Goal: Information Seeking & Learning: Learn about a topic

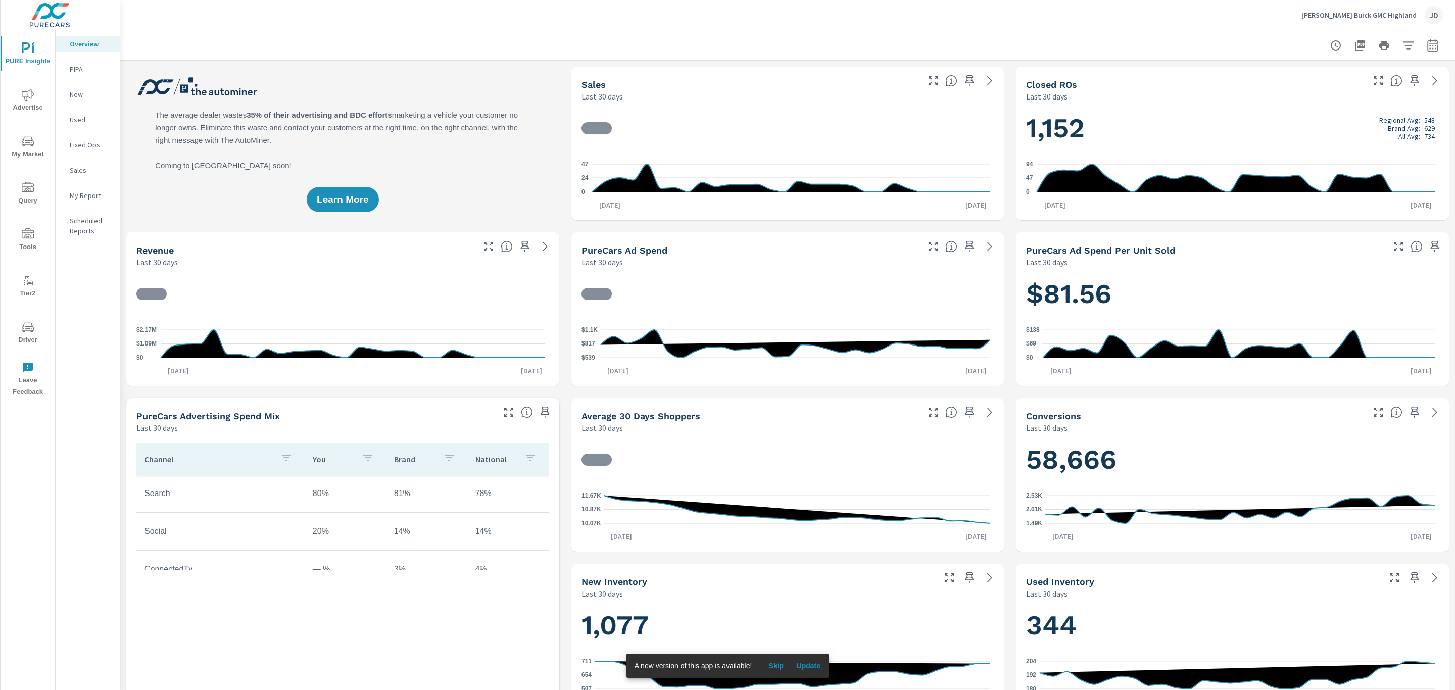
scroll to position [1, 0]
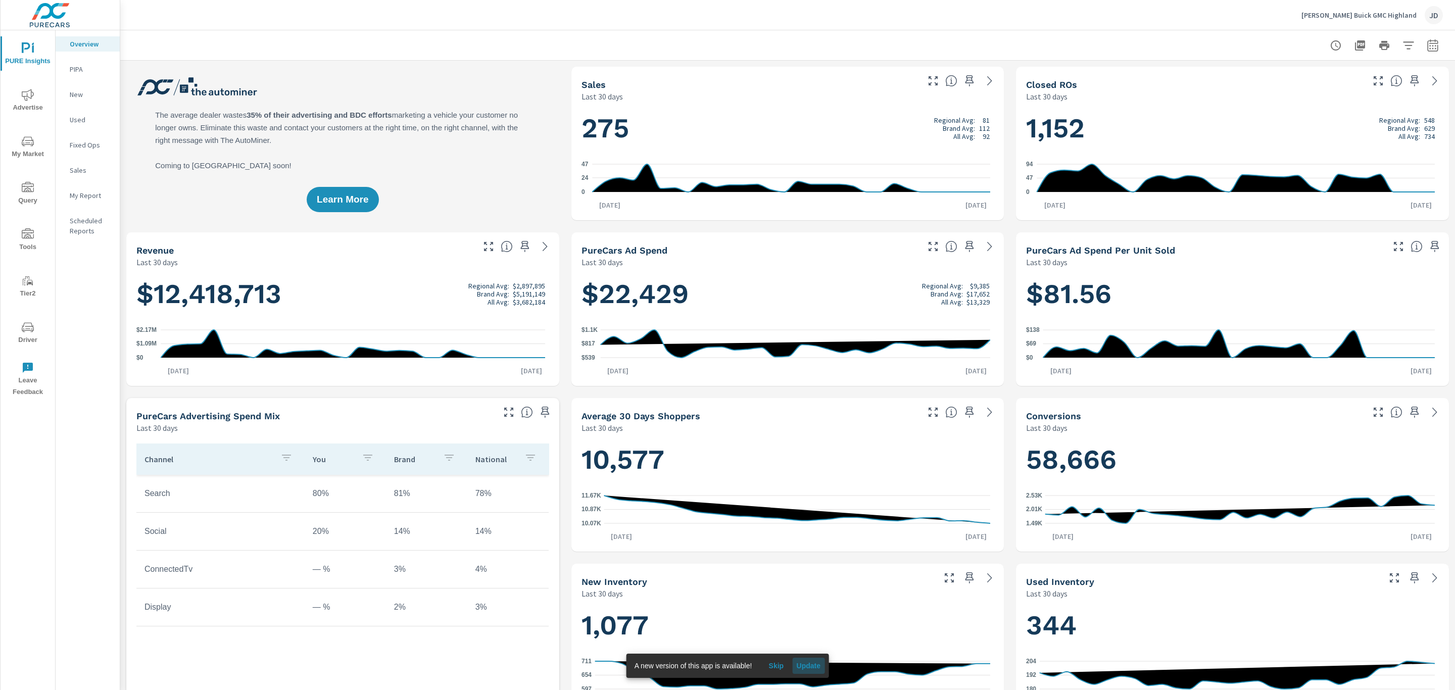
click at [807, 664] on span "Update" at bounding box center [808, 666] width 24 height 9
click at [32, 147] on icon "nav menu" at bounding box center [28, 141] width 12 height 12
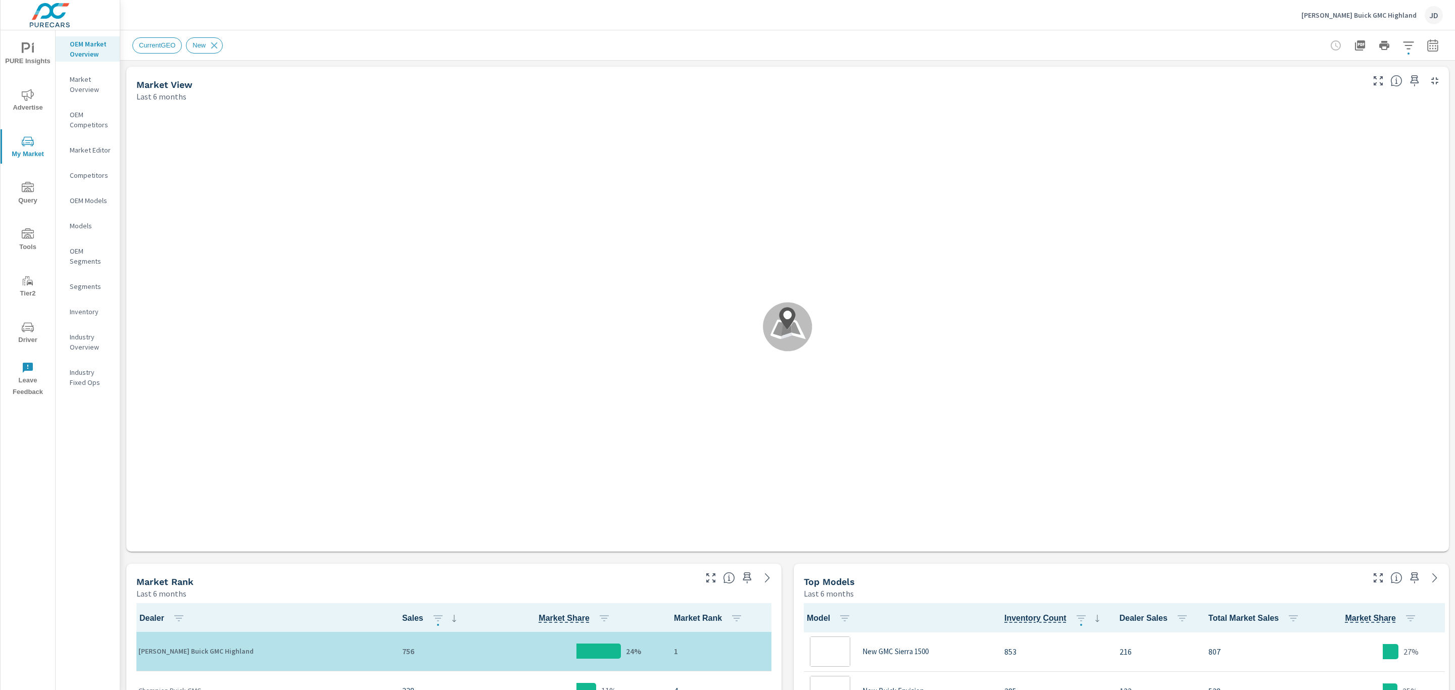
scroll to position [1, 0]
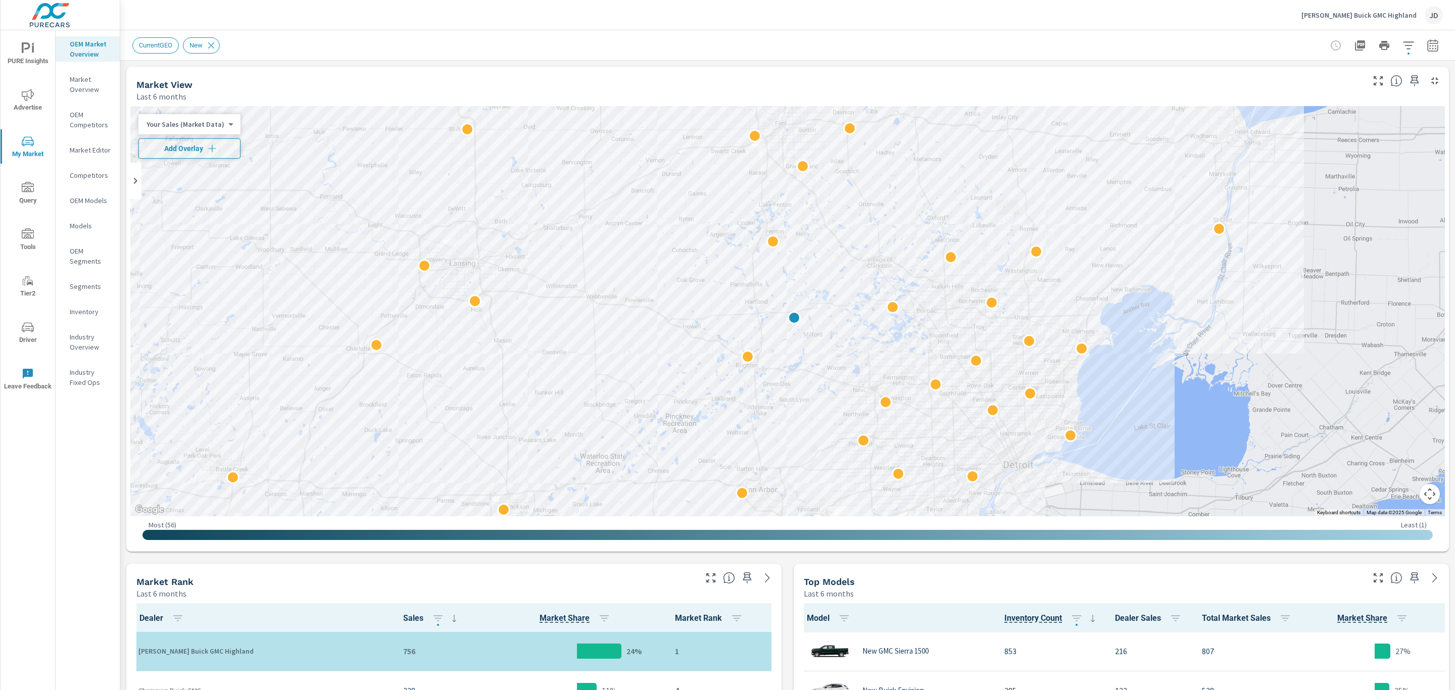
click at [207, 145] on icon "button" at bounding box center [212, 149] width 10 height 10
click at [1430, 45] on icon "button" at bounding box center [1433, 47] width 7 height 4
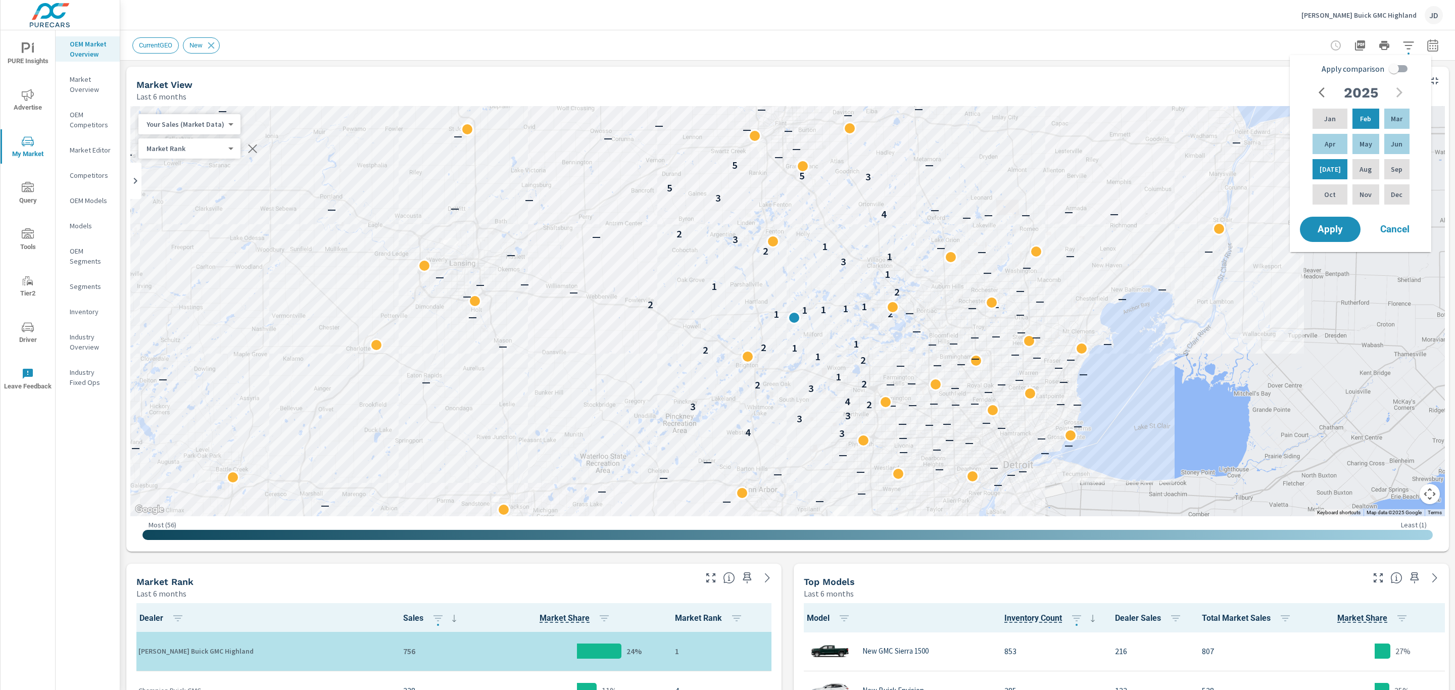
click at [1401, 68] on input "Apply comparison" at bounding box center [1395, 68] width 58 height 19
checkbox input "true"
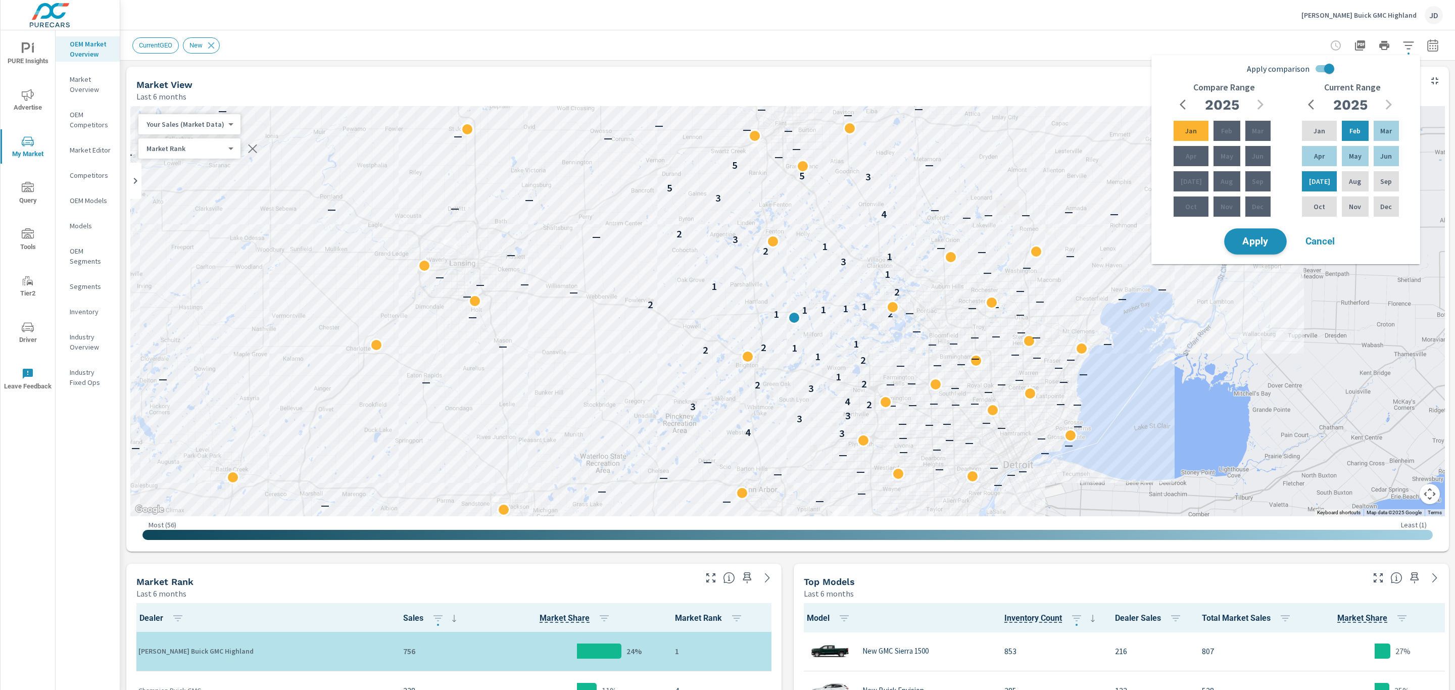
click at [1268, 243] on span "Apply" at bounding box center [1255, 242] width 41 height 10
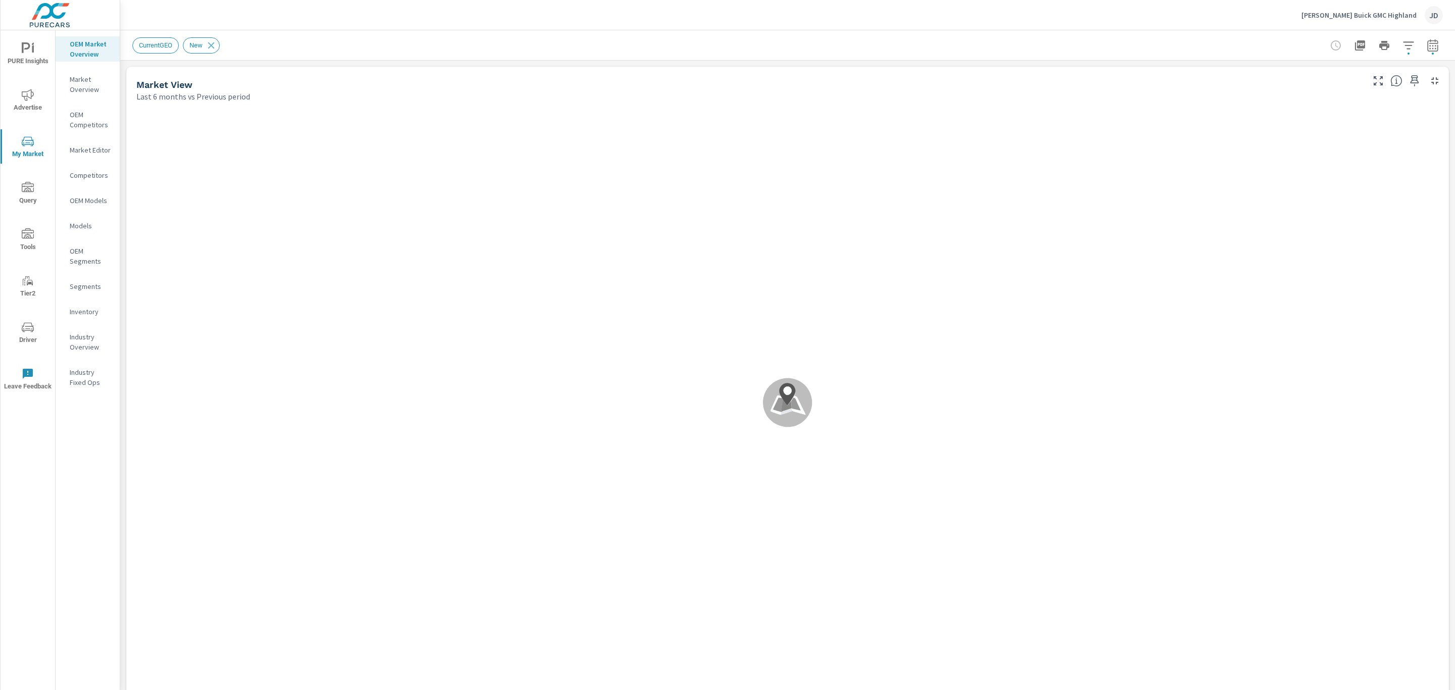
scroll to position [1, 0]
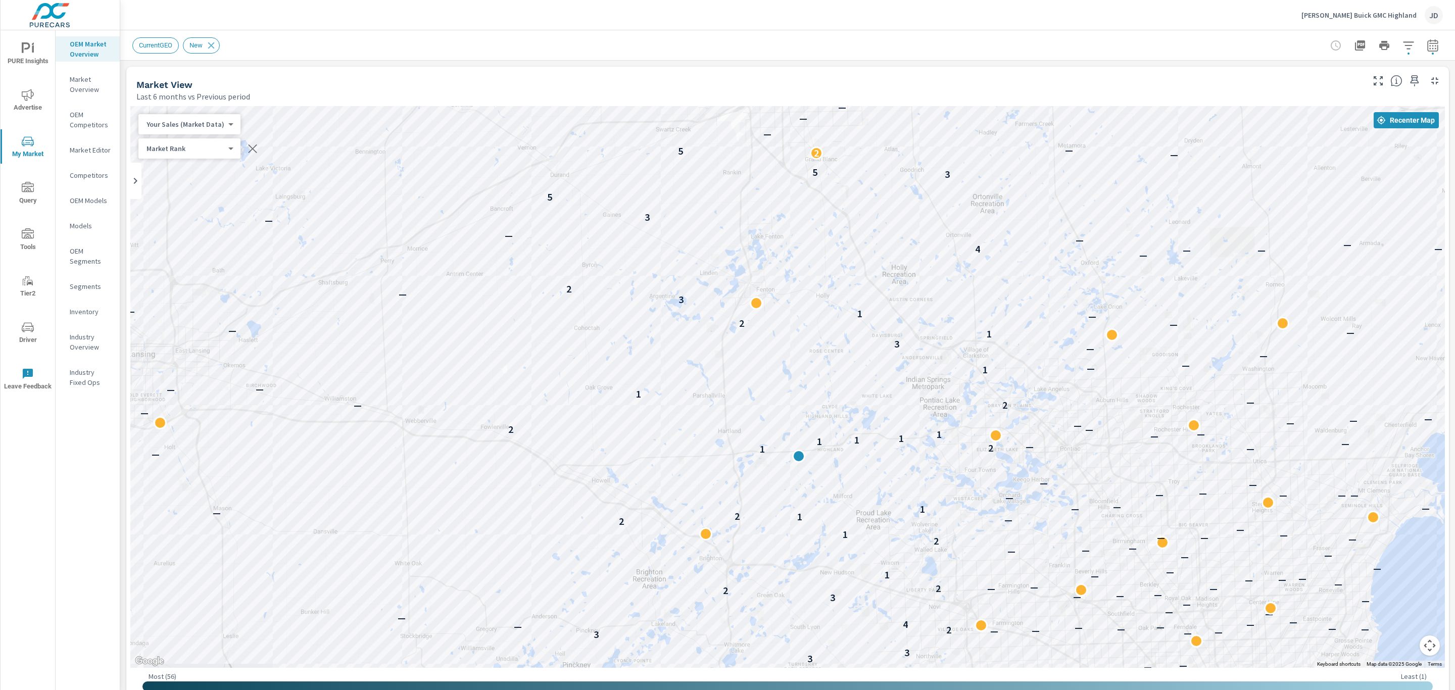
drag, startPoint x: 850, startPoint y: 281, endPoint x: 861, endPoint y: 217, distance: 64.7
click at [861, 217] on div "— — — — — — — — — — — — — — — — — — — — — — — — — — — — — — — — — — — — — — — —…" at bounding box center [787, 387] width 1315 height 562
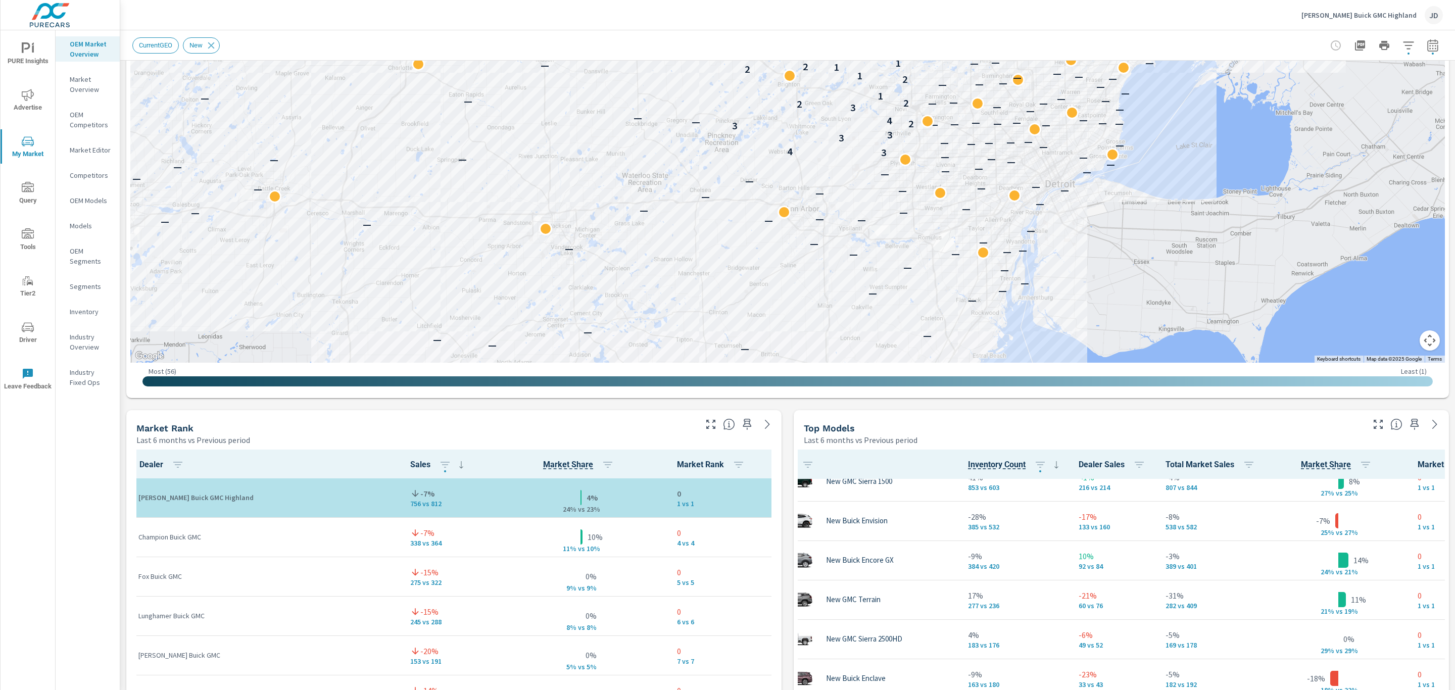
scroll to position [391, 0]
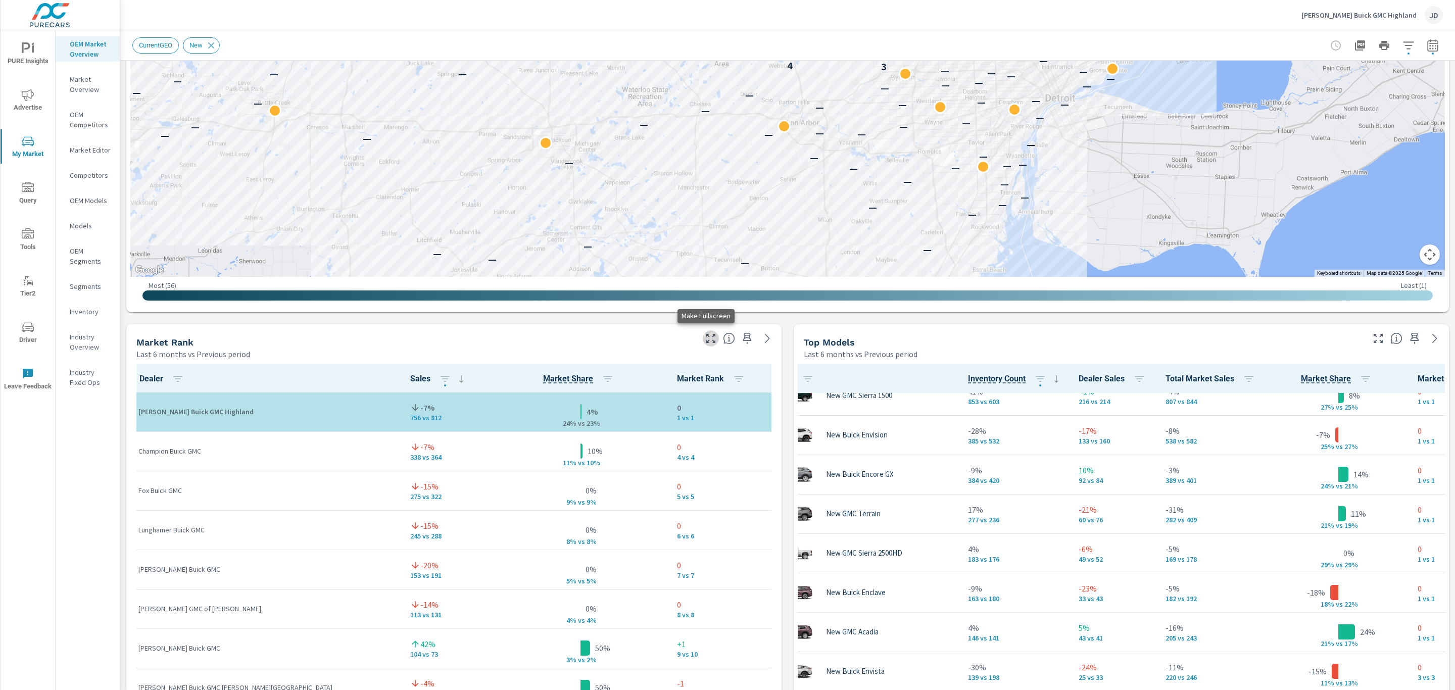
click at [705, 340] on icon "button" at bounding box center [711, 339] width 12 height 12
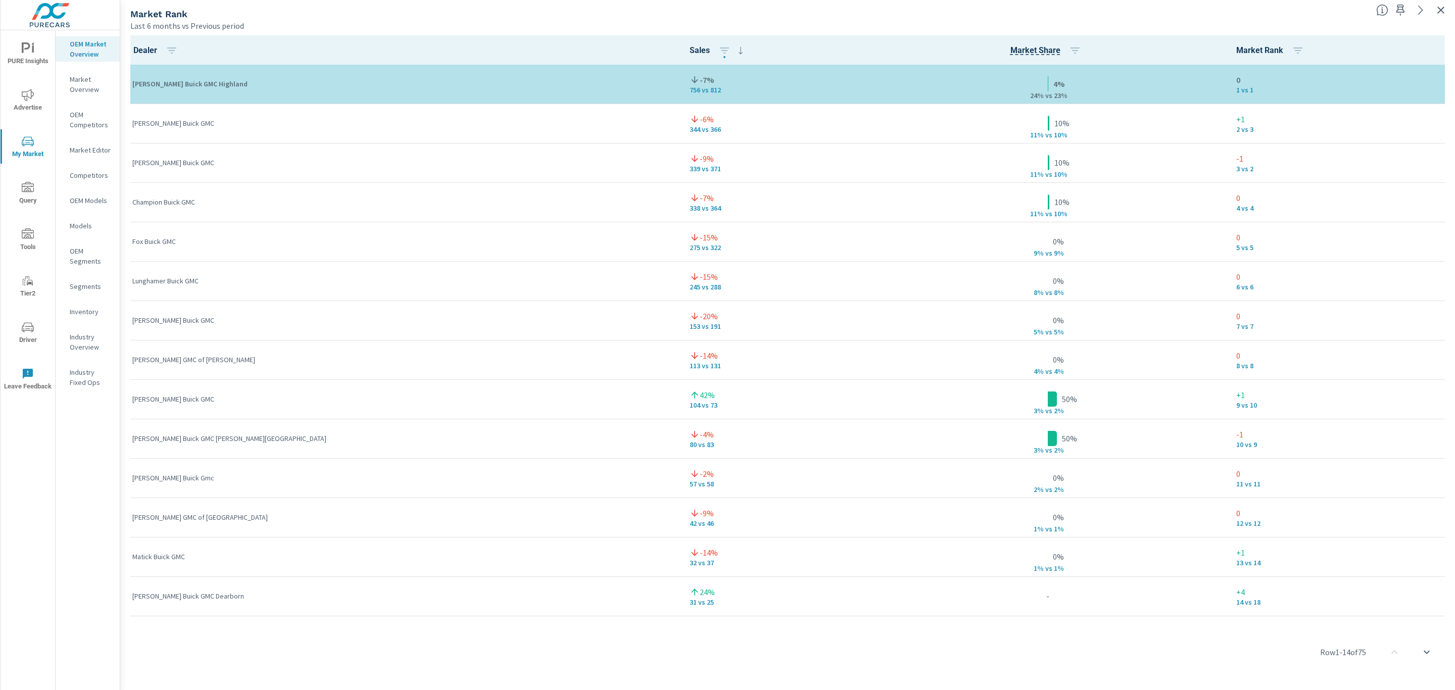
scroll to position [1, 0]
click at [1438, 11] on icon "button" at bounding box center [1441, 10] width 12 height 12
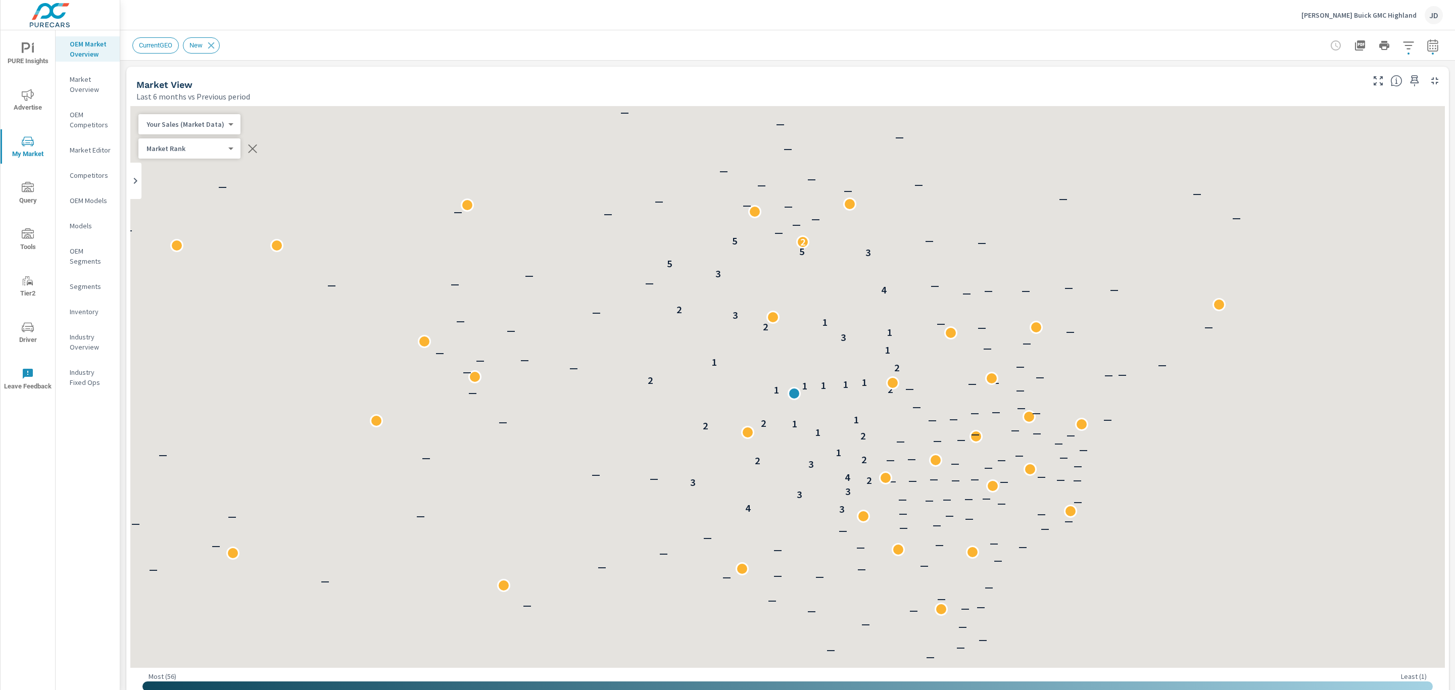
scroll to position [1, 0]
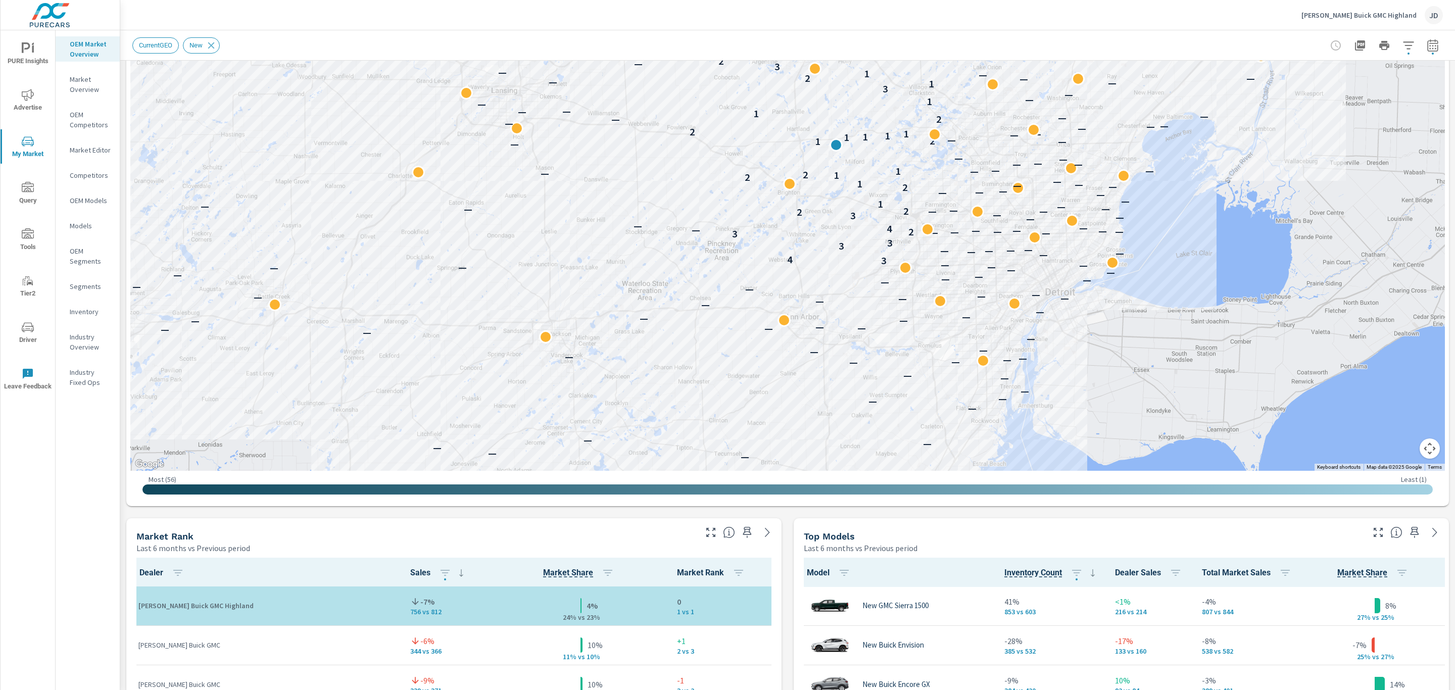
scroll to position [417, 0]
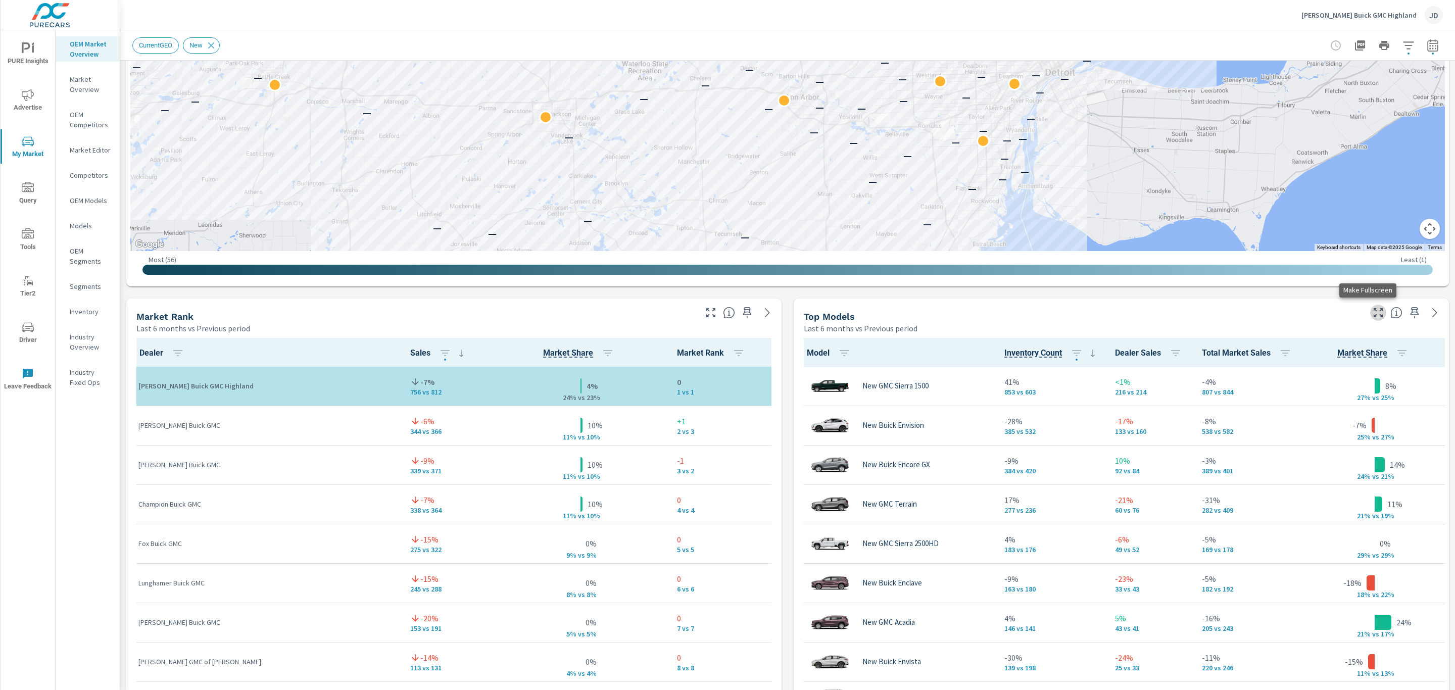
click at [1373, 318] on icon "button" at bounding box center [1379, 313] width 12 height 12
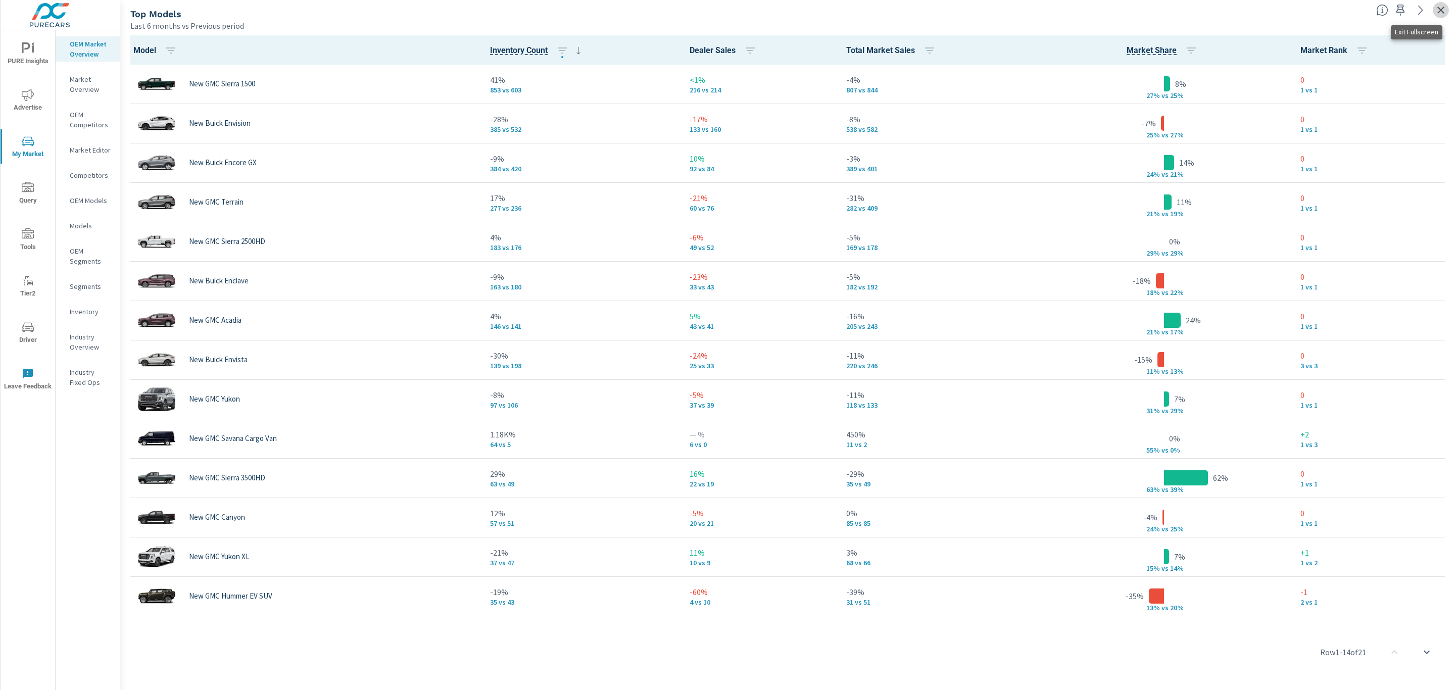
click at [1443, 8] on icon "button" at bounding box center [1441, 10] width 7 height 7
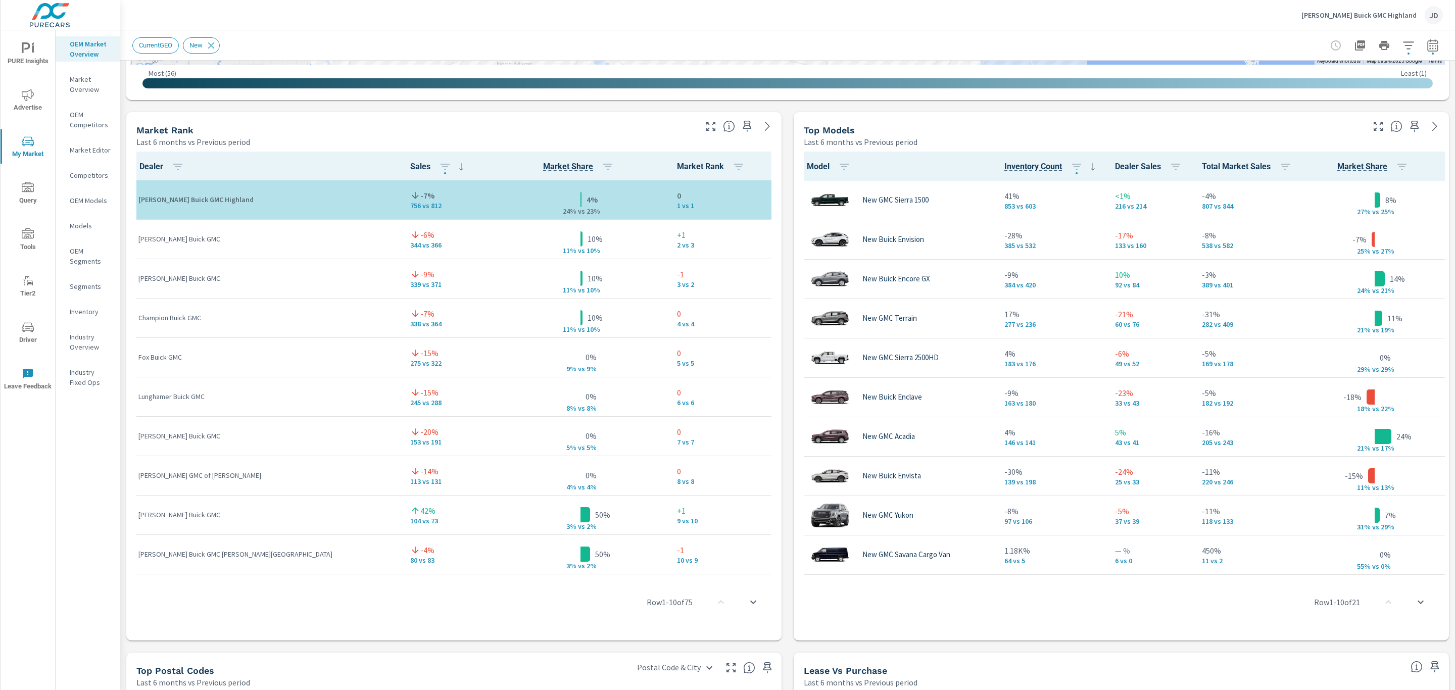
scroll to position [602, 0]
click at [1376, 129] on div at bounding box center [1408, 125] width 83 height 22
click at [1373, 126] on icon "button" at bounding box center [1379, 128] width 12 height 12
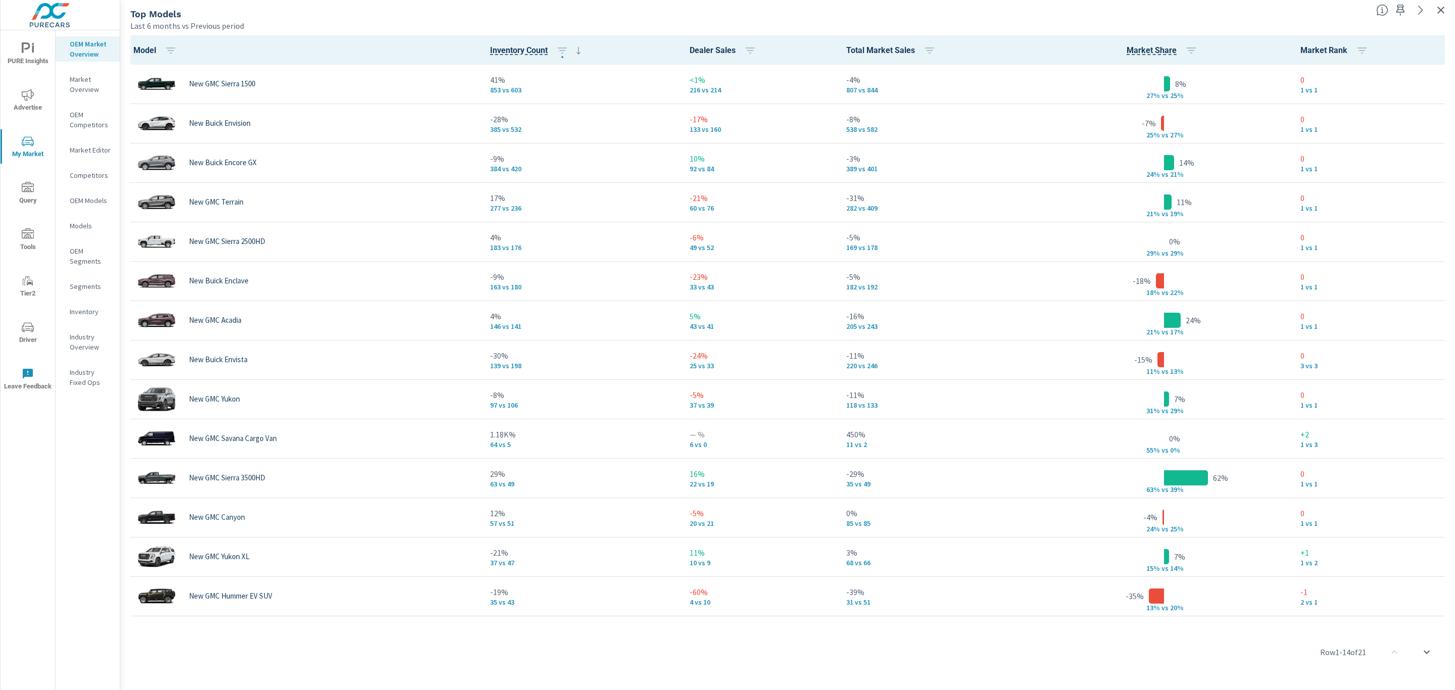
click at [91, 311] on p "Inventory" at bounding box center [91, 312] width 42 height 10
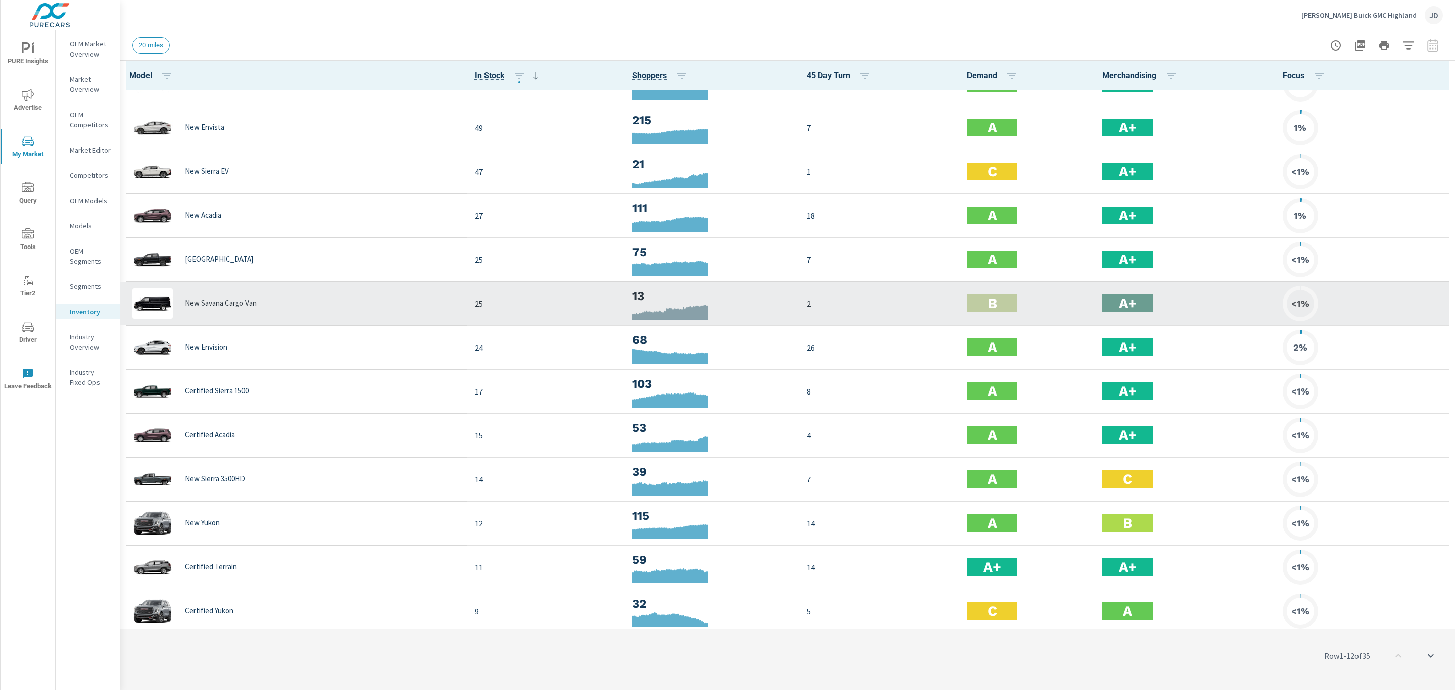
scroll to position [205, 0]
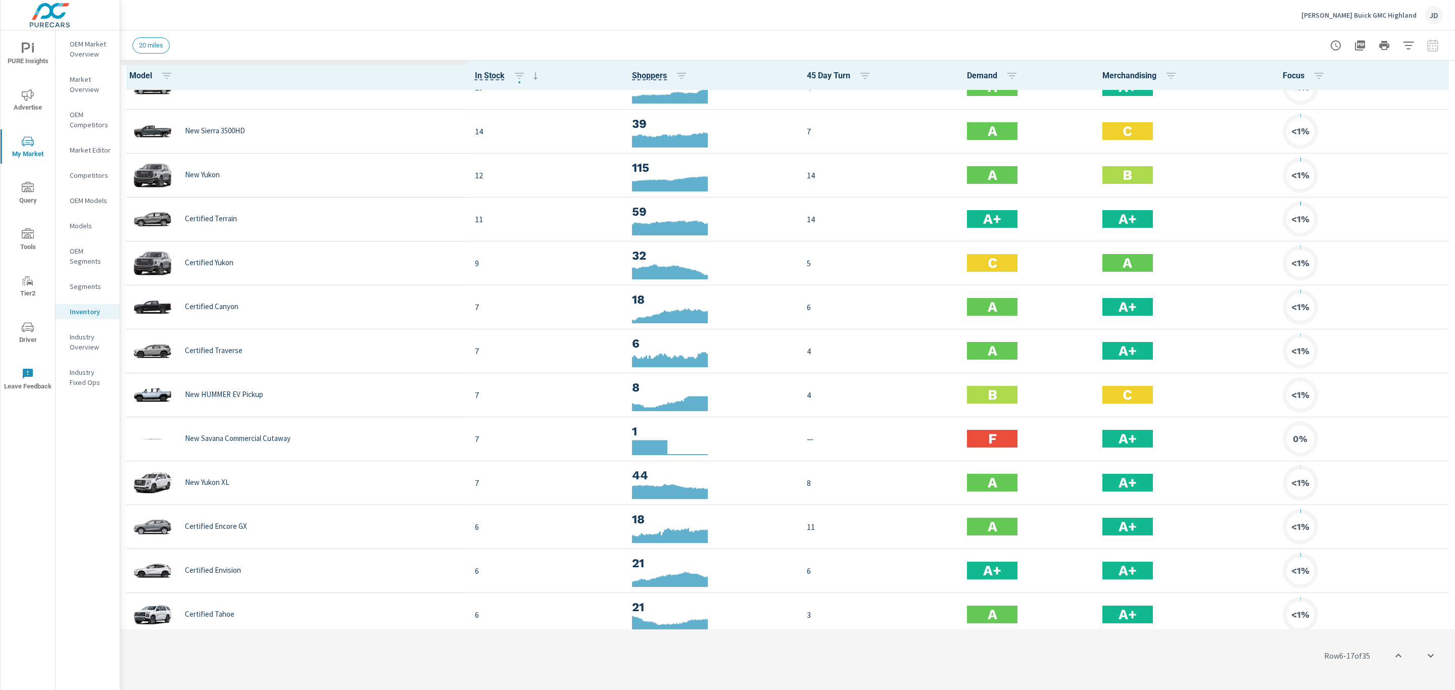
scroll to position [561, 0]
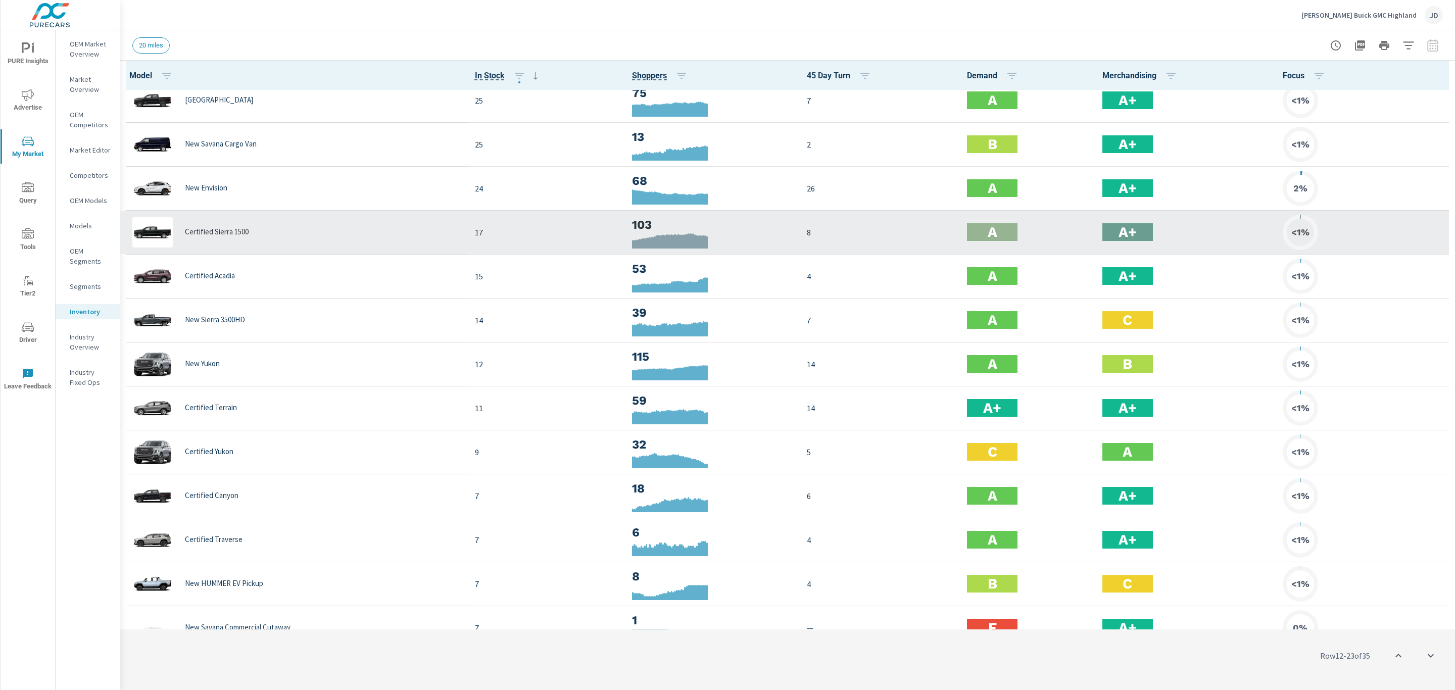
scroll to position [293, 0]
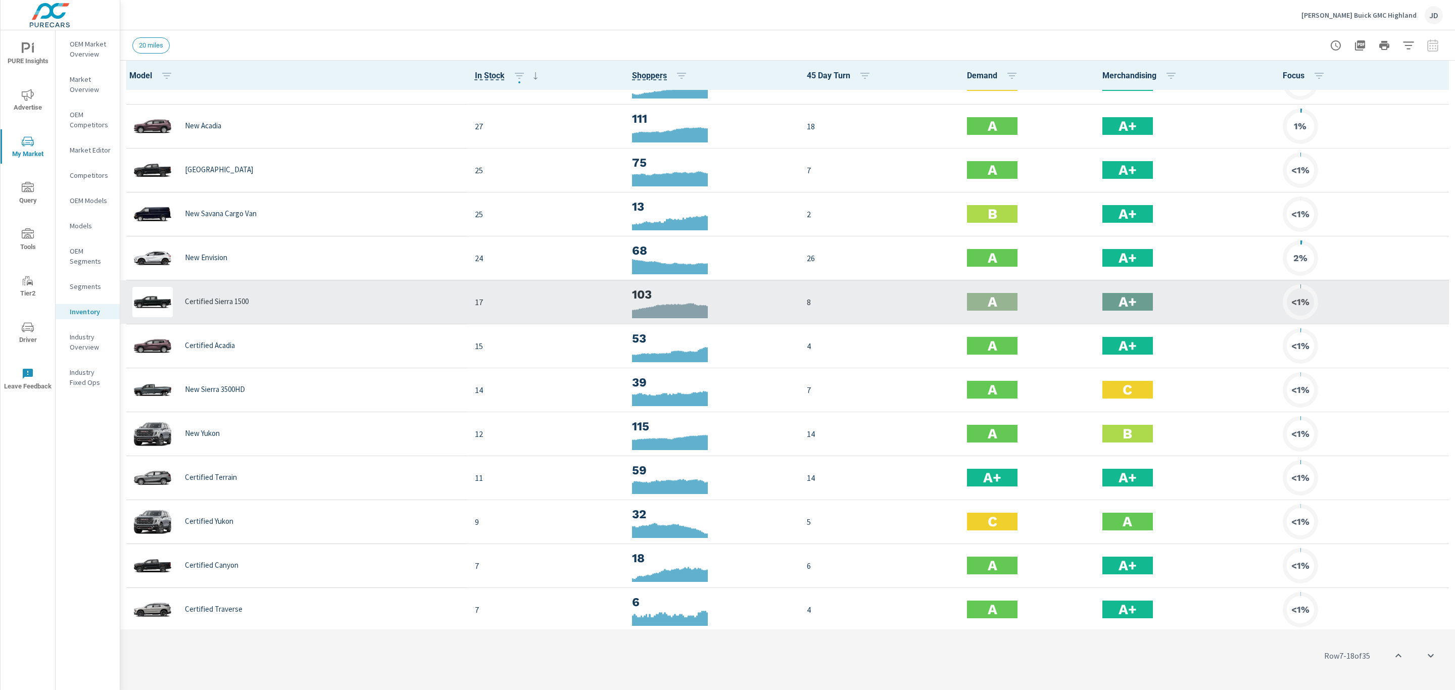
scroll to position [253, 0]
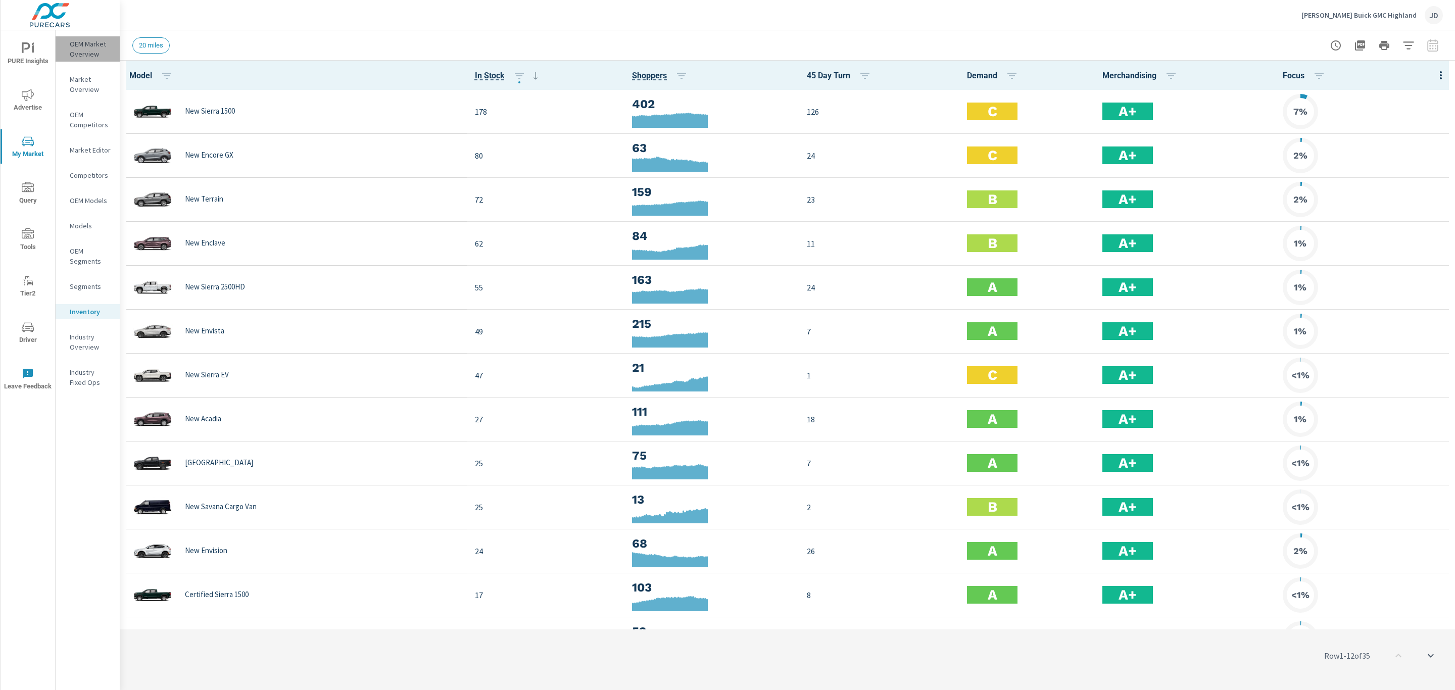
click at [80, 53] on p "OEM Market Overview" at bounding box center [91, 49] width 42 height 20
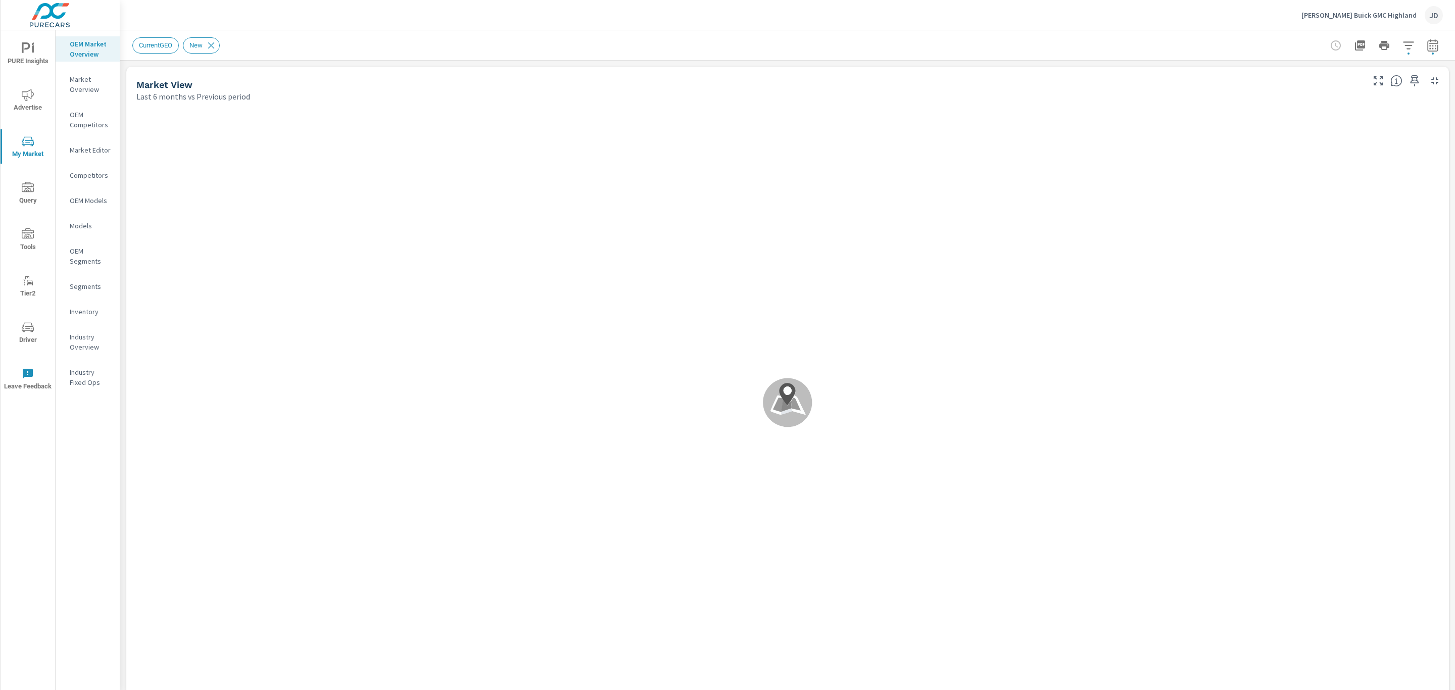
click at [1403, 49] on icon "button" at bounding box center [1409, 45] width 12 height 12
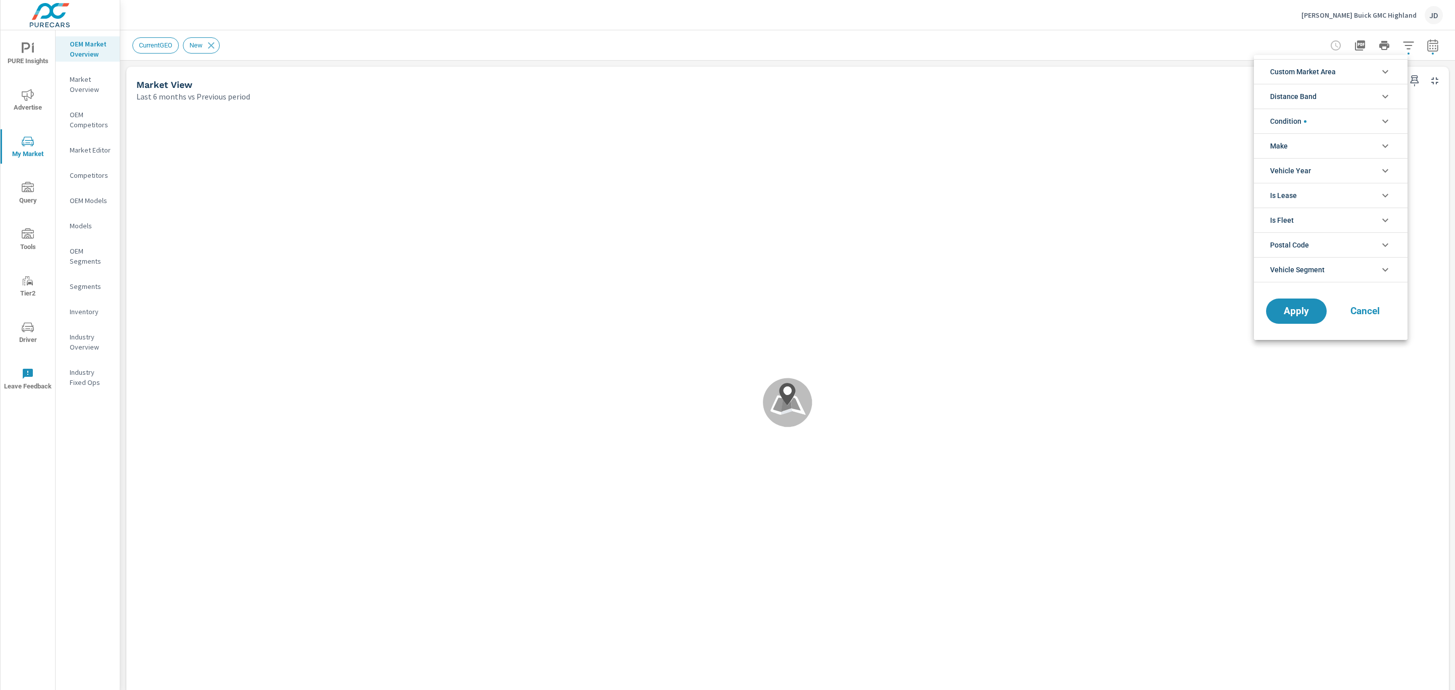
scroll to position [1, 0]
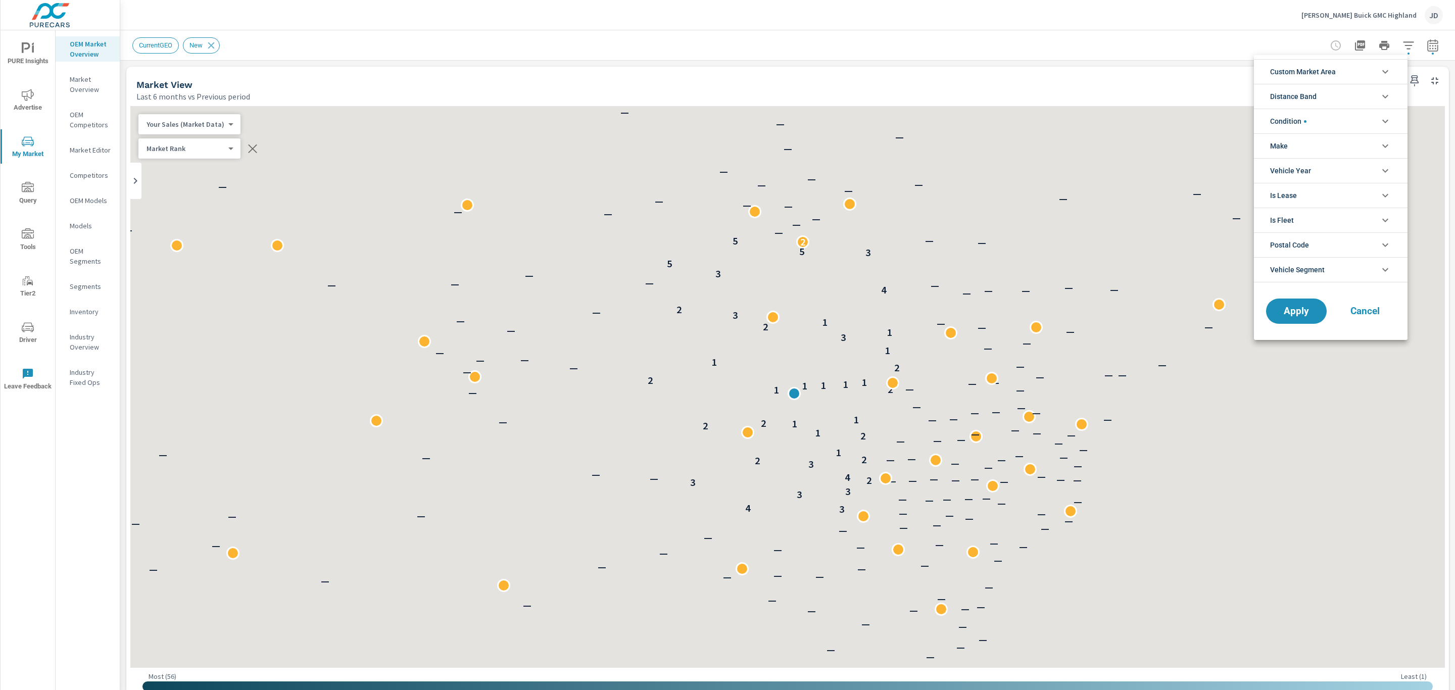
click at [1356, 146] on li "Make" at bounding box center [1331, 145] width 154 height 25
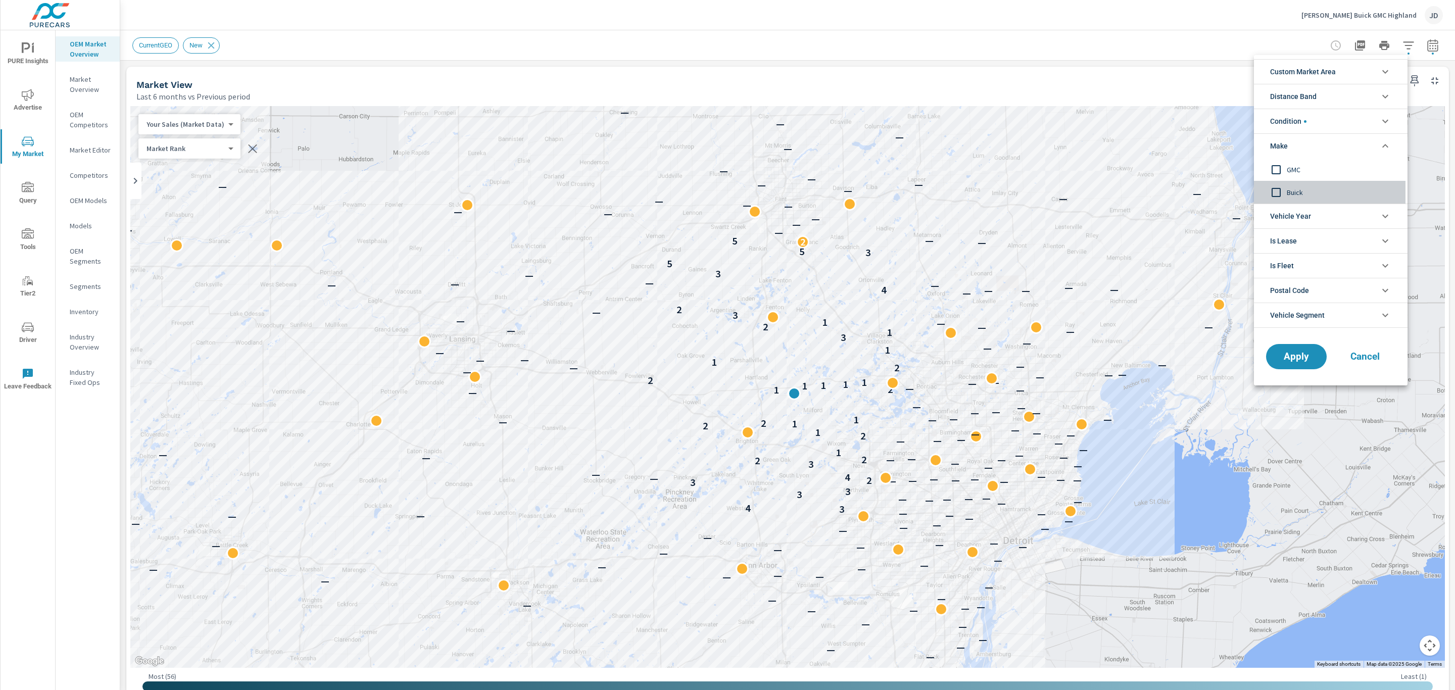
click at [1294, 190] on span "Buick" at bounding box center [1342, 192] width 111 height 12
click at [1186, 68] on div at bounding box center [727, 345] width 1455 height 690
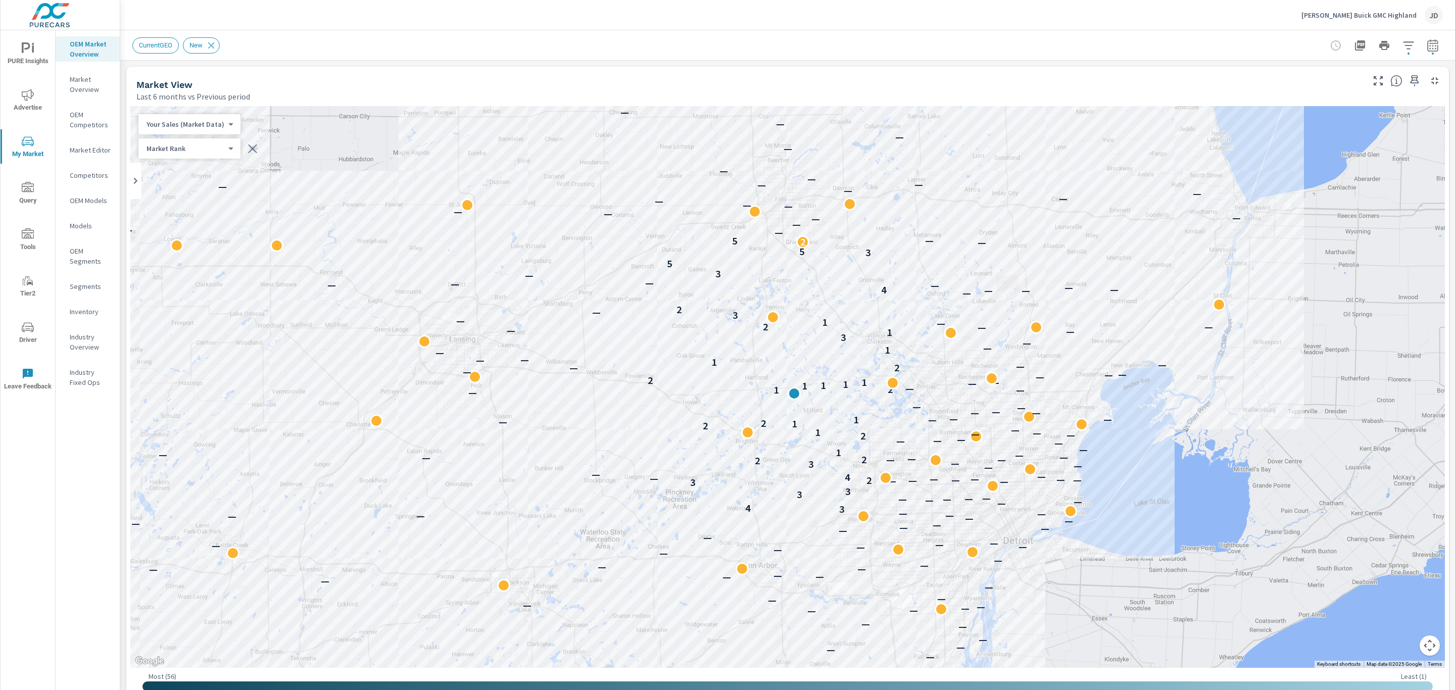
click at [30, 96] on icon "nav menu" at bounding box center [28, 95] width 12 height 12
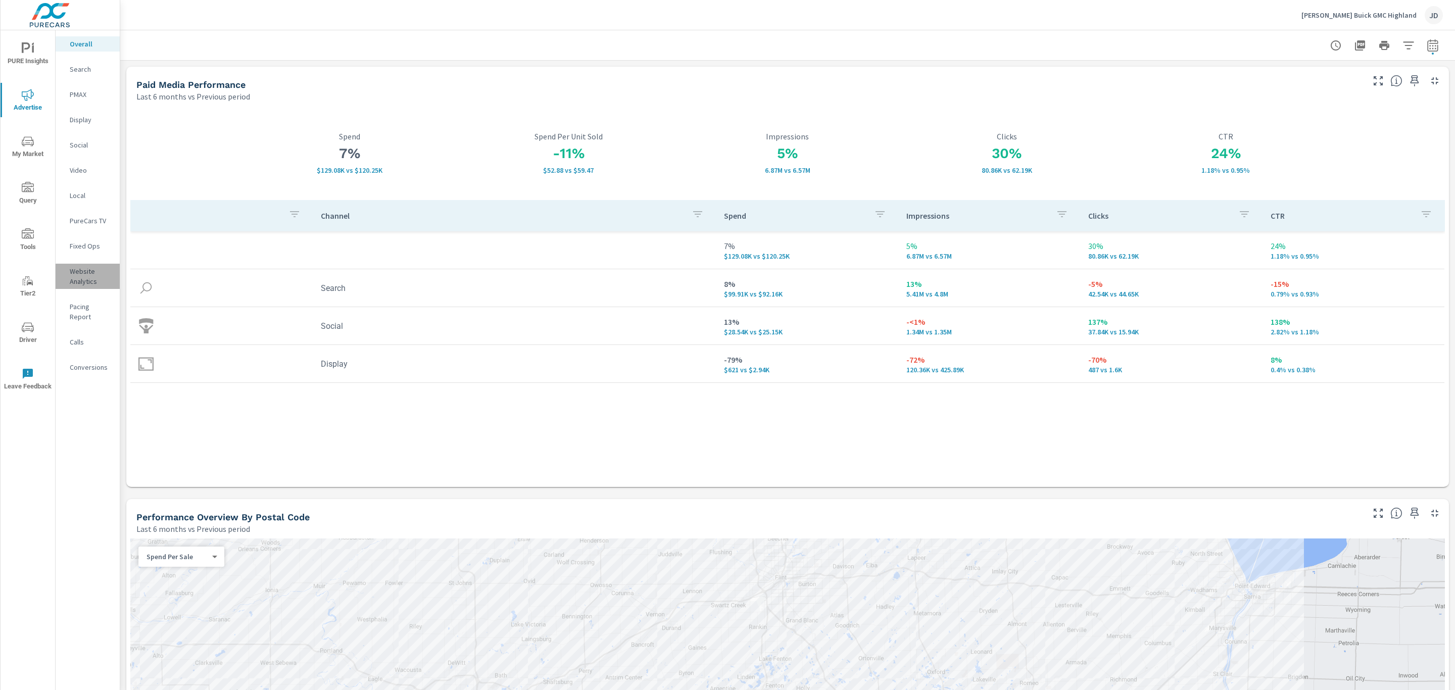
click at [86, 274] on p "Website Analytics" at bounding box center [91, 276] width 42 height 20
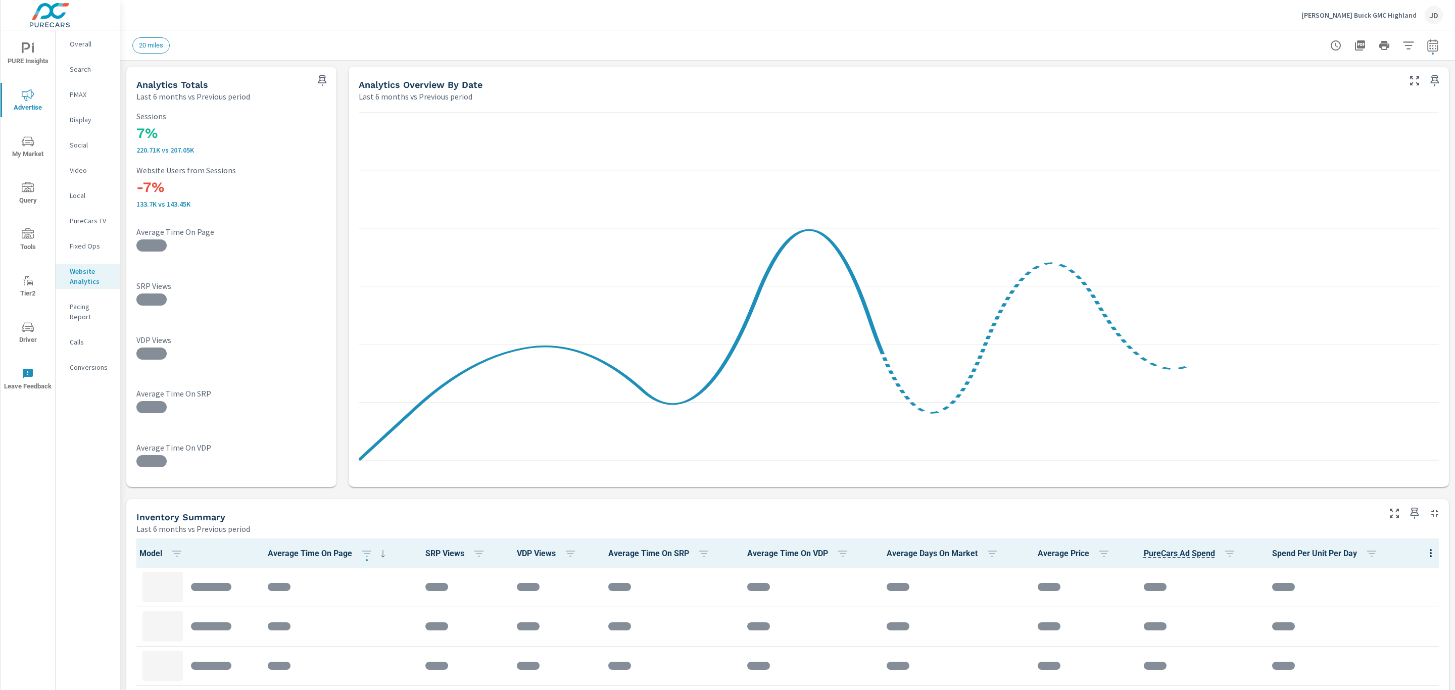
click at [79, 146] on p "Social" at bounding box center [91, 145] width 42 height 10
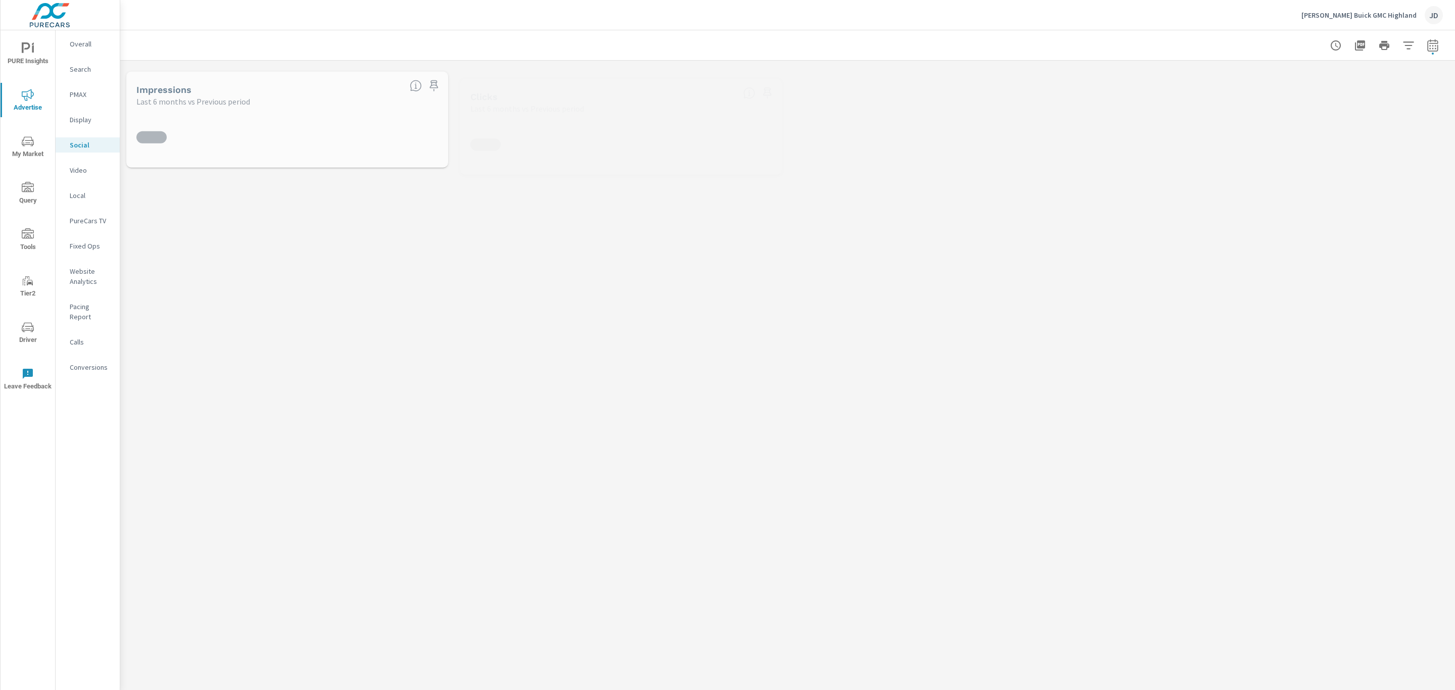
click at [1030, 481] on div at bounding box center [787, 348] width 1315 height 269
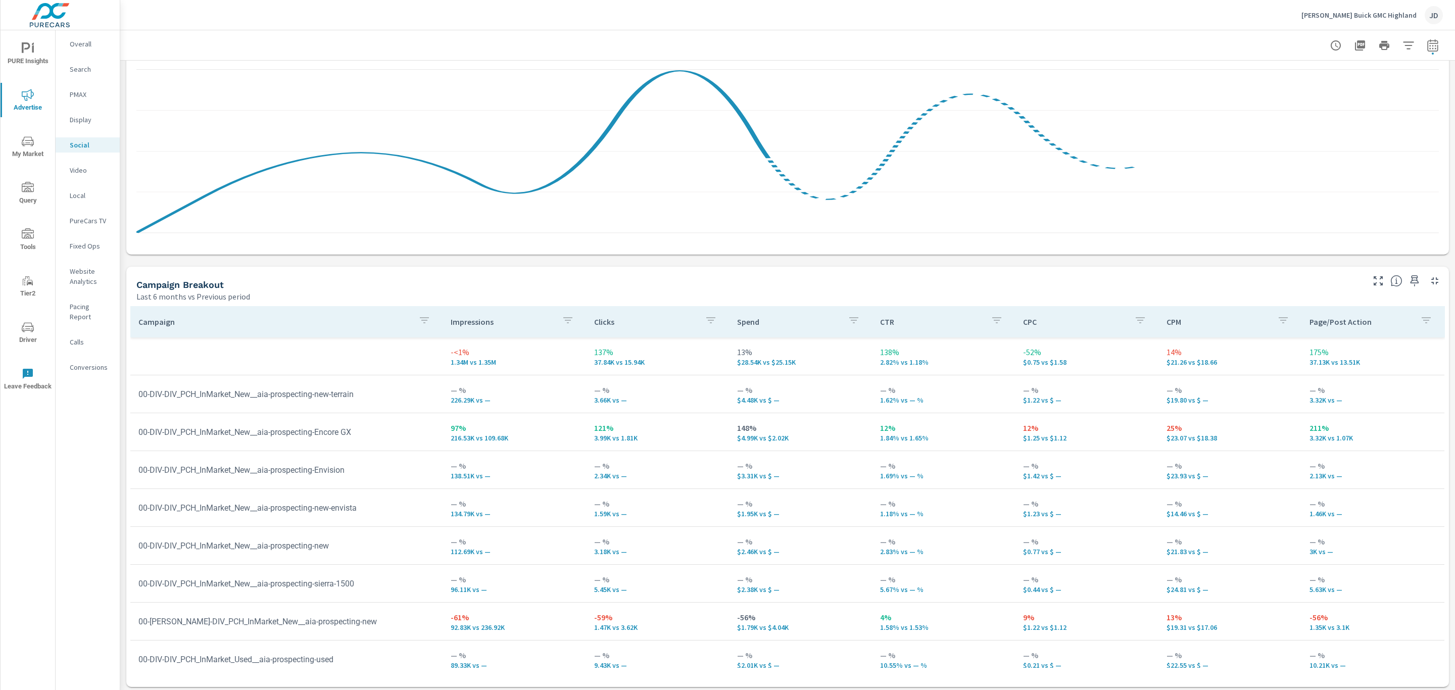
scroll to position [233, 0]
click at [1427, 44] on icon "button" at bounding box center [1433, 45] width 12 height 12
select select "Last 6 months"
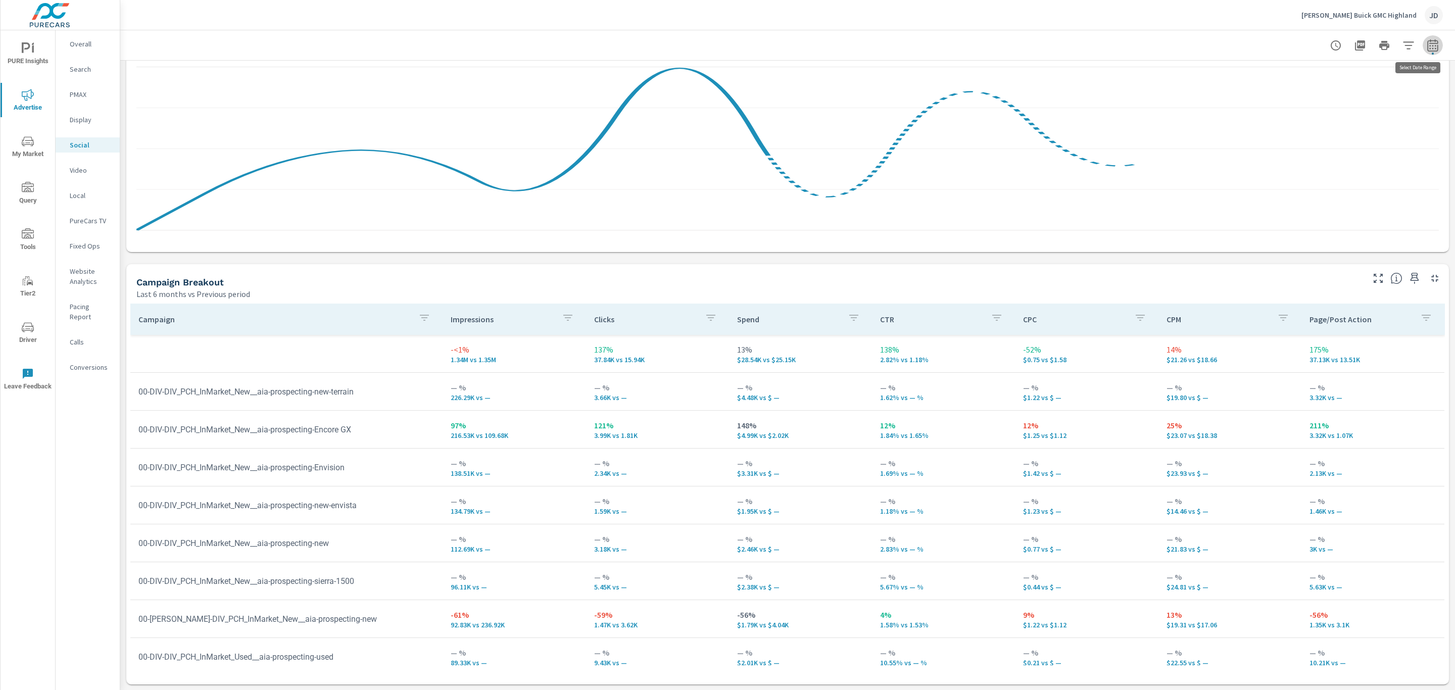
select select "Previous period"
click at [1383, 82] on select "Custom [DATE] Last week Last 7 days Last 14 days Last 30 days Last 45 days Last…" at bounding box center [1340, 87] width 101 height 20
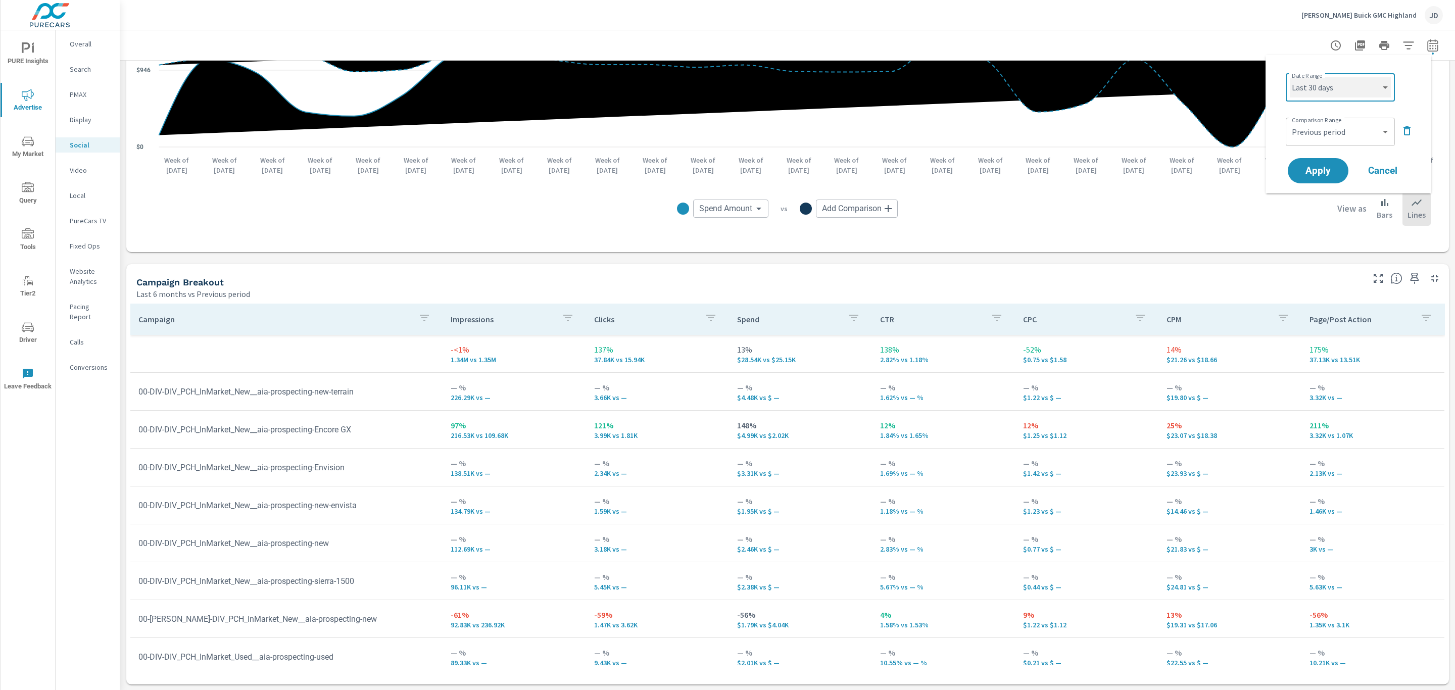
click at [1290, 77] on select "Custom [DATE] Last week Last 7 days Last 14 days Last 30 days Last 45 days Last…" at bounding box center [1340, 87] width 101 height 20
click at [1363, 85] on select "Custom [DATE] Last week Last 7 days Last 14 days Last 30 days Last 45 days Last…" at bounding box center [1340, 87] width 101 height 20
click at [1290, 77] on select "Custom [DATE] Last week Last 7 days Last 14 days Last 30 days Last 45 days Last…" at bounding box center [1340, 87] width 101 height 20
select select "Month to date"
drag, startPoint x: 1323, startPoint y: 169, endPoint x: 1410, endPoint y: 133, distance: 94.8
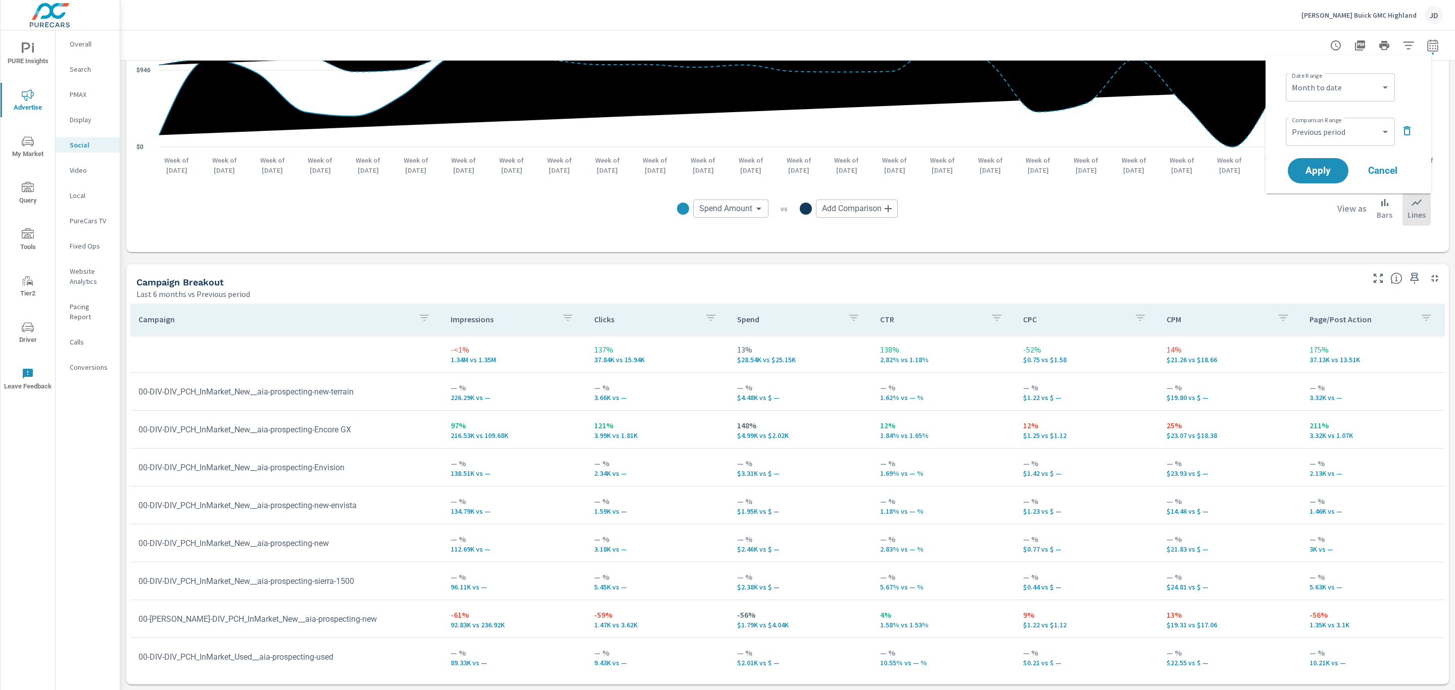
click at [1410, 133] on div "Date Range Custom Yesterday Last week Last 7 days Last 14 days Last 30 days Las…" at bounding box center [1349, 124] width 142 height 122
click at [1410, 133] on icon "button" at bounding box center [1407, 131] width 12 height 12
click at [1303, 151] on button "Apply" at bounding box center [1318, 142] width 63 height 26
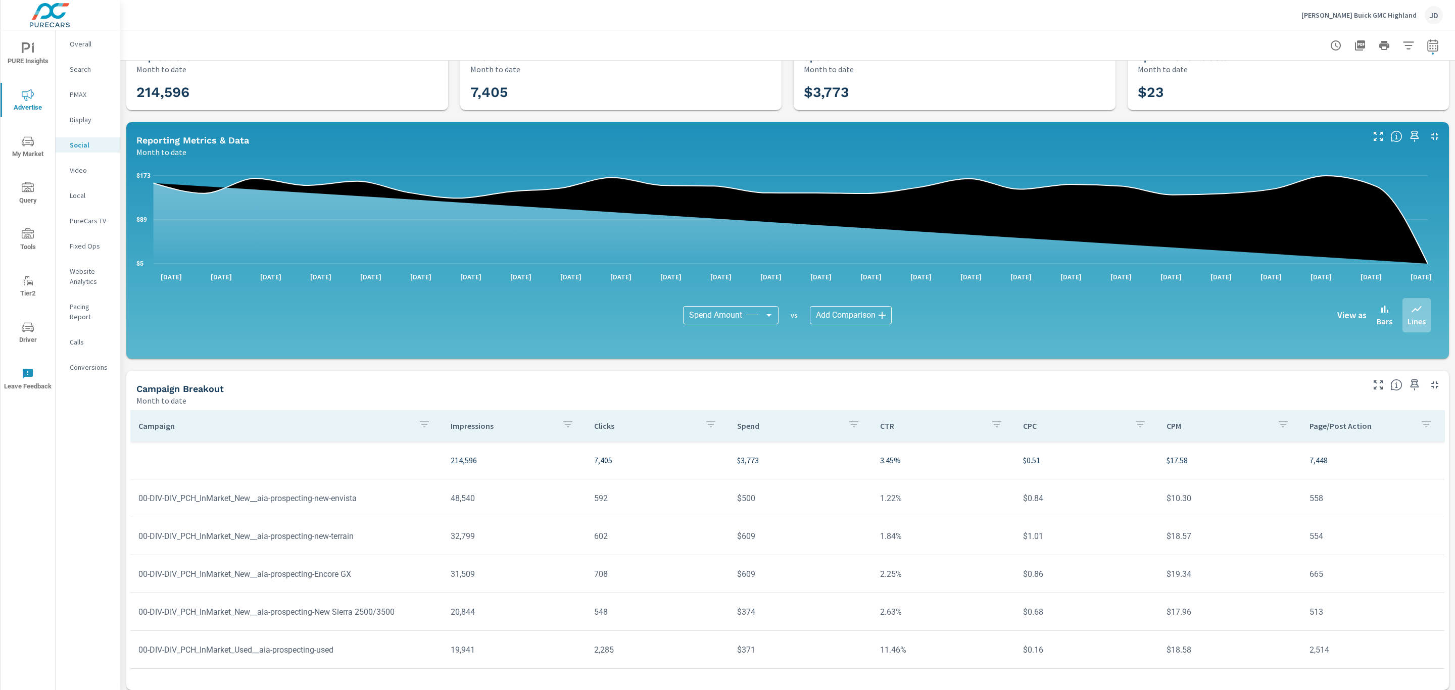
scroll to position [33, 0]
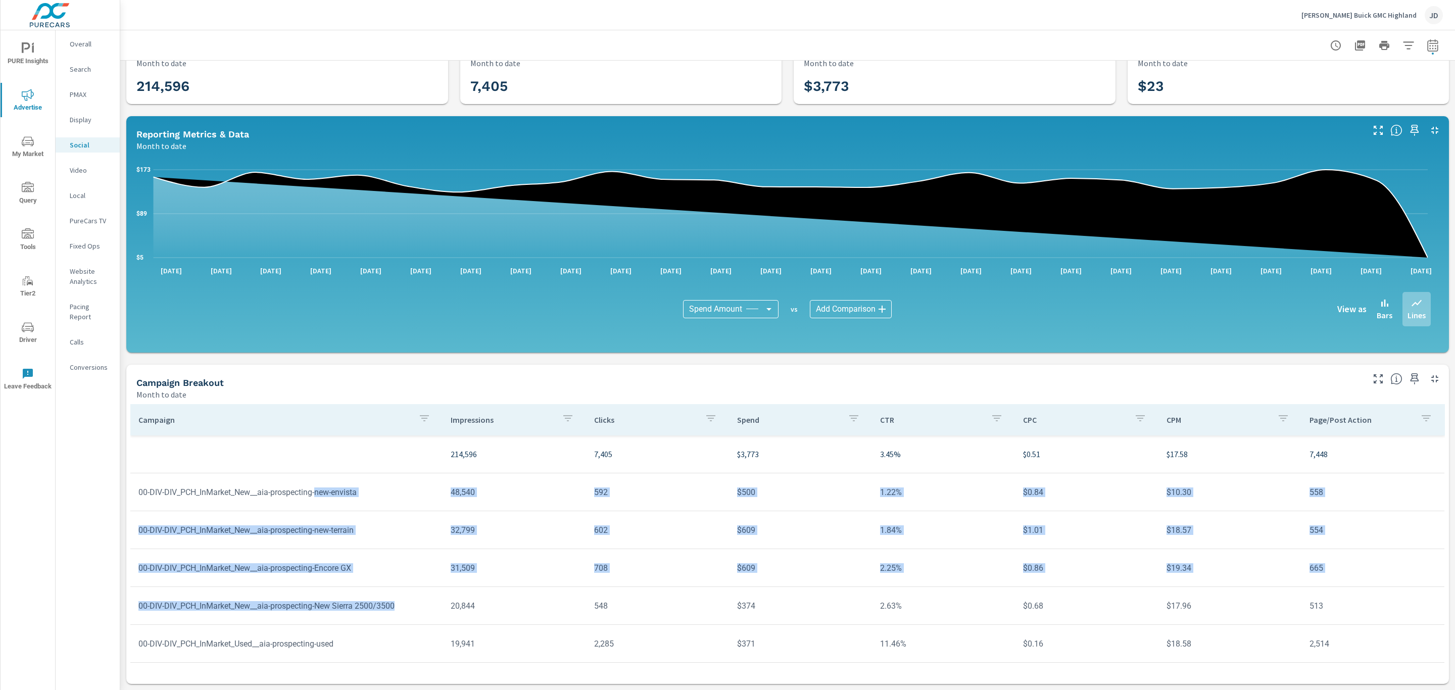
drag, startPoint x: 404, startPoint y: 606, endPoint x: 319, endPoint y: 487, distance: 146.4
click at [319, 487] on tbody "214,596 7,405 $3,773 3.45% $0.51 $17.58 7,448 00-DIV-DIV_PCH_InMarket_New__aia-…" at bounding box center [787, 663] width 1315 height 455
click at [381, 608] on td "00-DIV-DIV_PCH_InMarket_New__aia-prospecting-New Sierra 2500/3500" at bounding box center [286, 606] width 312 height 26
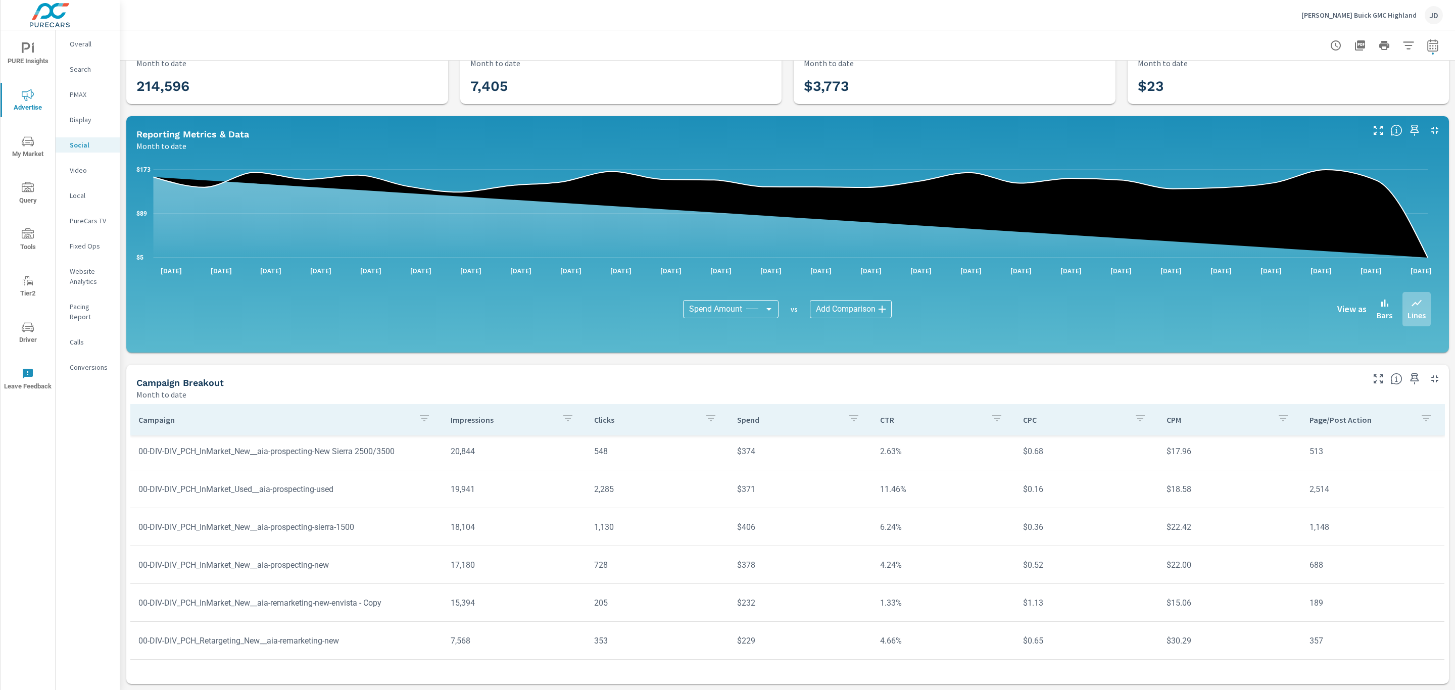
scroll to position [160, 0]
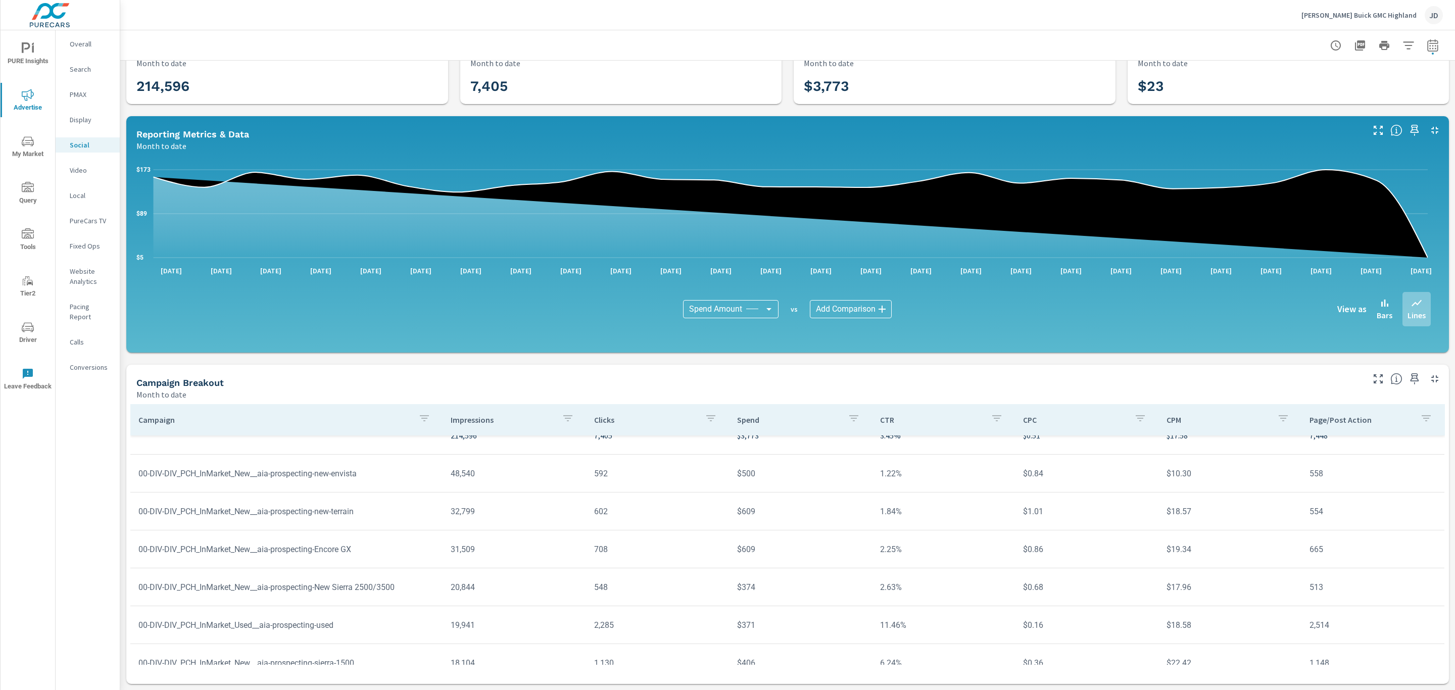
scroll to position [23, 0]
drag, startPoint x: 378, startPoint y: 469, endPoint x: 135, endPoint y: 477, distance: 242.2
click at [135, 477] on td "00-DIV-DIV_PCH_InMarket_New__aia-prospecting-new-envista" at bounding box center [286, 469] width 312 height 26
click at [80, 273] on p "Website Analytics" at bounding box center [91, 276] width 42 height 20
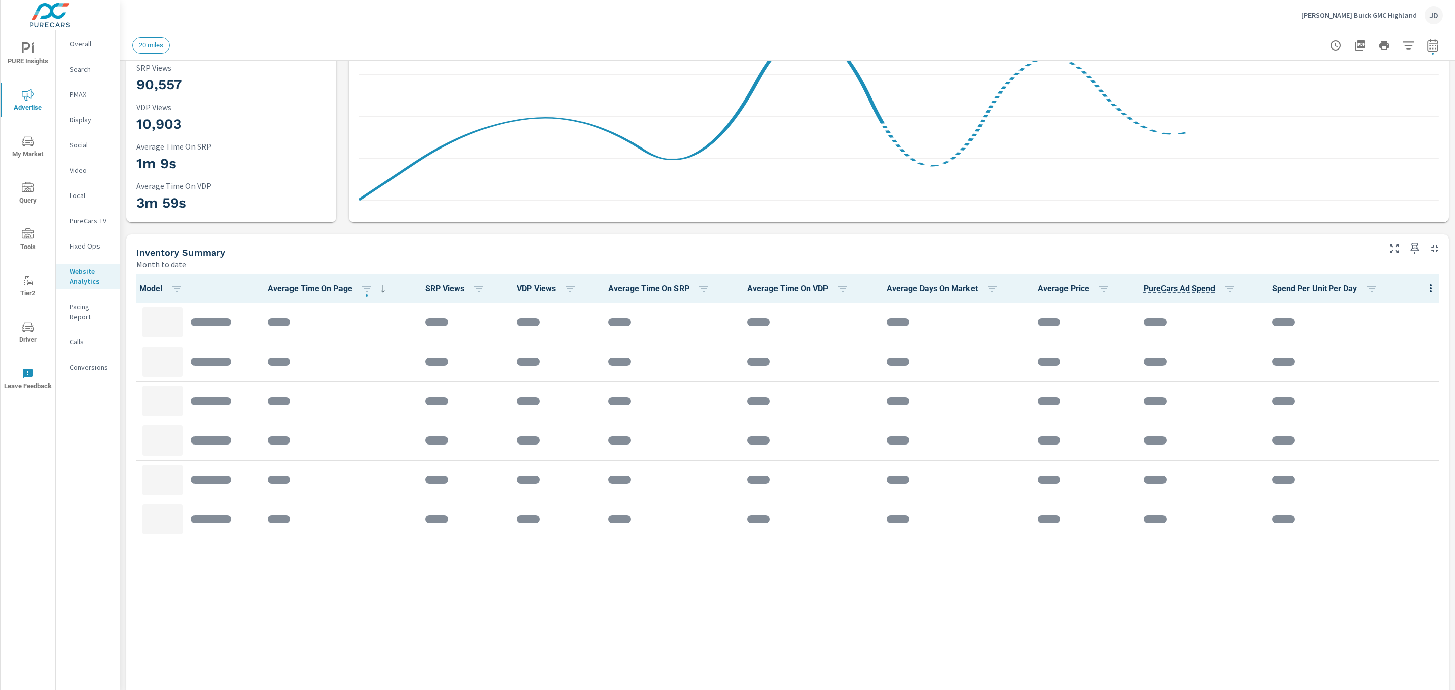
scroll to position [170, 0]
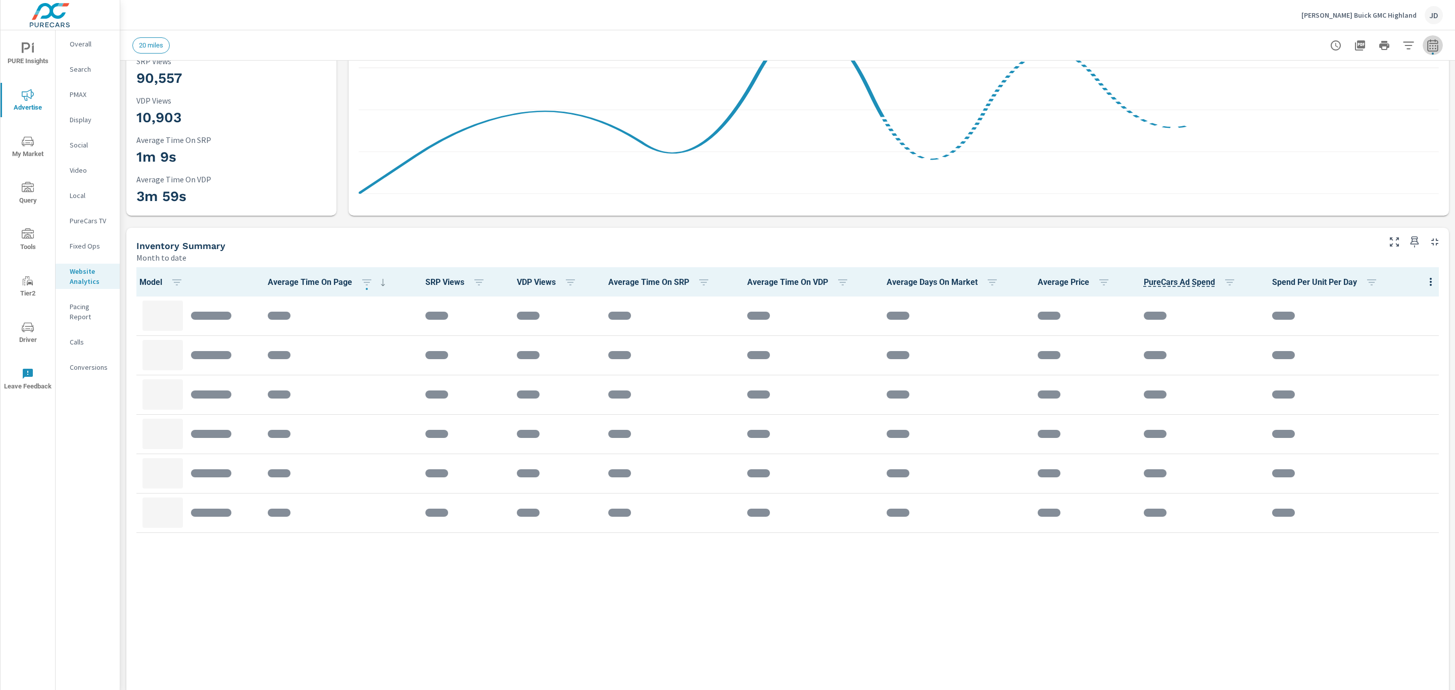
click at [1427, 49] on icon "button" at bounding box center [1433, 45] width 12 height 12
select select "Month to date"
click at [1364, 91] on select "Custom [DATE] Last week Last 7 days Last 14 days Last 30 days Last 45 days Last…" at bounding box center [1340, 87] width 101 height 20
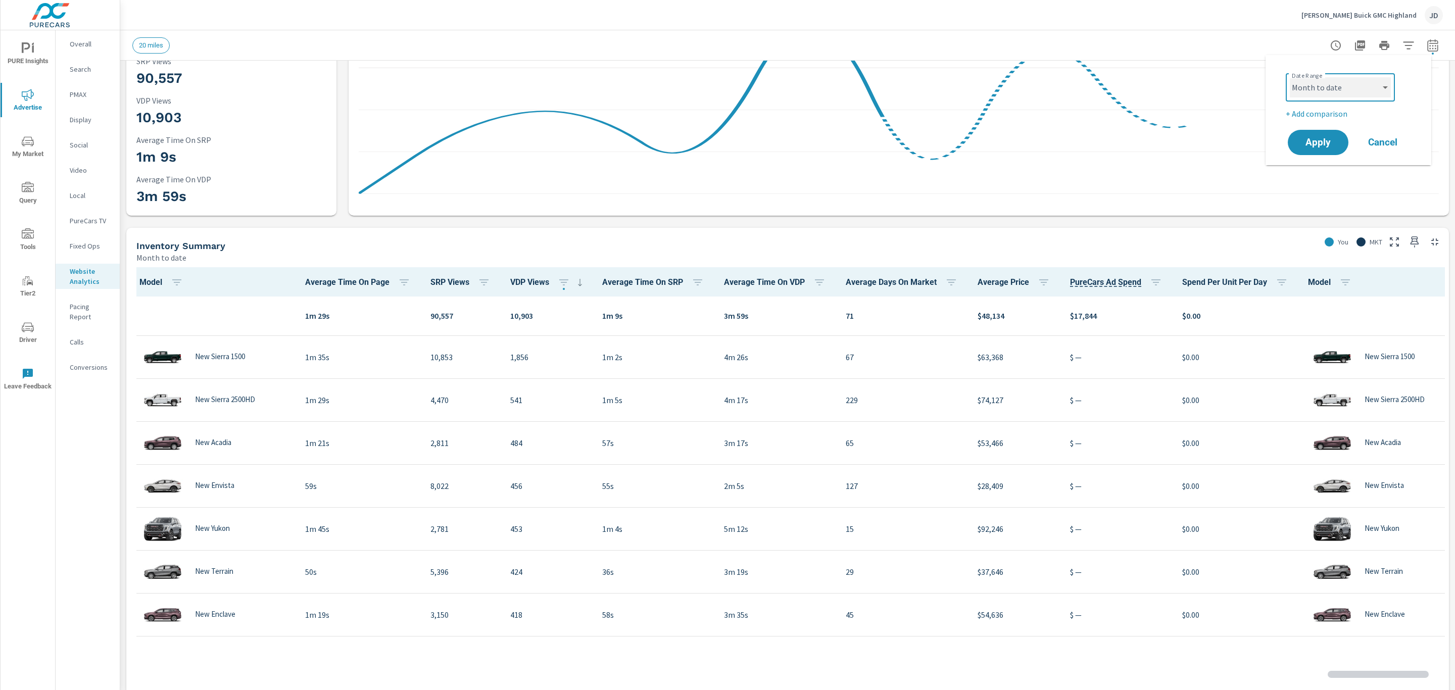
scroll to position [40, 0]
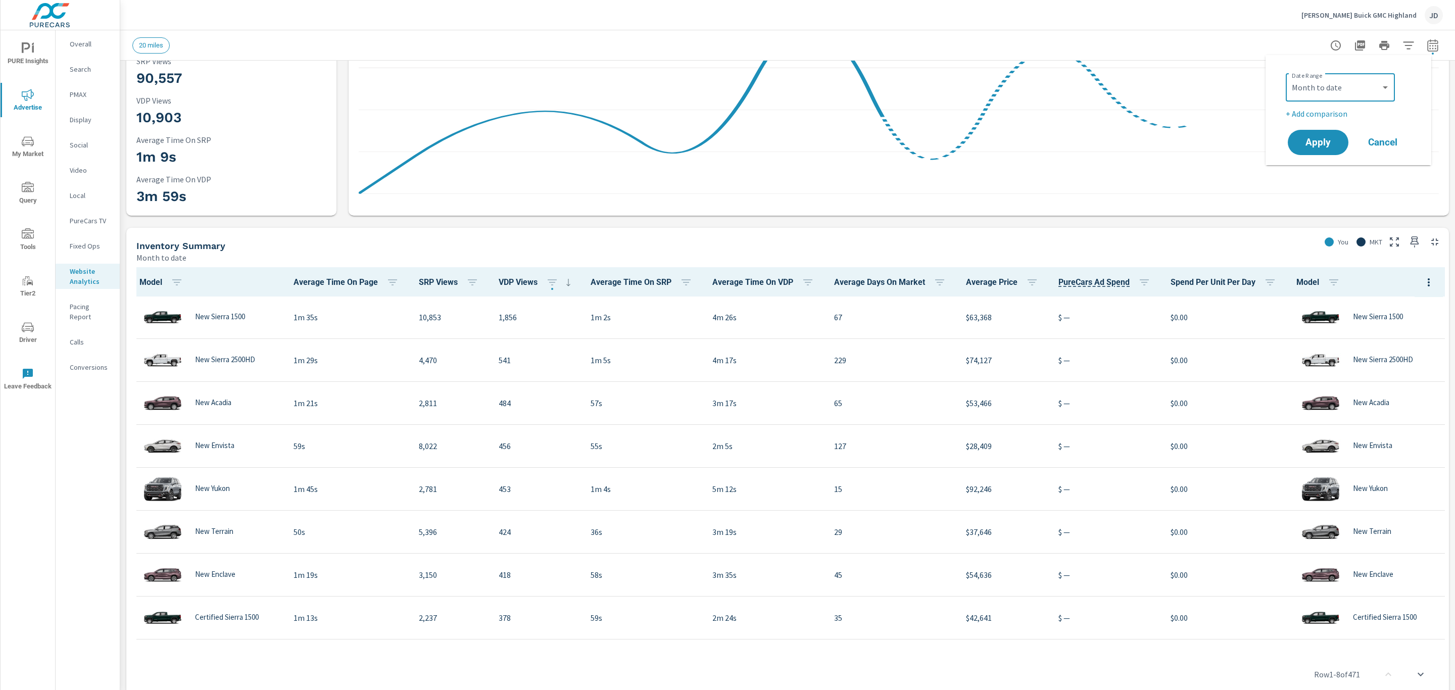
click at [1360, 64] on div "Date Range Custom Yesterday Last week Last 7 days Last 14 days Last 30 days Las…" at bounding box center [1349, 110] width 142 height 94
click at [1331, 109] on p "+ Add comparison" at bounding box center [1350, 114] width 129 height 12
select select "Previous period"
click at [1324, 166] on span "Apply" at bounding box center [1318, 171] width 41 height 10
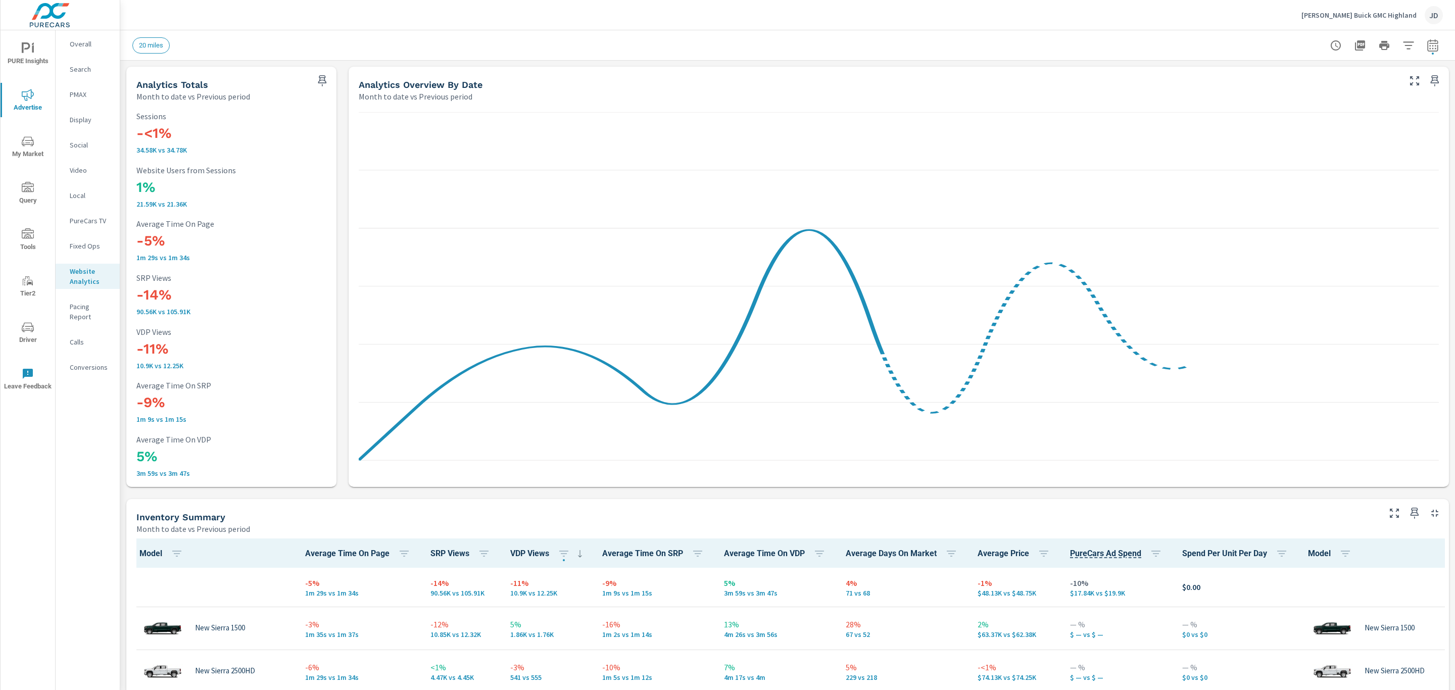
scroll to position [40, 0]
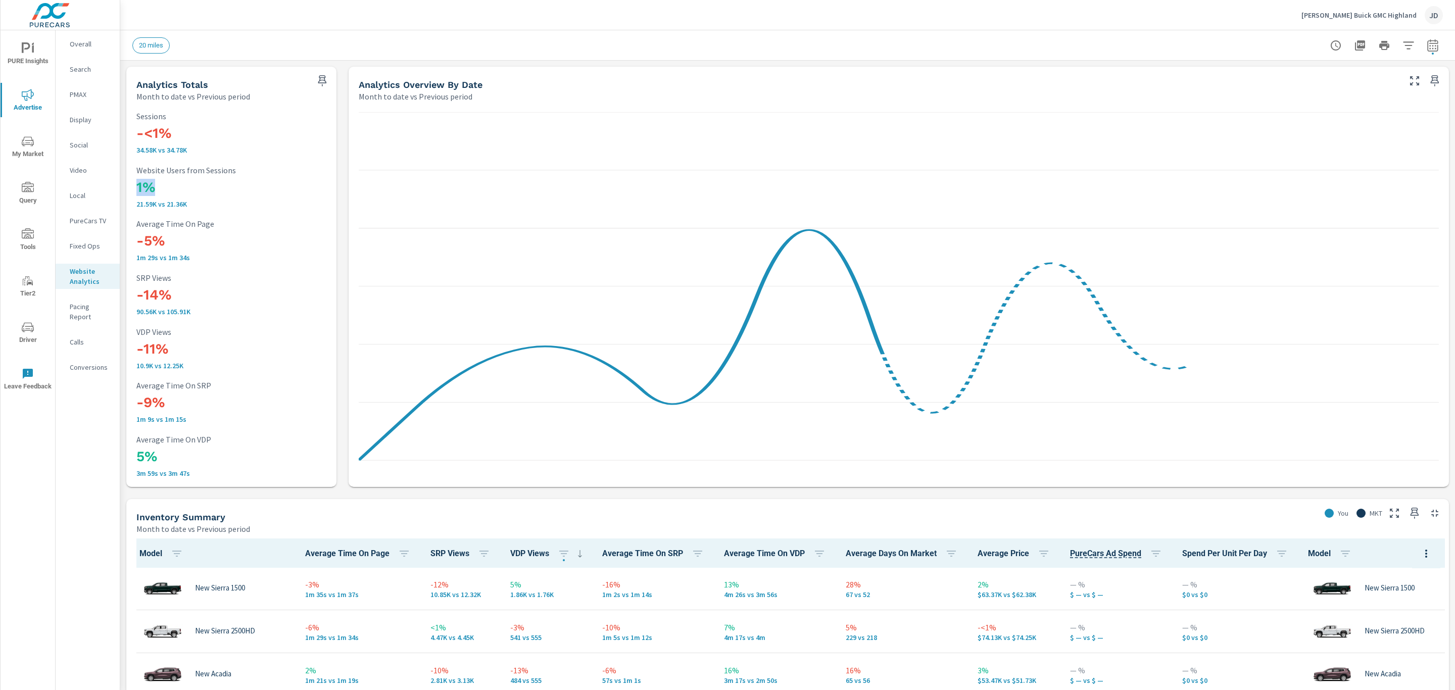
drag, startPoint x: 170, startPoint y: 186, endPoint x: 126, endPoint y: 184, distance: 43.5
click at [126, 184] on div "-<1% 34.58K vs 34.78K Sessions 1% 21.59K vs 21.36K Website Users from Sessions …" at bounding box center [231, 294] width 210 height 385
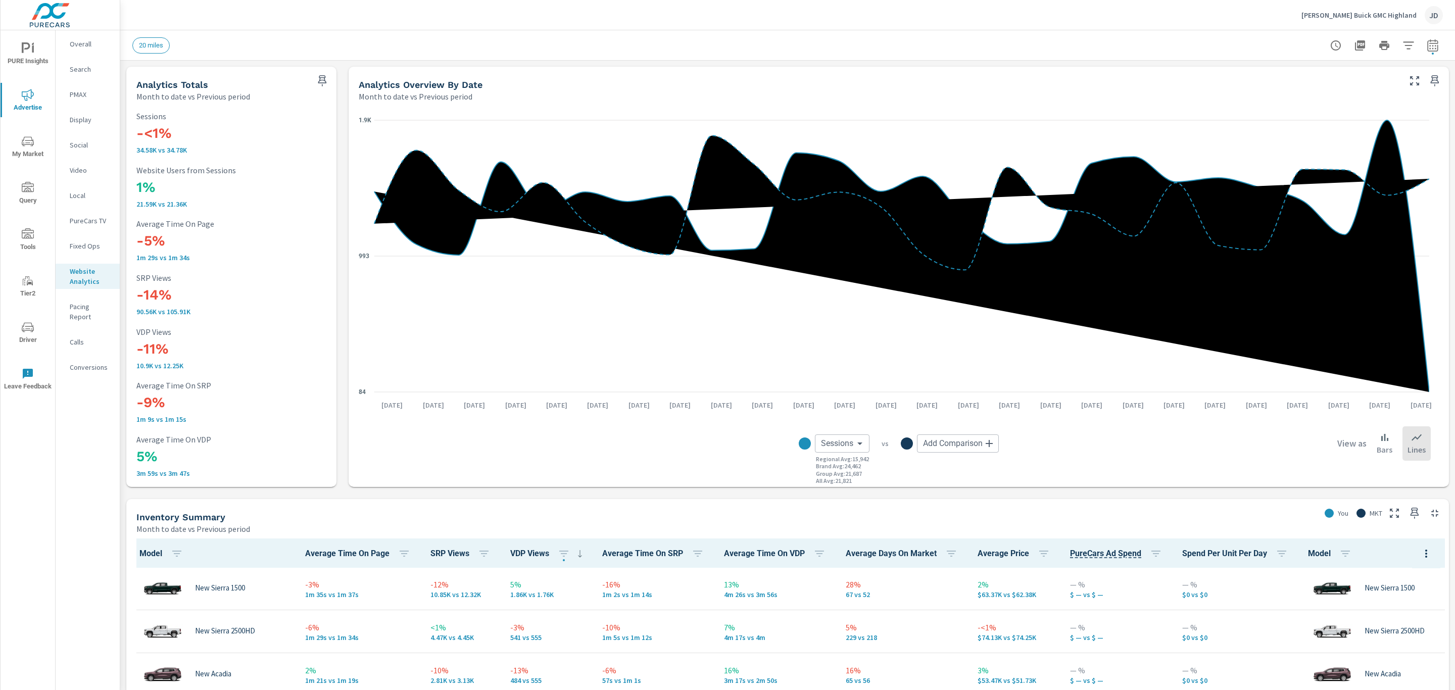
click at [156, 346] on h3 "-11%" at bounding box center [231, 349] width 190 height 17
click at [155, 408] on h3 "-9%" at bounding box center [231, 402] width 190 height 17
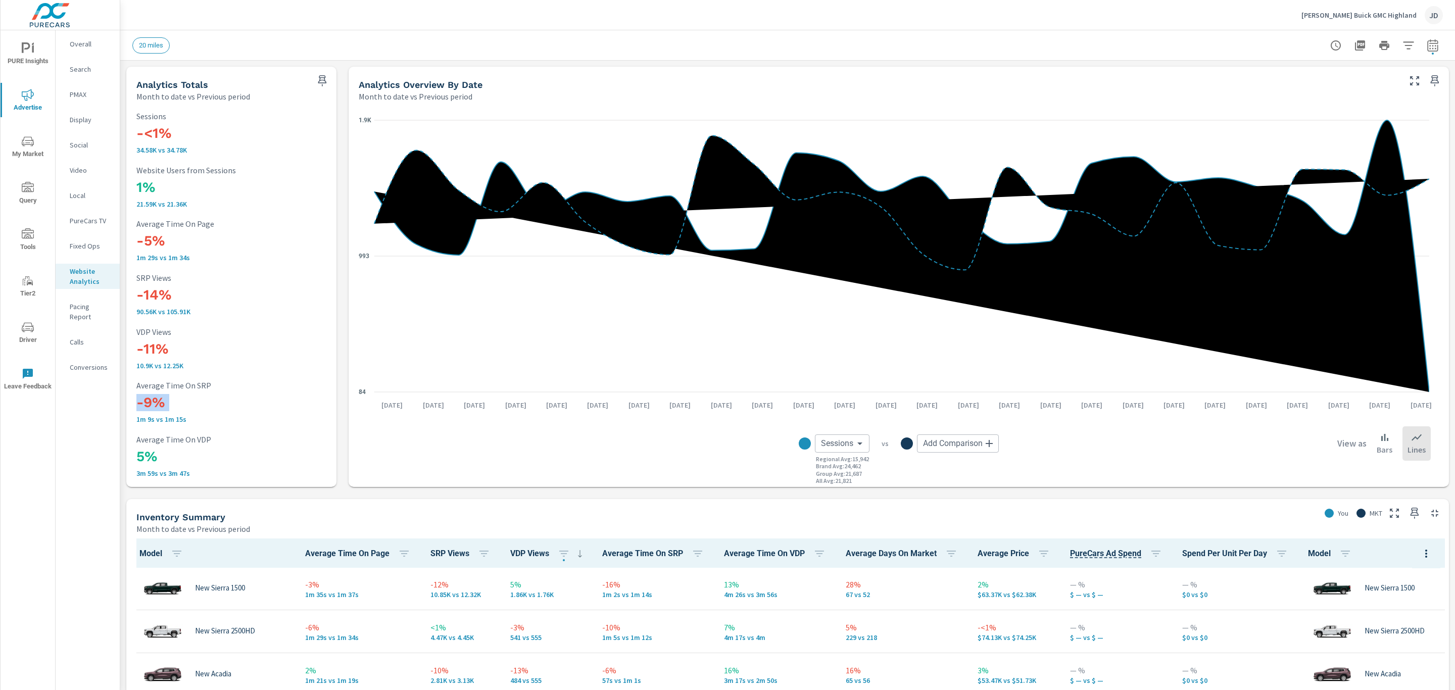
click at [155, 408] on h3 "-9%" at bounding box center [231, 402] width 190 height 17
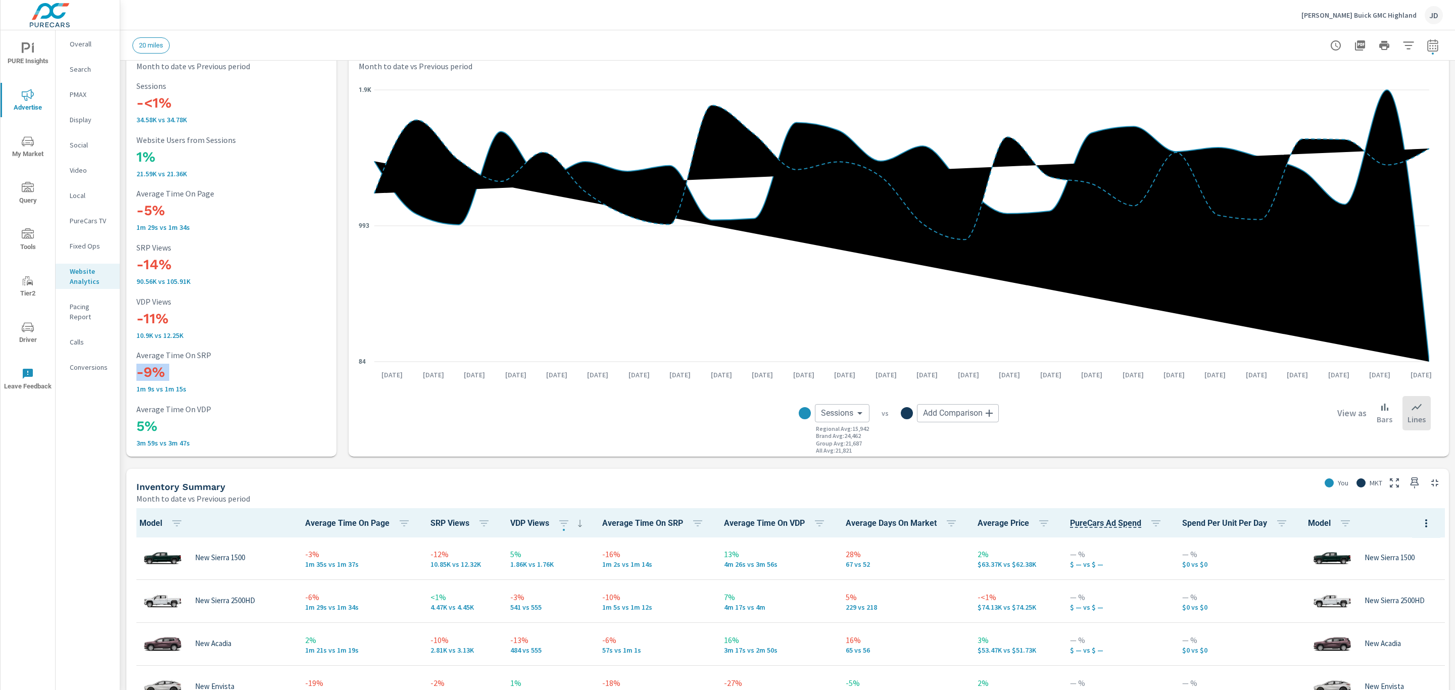
scroll to position [31, 0]
click at [148, 420] on h3 "5%" at bounding box center [231, 425] width 190 height 17
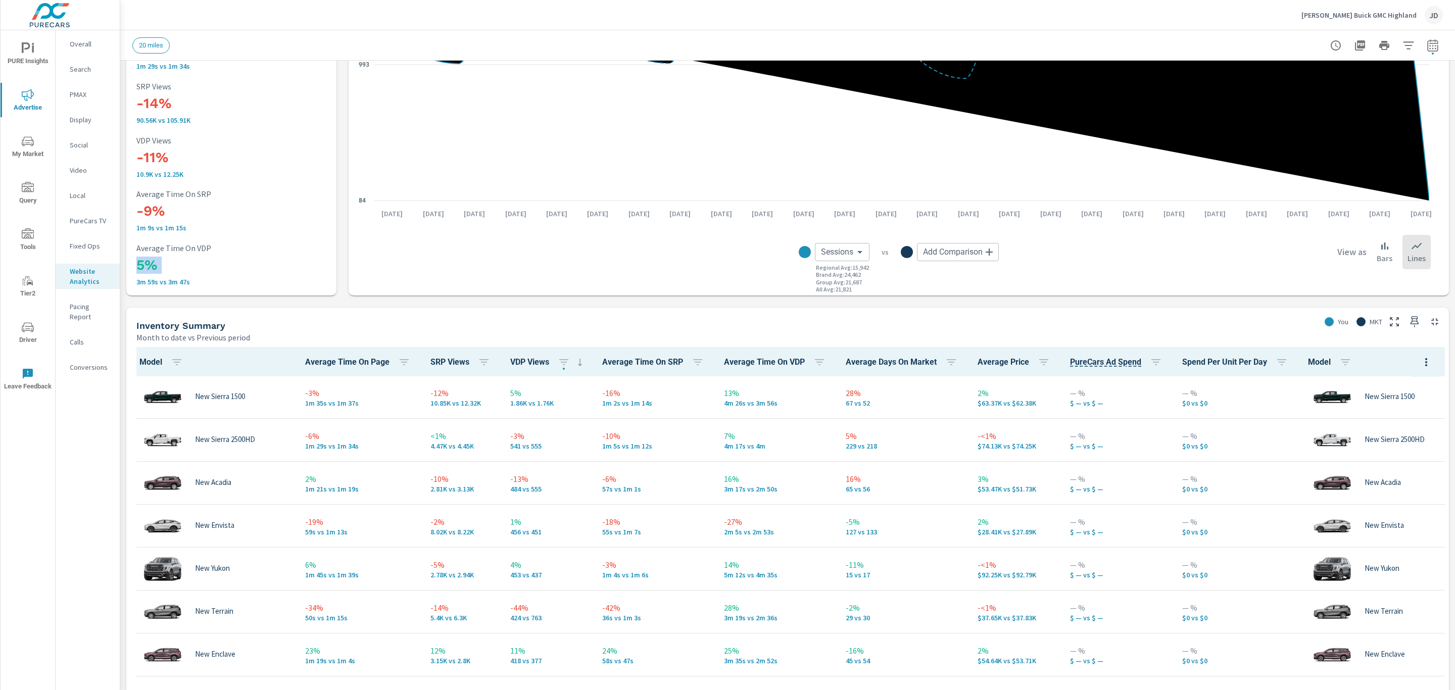
scroll to position [176, 0]
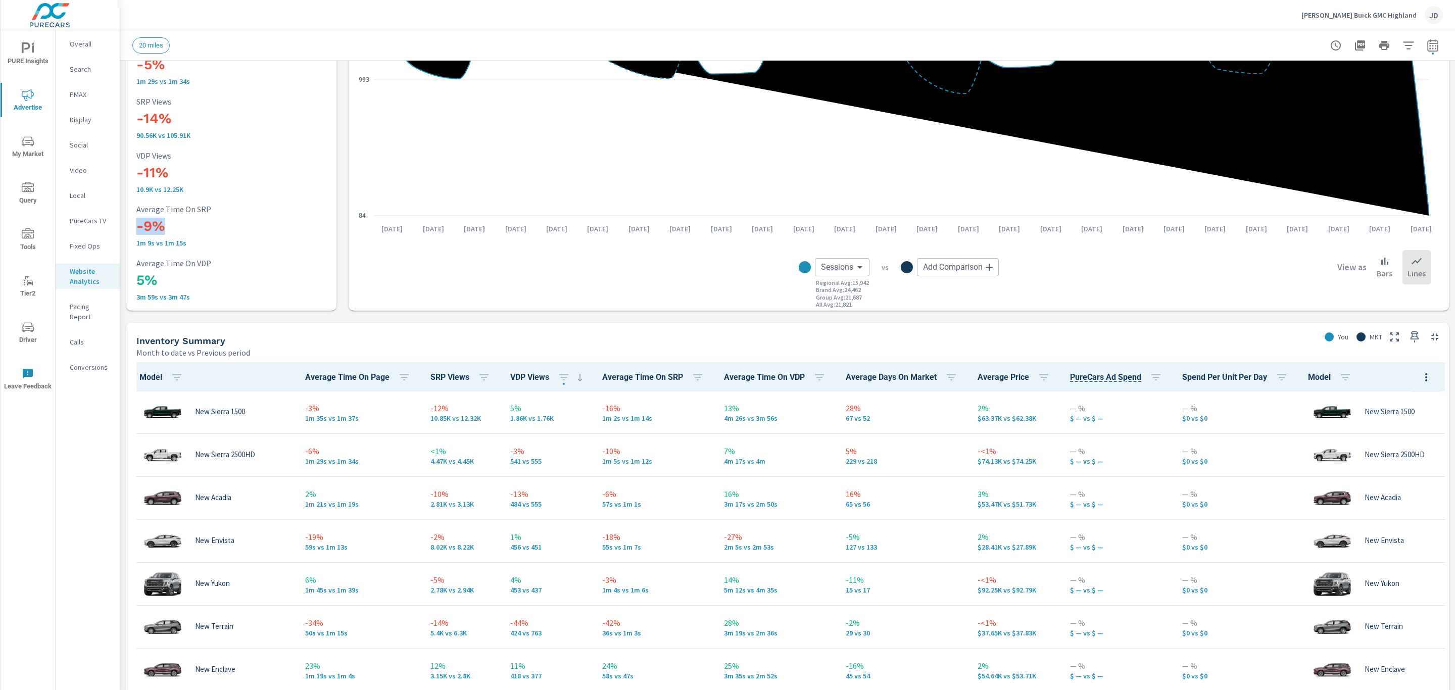
drag, startPoint x: 173, startPoint y: 222, endPoint x: 134, endPoint y: 226, distance: 39.6
click at [134, 226] on div "-<1% 34.58K vs 34.78K Sessions 1% 21.59K vs 21.36K Website Users from Sessions …" at bounding box center [231, 118] width 202 height 377
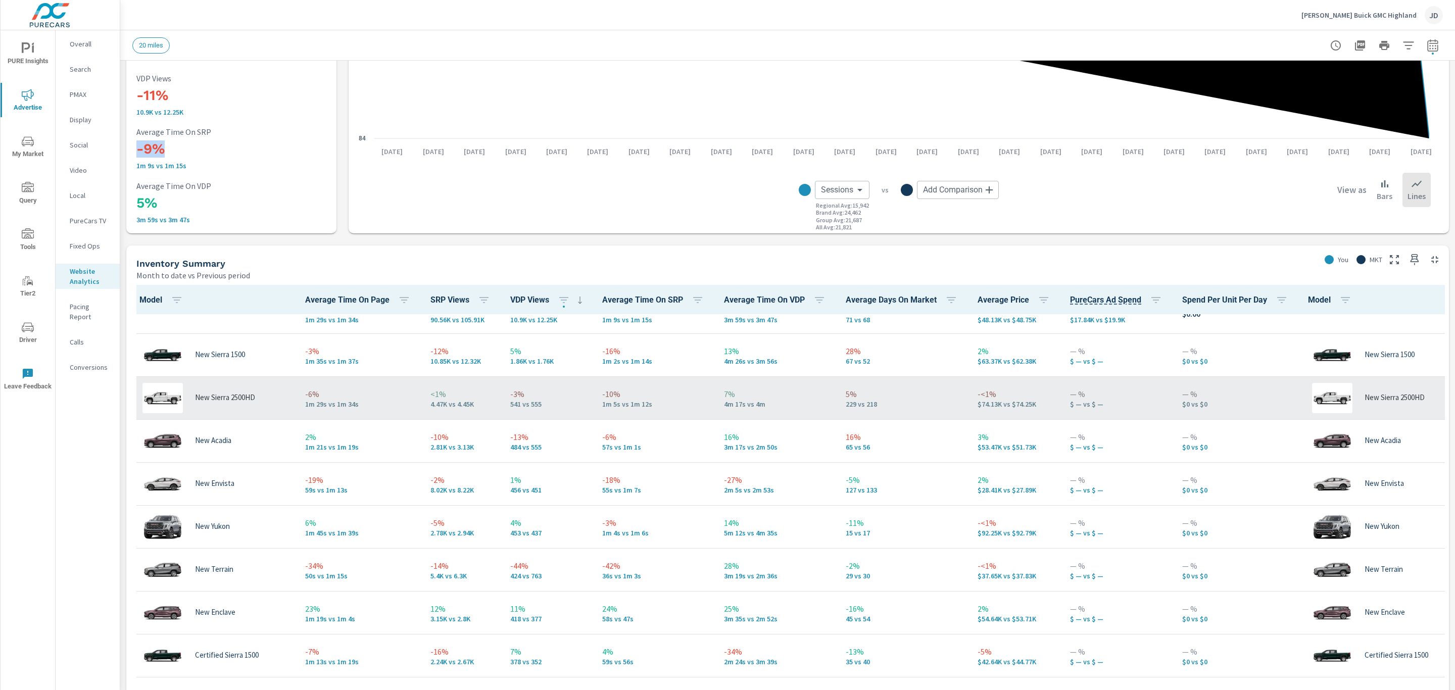
scroll to position [0, 0]
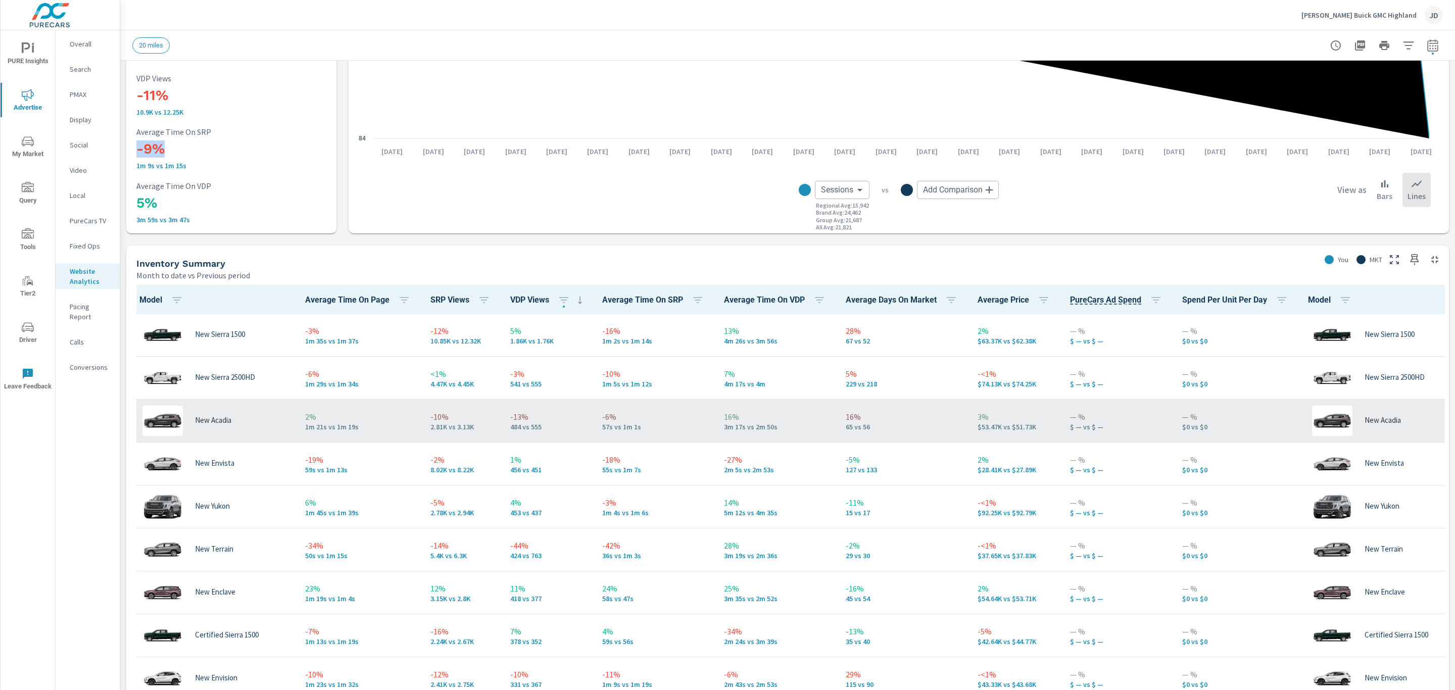
scroll to position [41, 0]
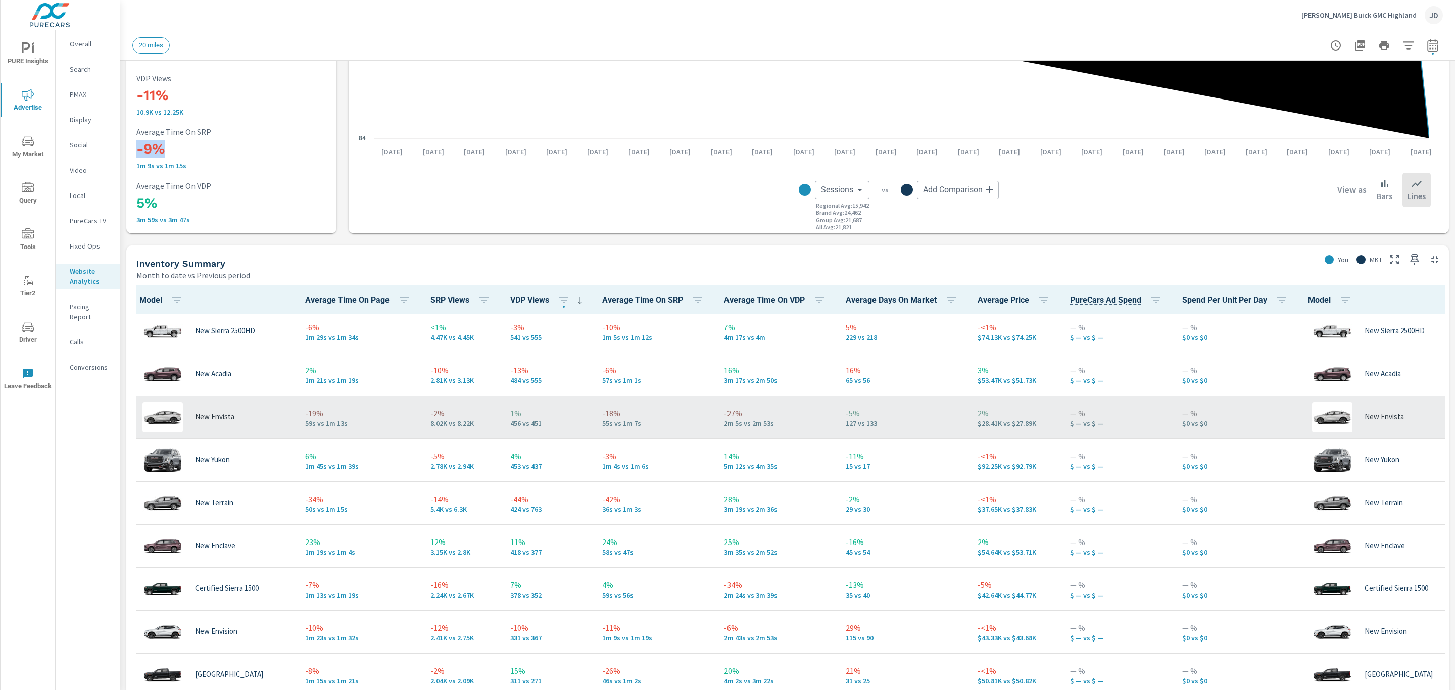
scroll to position [91, 0]
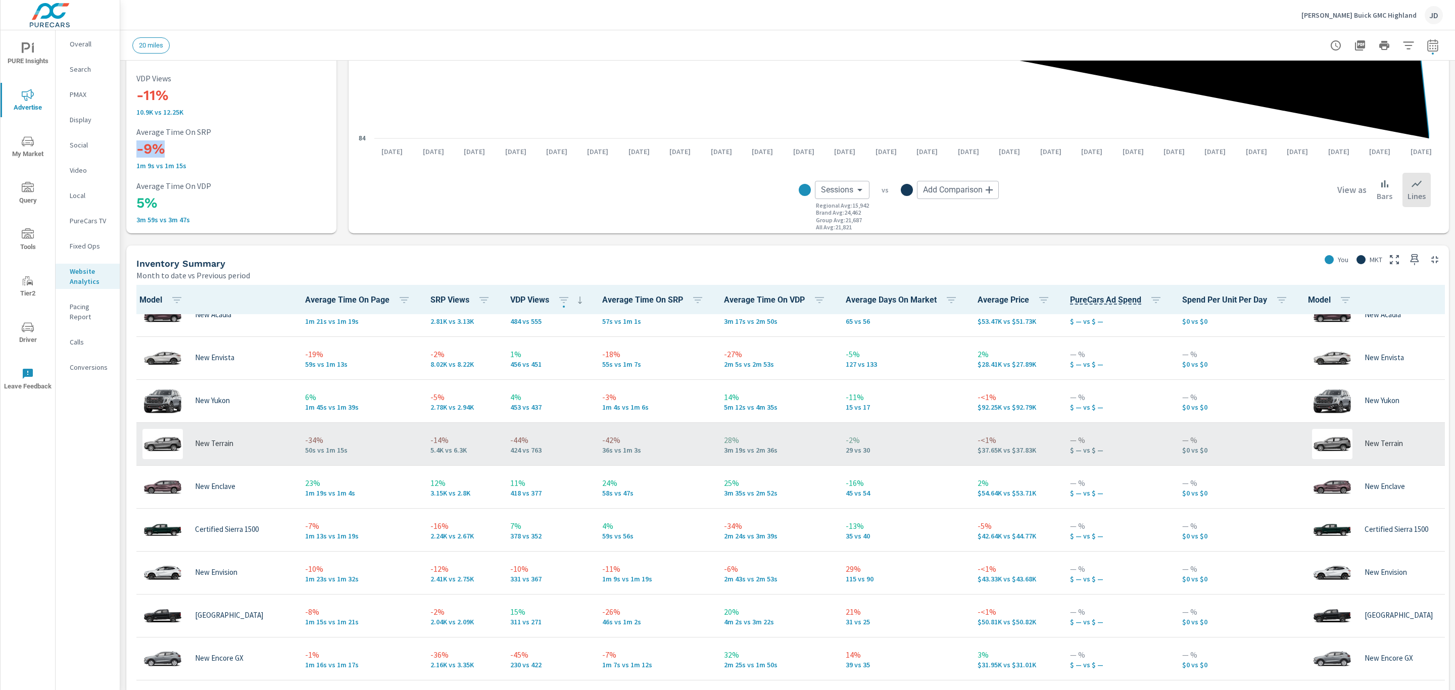
scroll to position [146, 0]
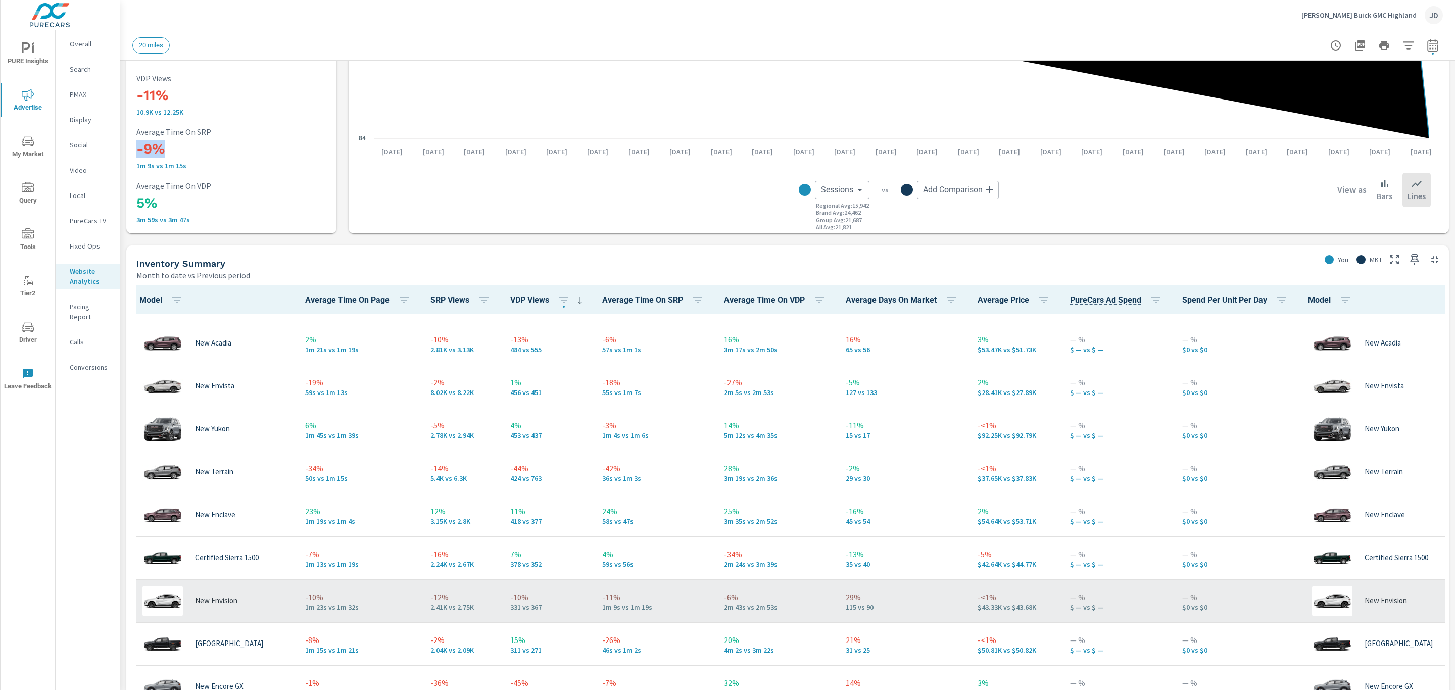
scroll to position [83, 0]
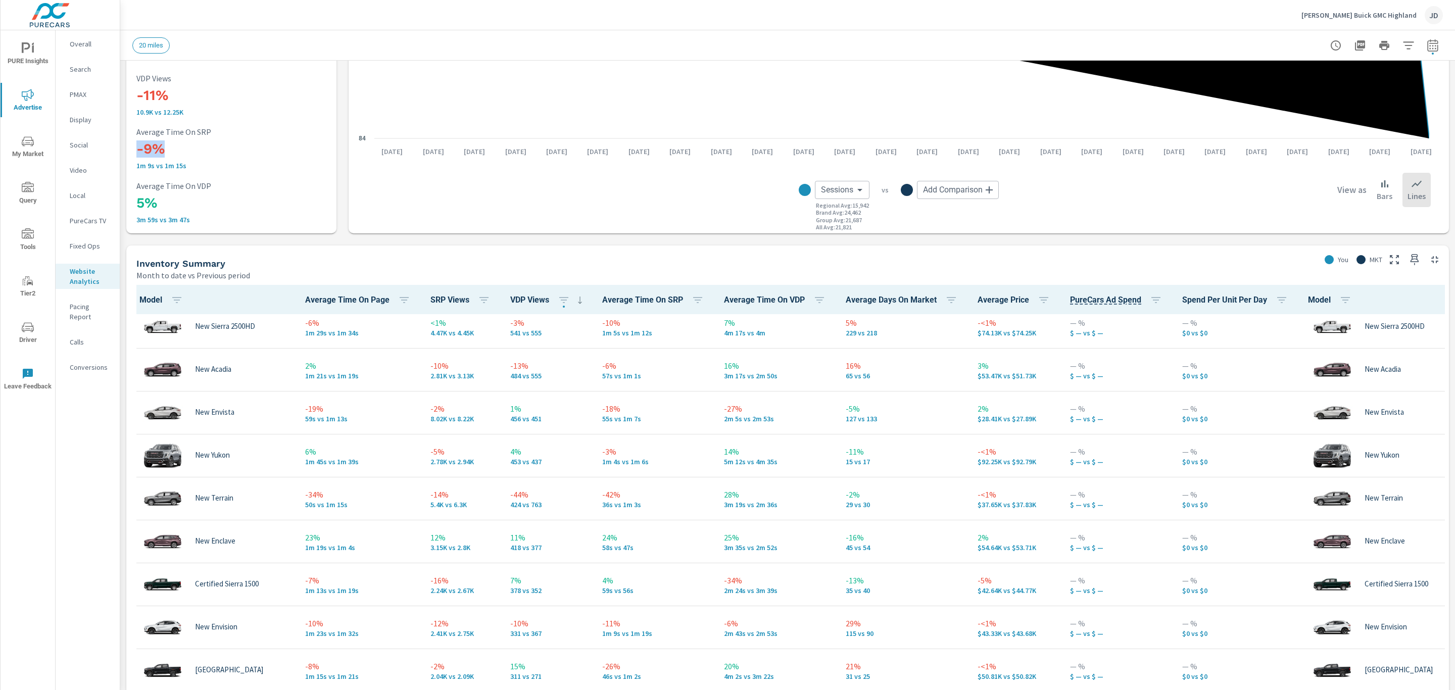
scroll to position [84, 0]
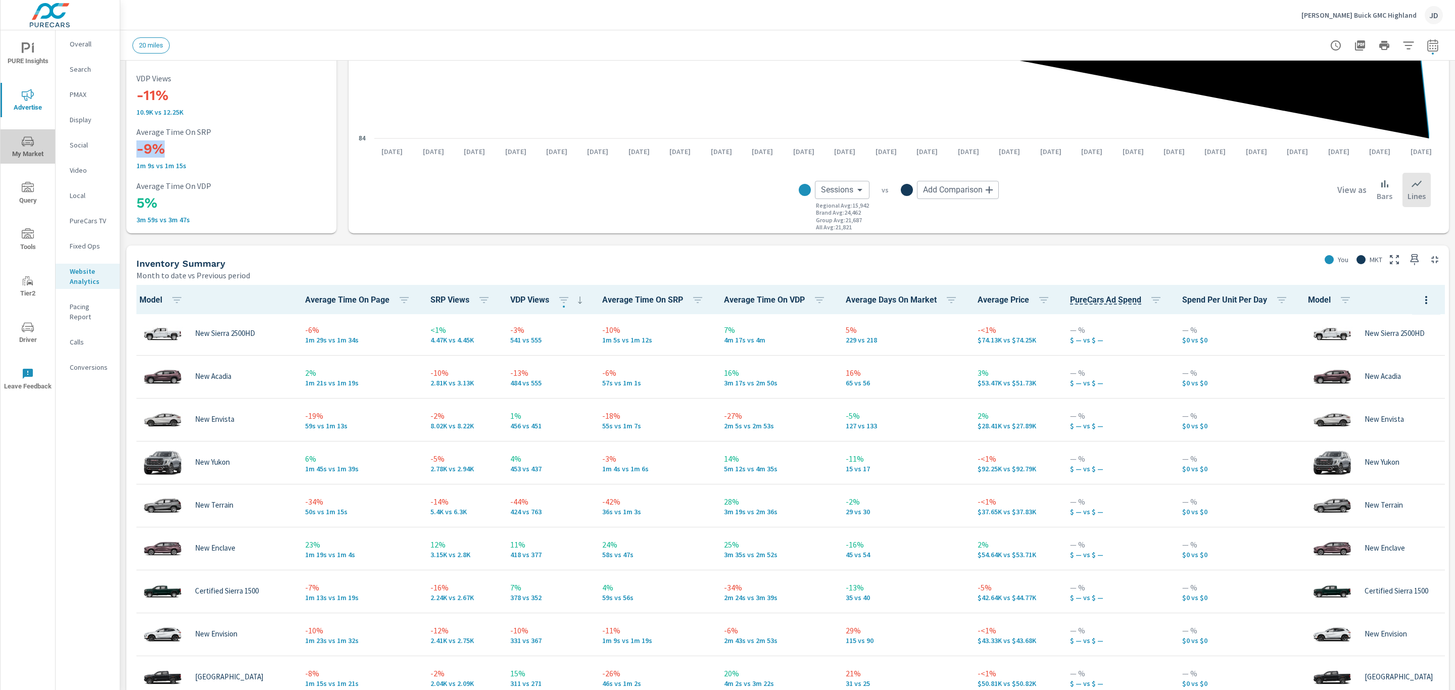
click at [28, 149] on span "My Market" at bounding box center [28, 147] width 49 height 25
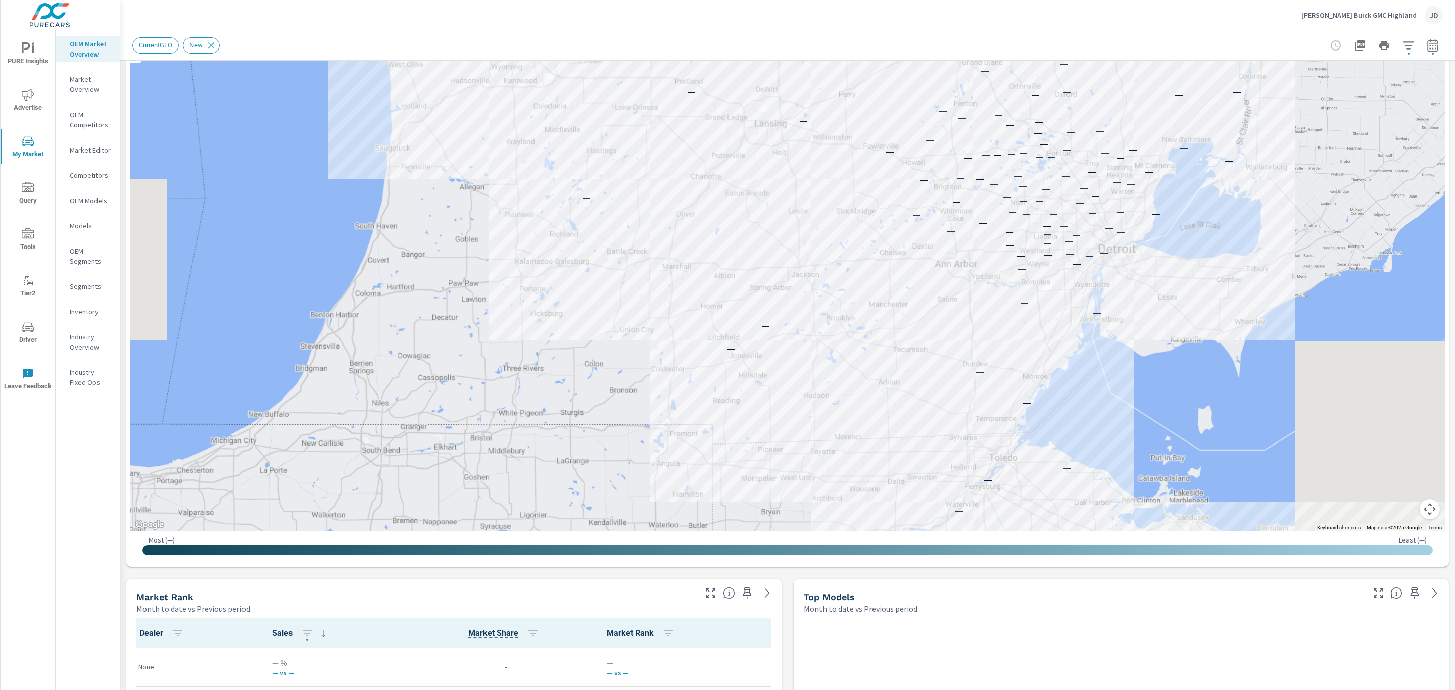
scroll to position [137, 0]
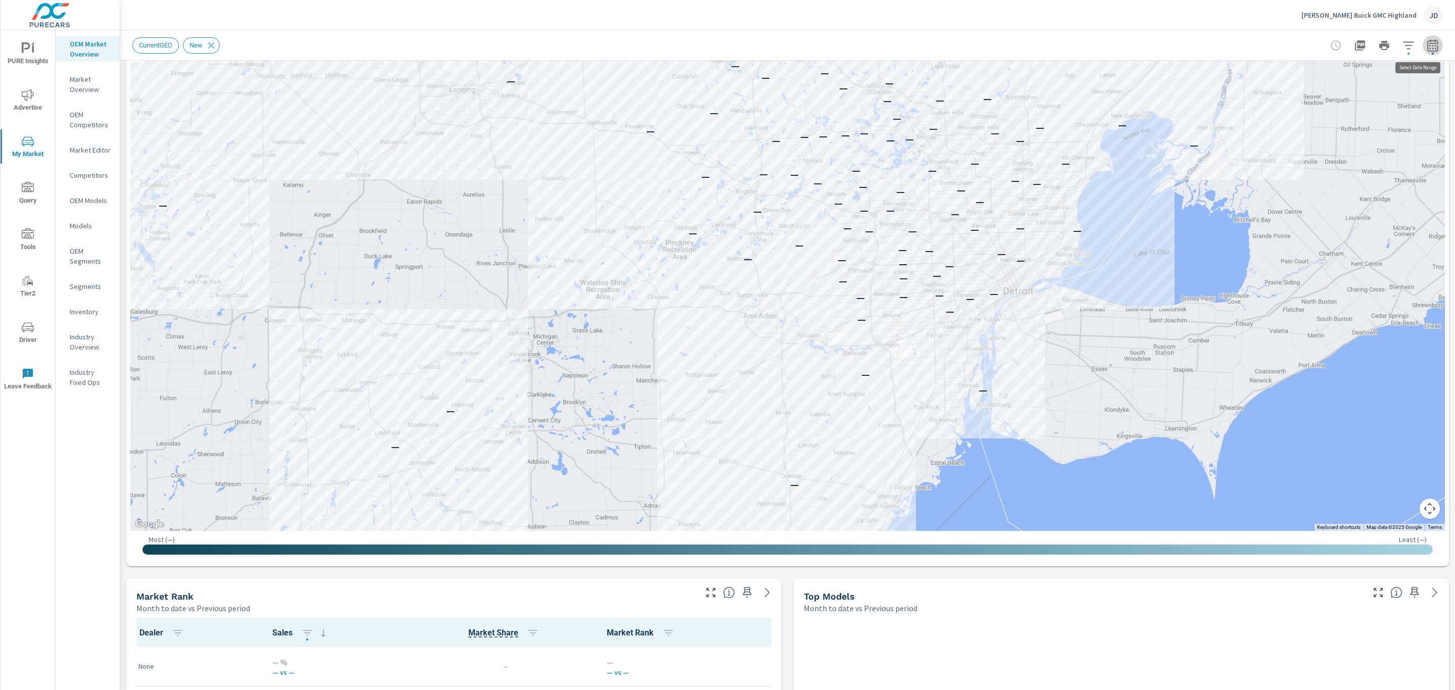
click at [1428, 43] on icon "button" at bounding box center [1433, 45] width 11 height 12
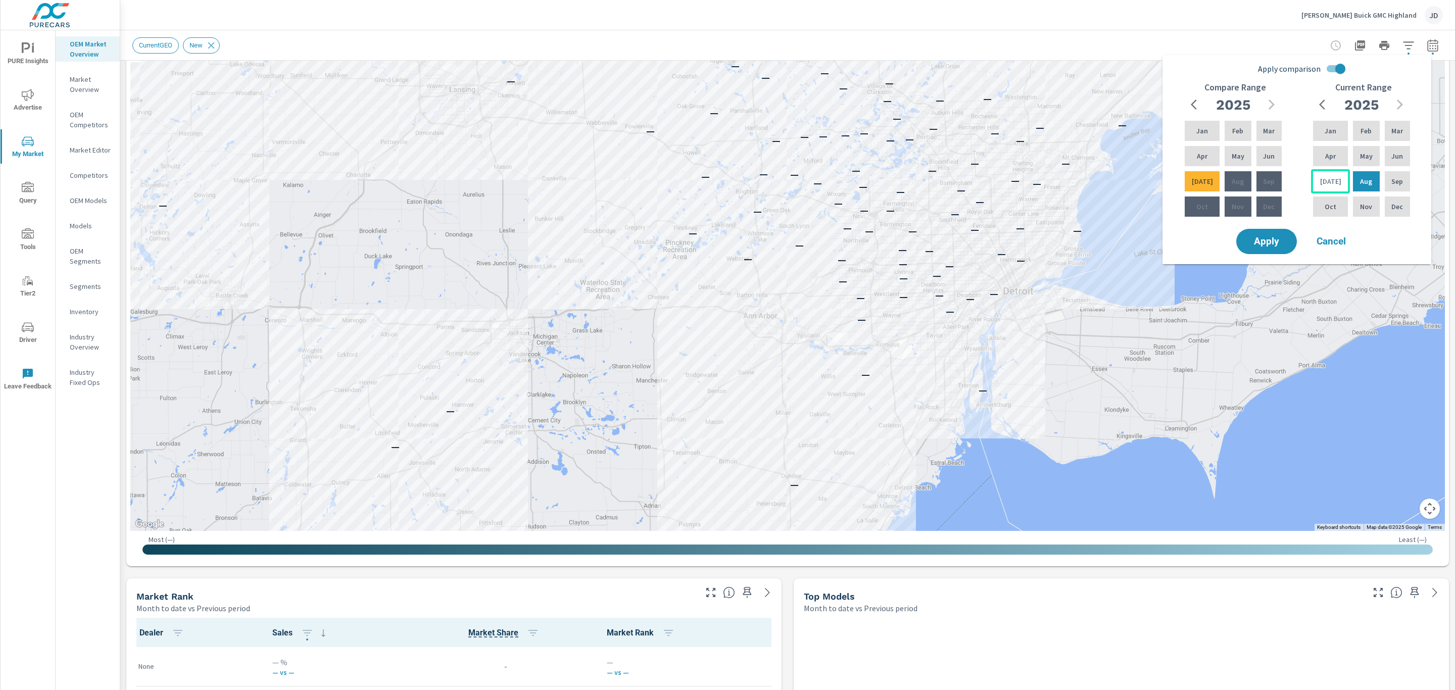
click at [1331, 182] on p "[DATE]" at bounding box center [1331, 181] width 21 height 10
click at [1355, 134] on div "Feb" at bounding box center [1366, 131] width 30 height 24
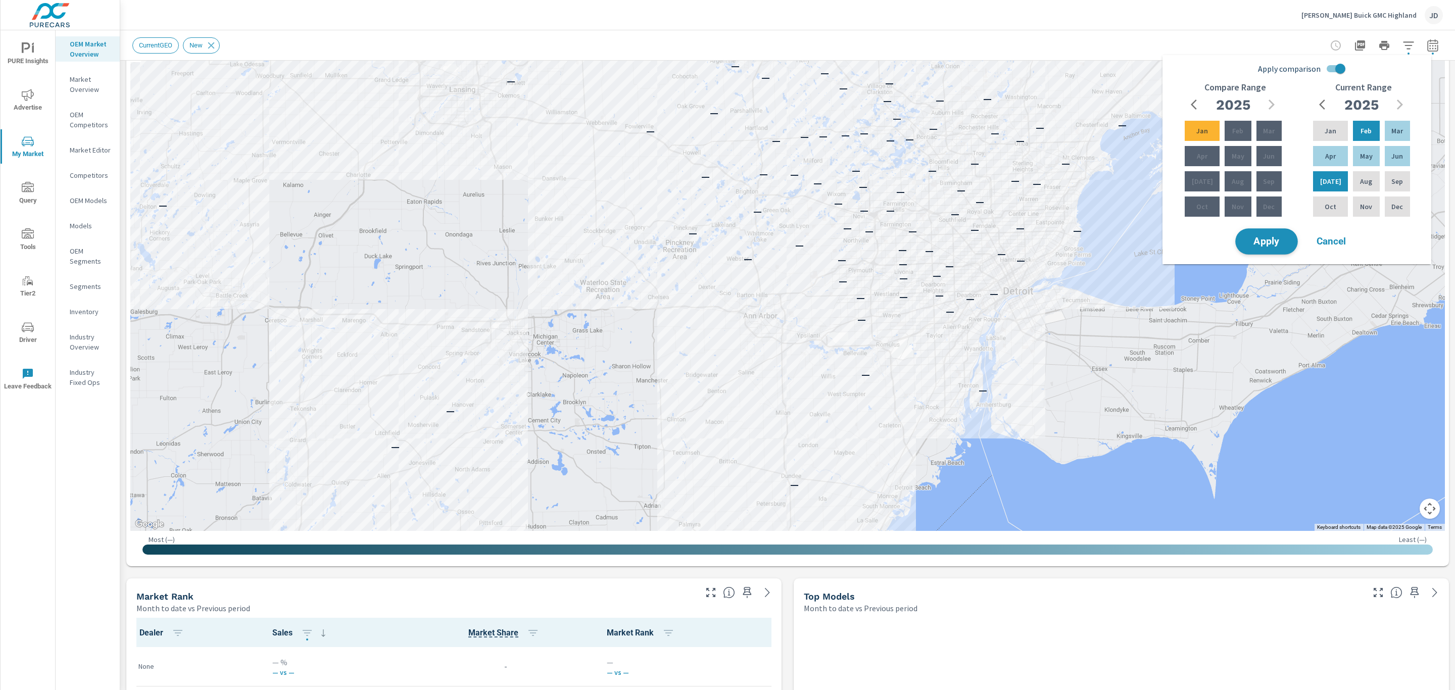
click at [1277, 237] on span "Apply" at bounding box center [1266, 242] width 41 height 10
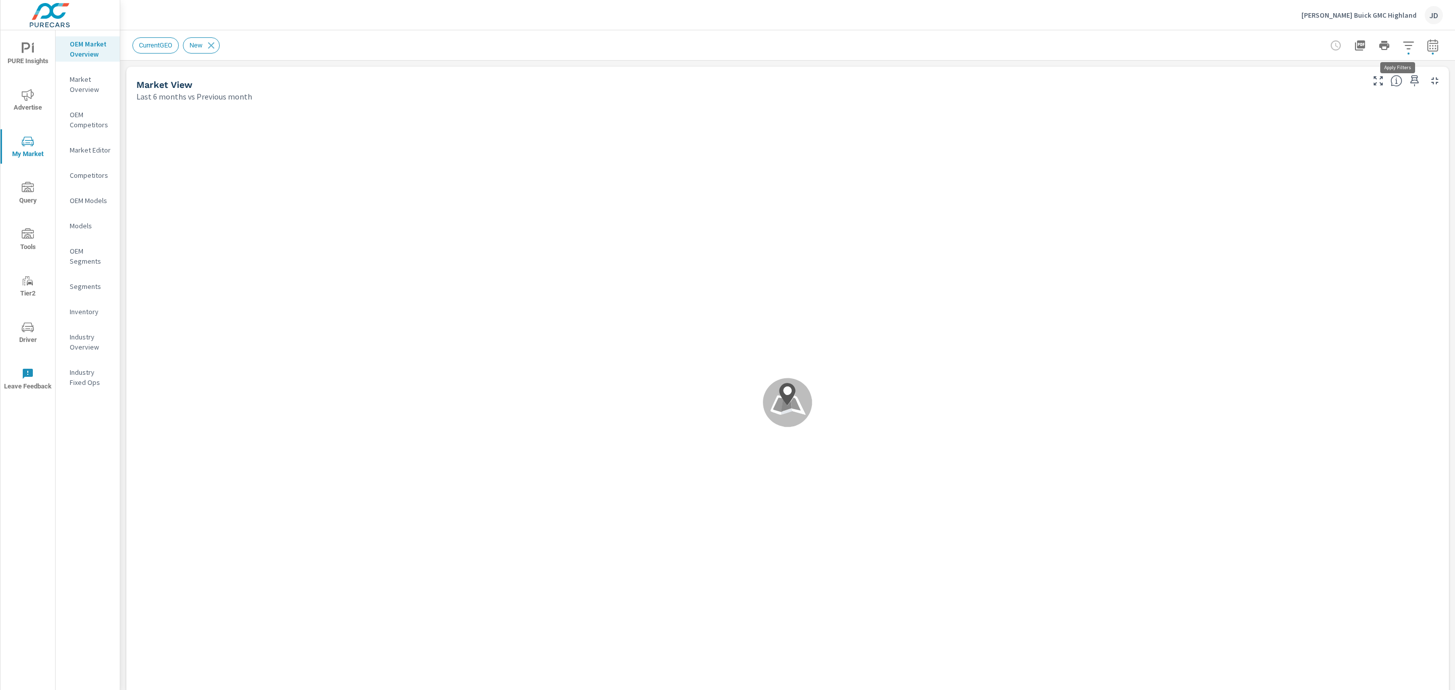
click at [1403, 47] on icon "button" at bounding box center [1409, 45] width 12 height 12
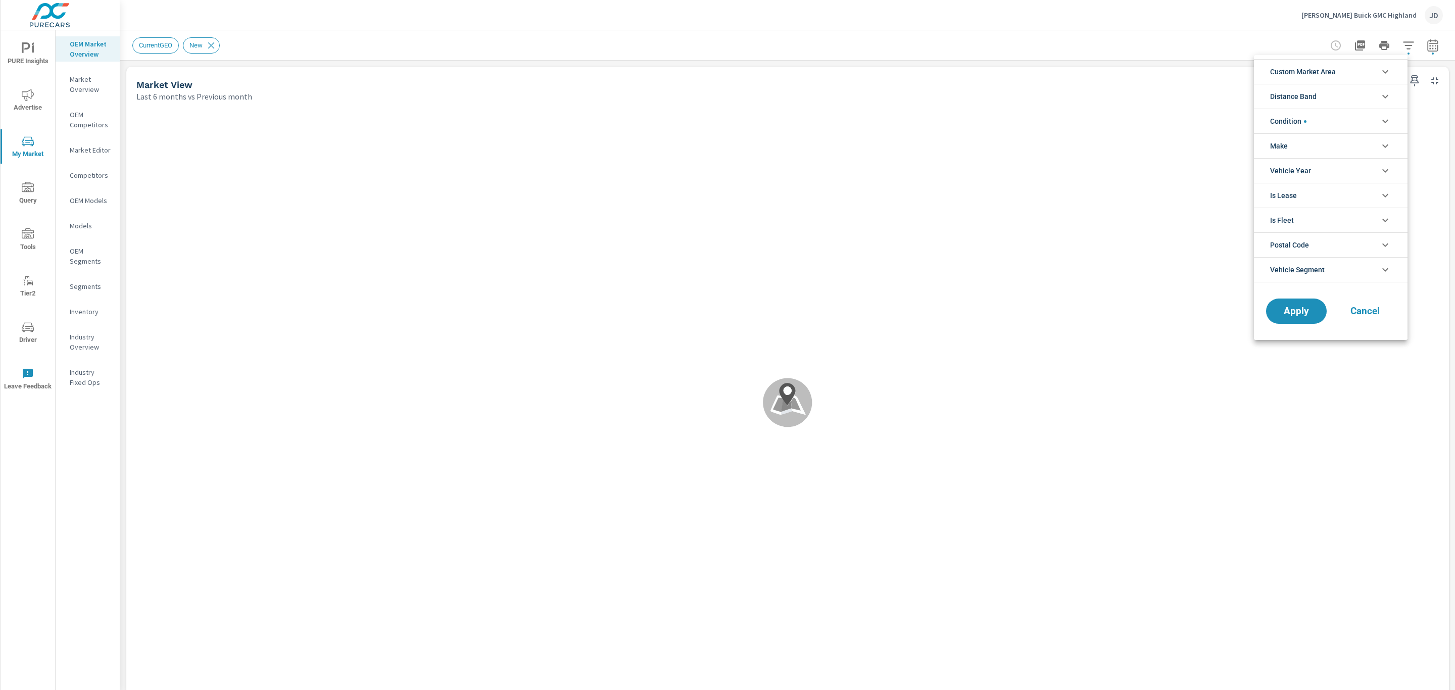
click at [1348, 155] on li "Make" at bounding box center [1331, 145] width 154 height 25
click at [1301, 170] on span "GMC" at bounding box center [1342, 170] width 111 height 12
click at [1308, 358] on span "Apply" at bounding box center [1296, 357] width 41 height 10
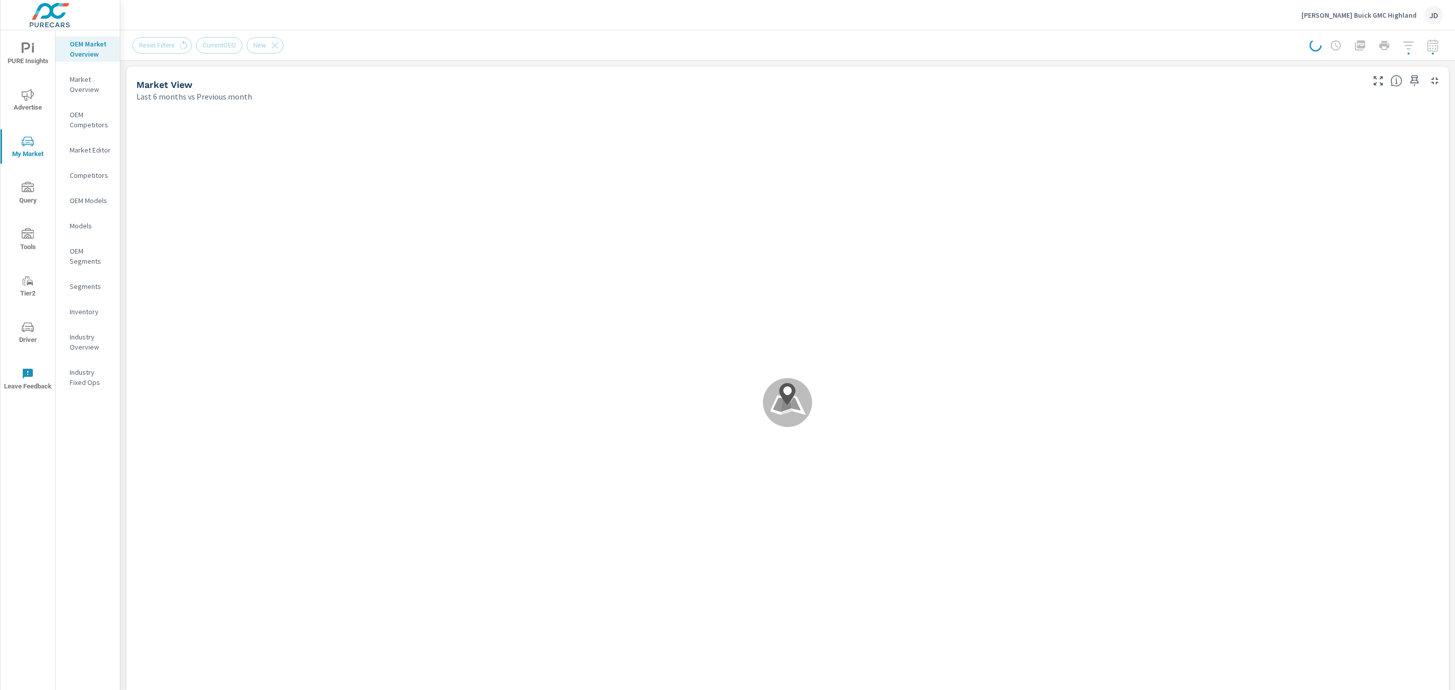
scroll to position [1, 0]
click at [1403, 42] on icon "button" at bounding box center [1409, 45] width 12 height 12
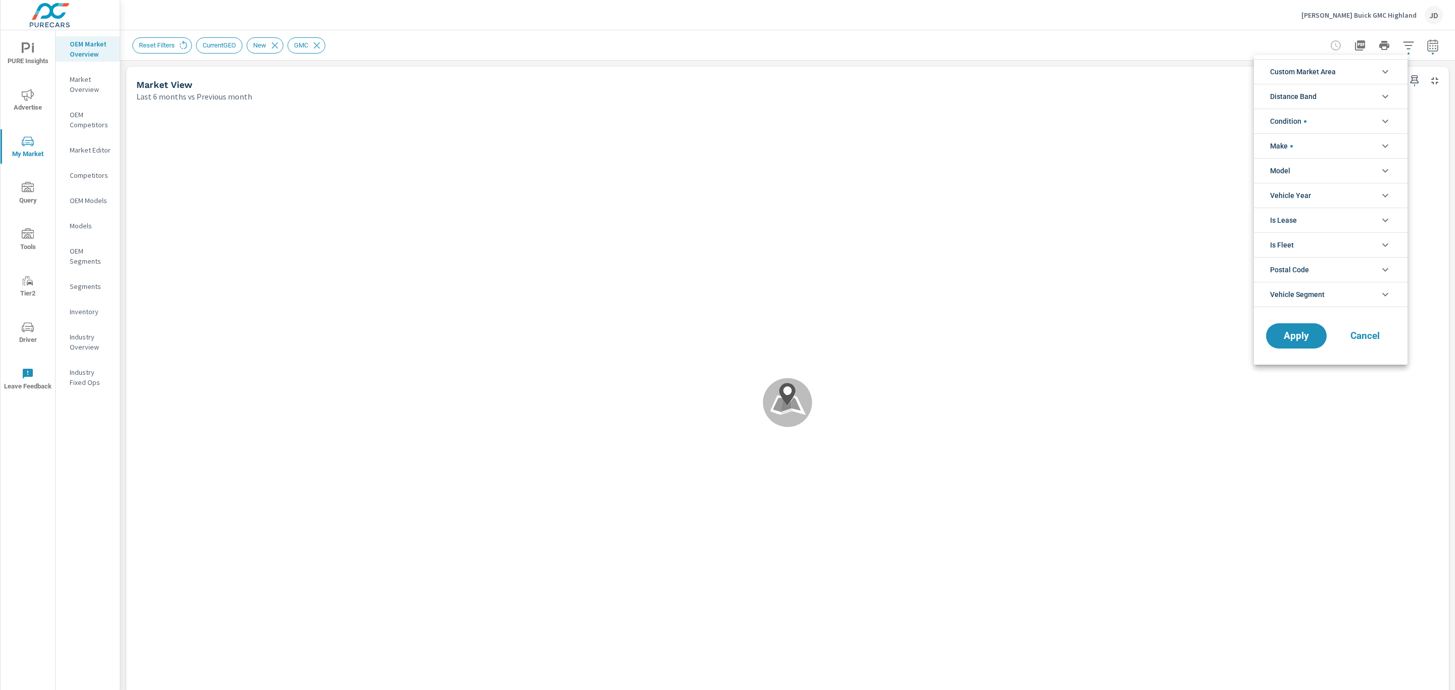
click at [1333, 168] on li "Model" at bounding box center [1331, 170] width 154 height 25
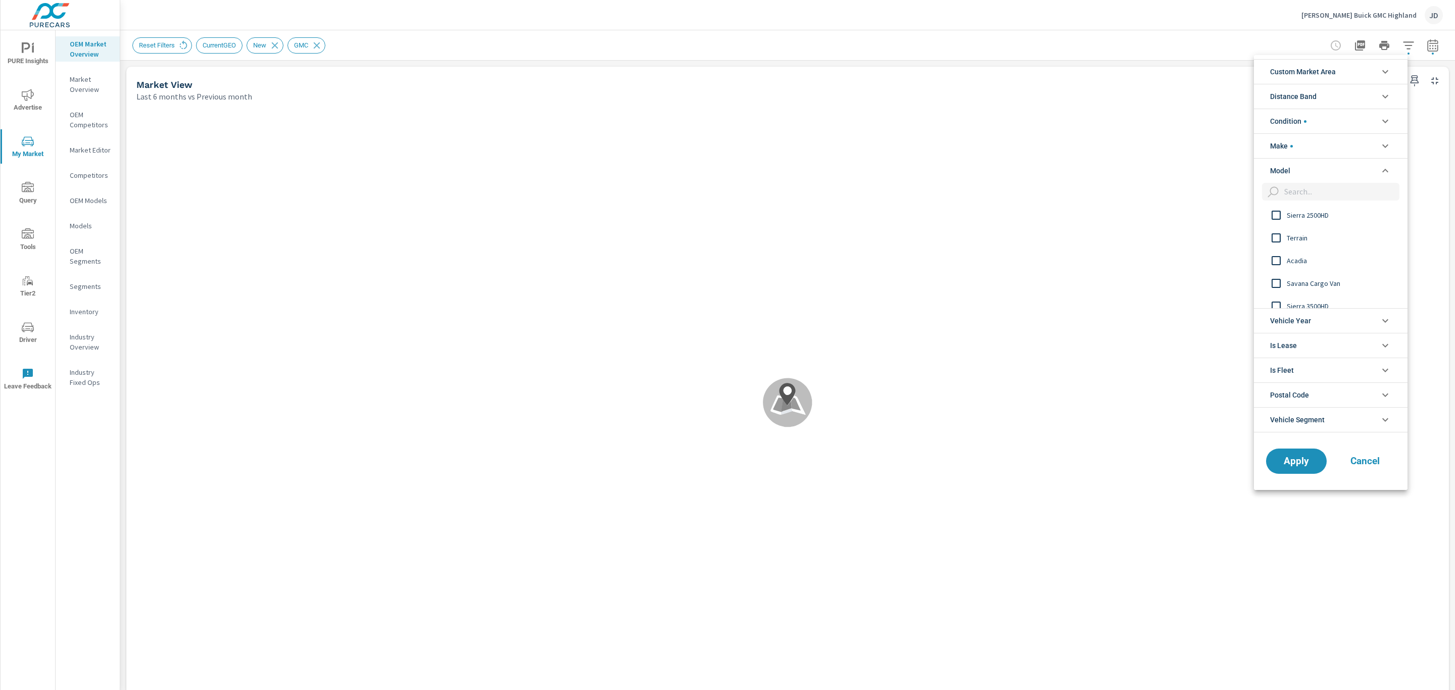
scroll to position [26, 0]
click at [1312, 236] on span "Terrain" at bounding box center [1342, 236] width 111 height 12
click at [1291, 461] on span "Apply" at bounding box center [1296, 461] width 41 height 10
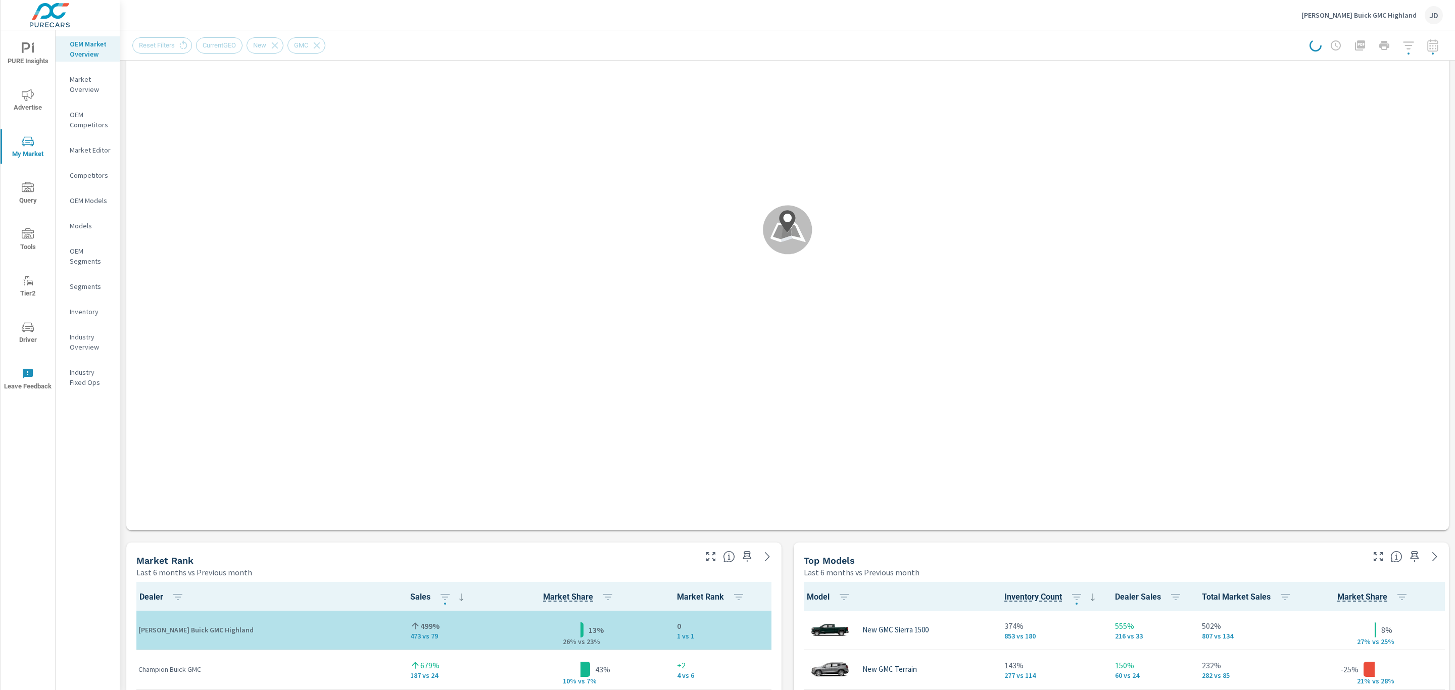
scroll to position [172, 0]
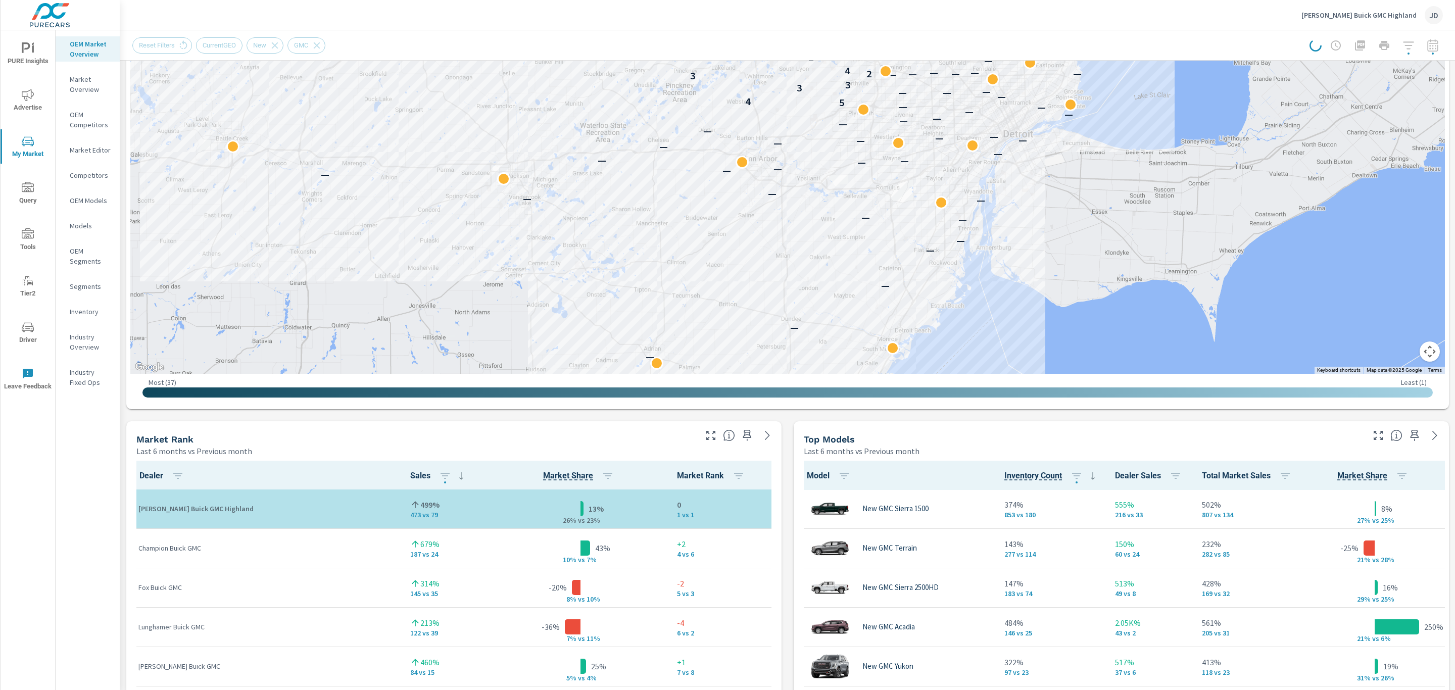
scroll to position [306, 0]
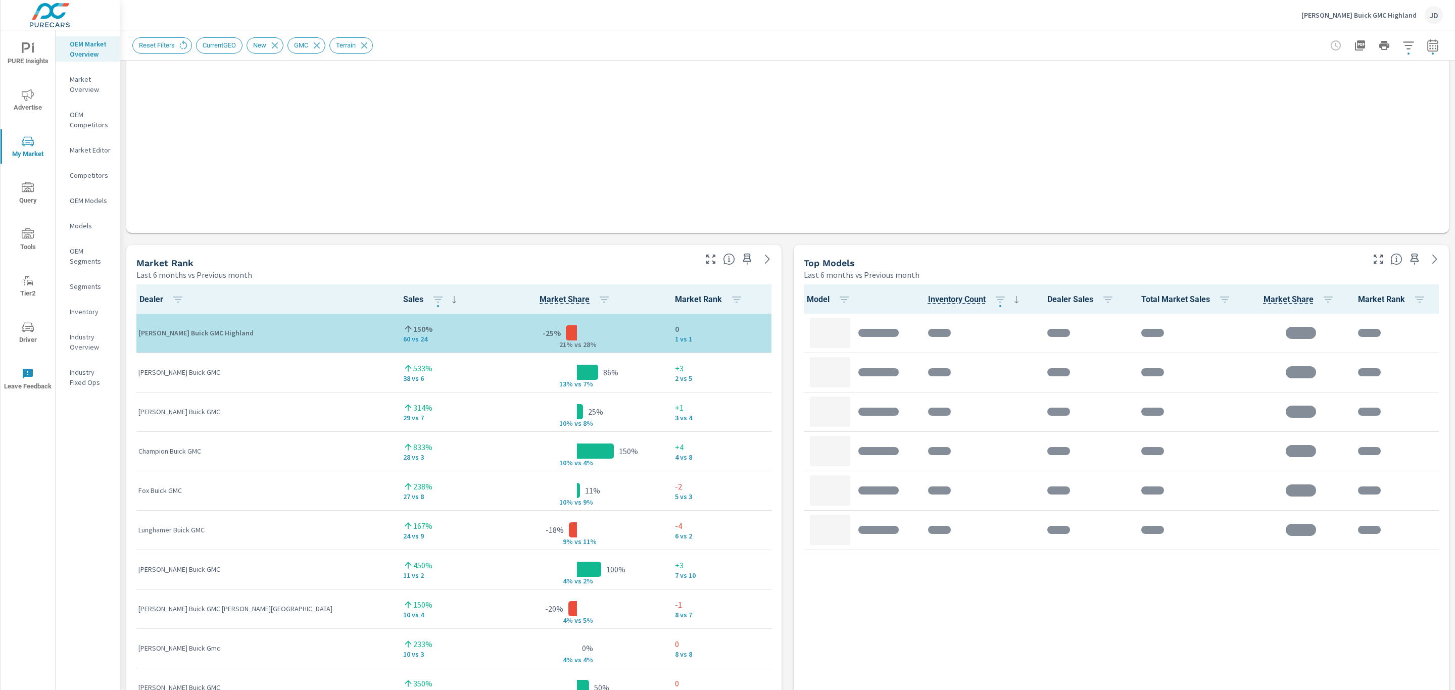
scroll to position [79, 0]
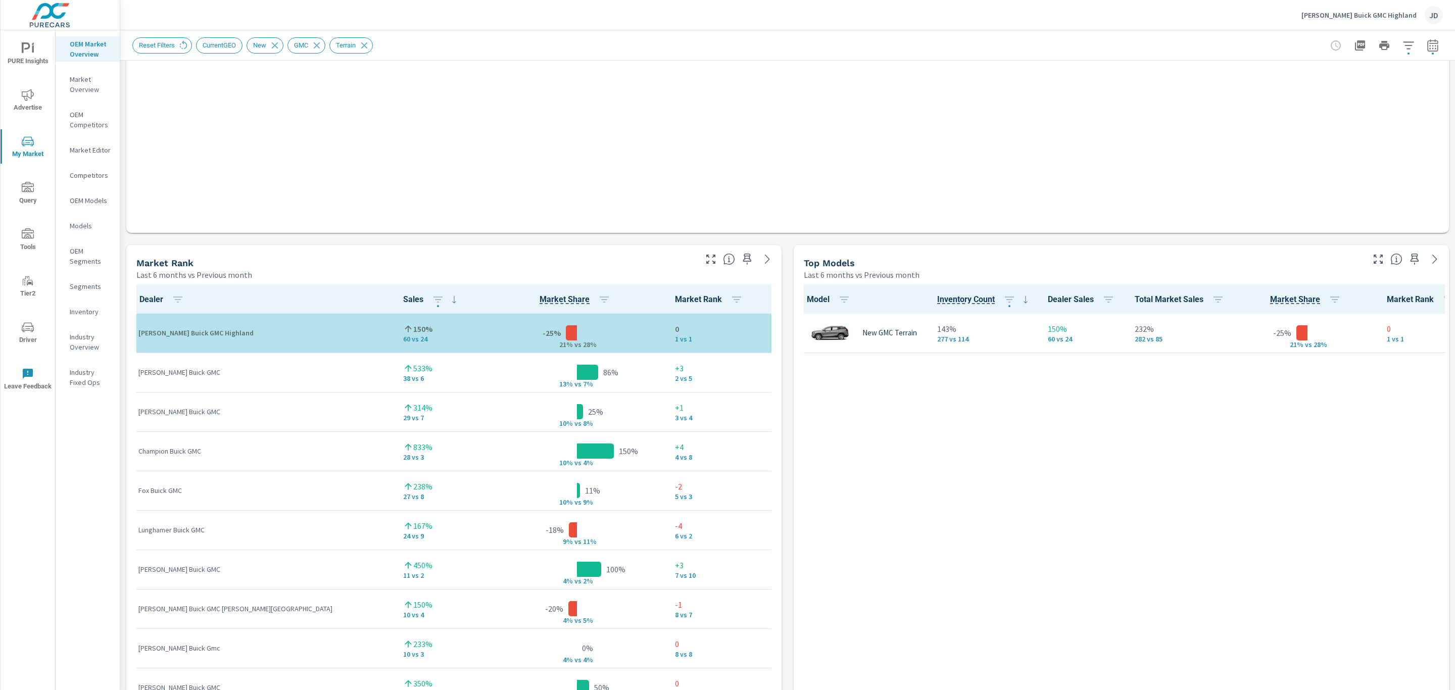
scroll to position [1, 0]
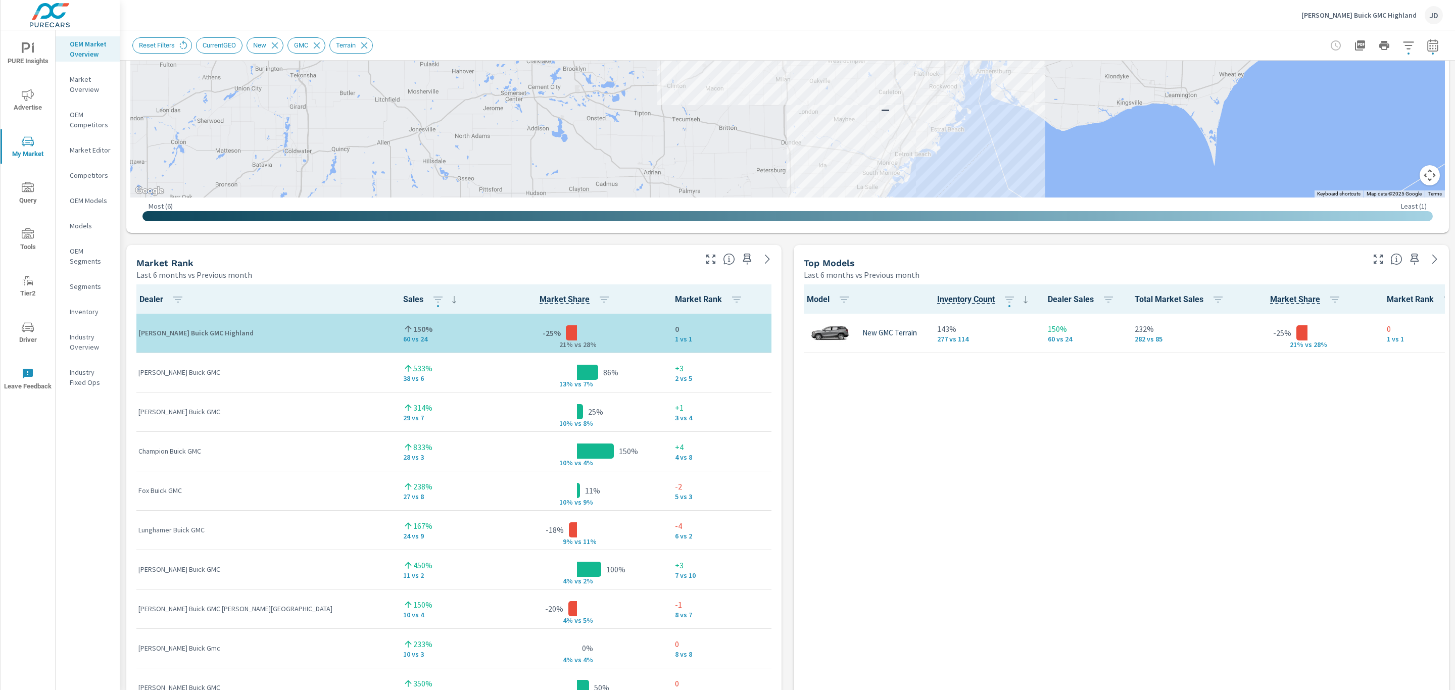
click at [552, 344] on p "21% v" at bounding box center [565, 344] width 26 height 9
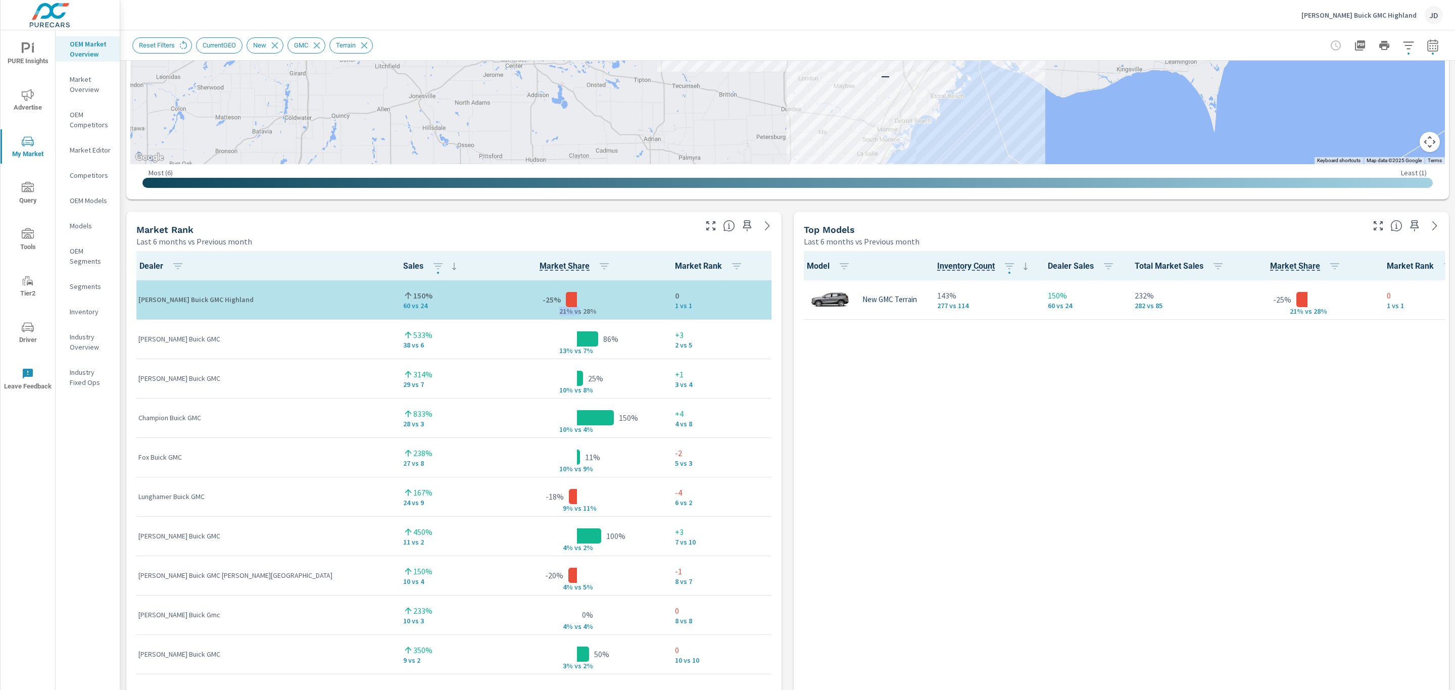
scroll to position [505, 0]
click at [30, 51] on icon "nav menu" at bounding box center [28, 48] width 12 height 12
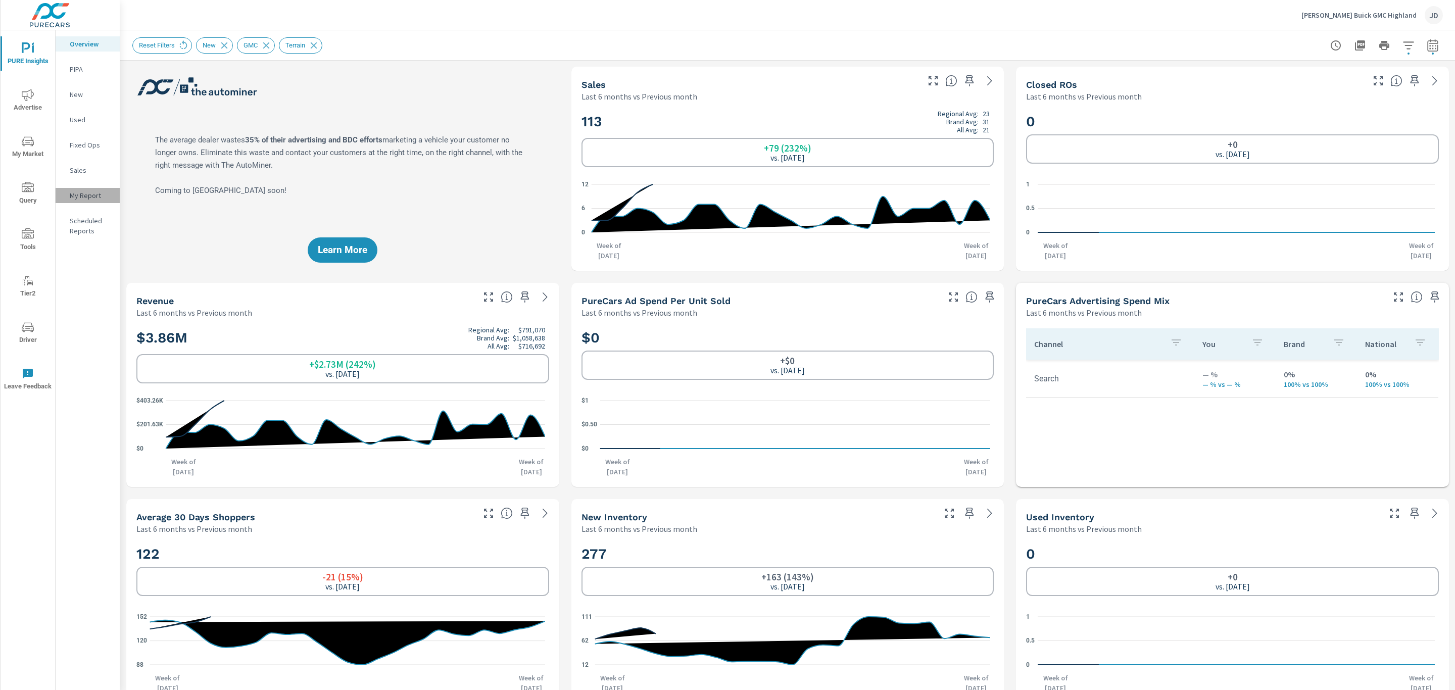
click at [85, 199] on p "My Report" at bounding box center [91, 196] width 42 height 10
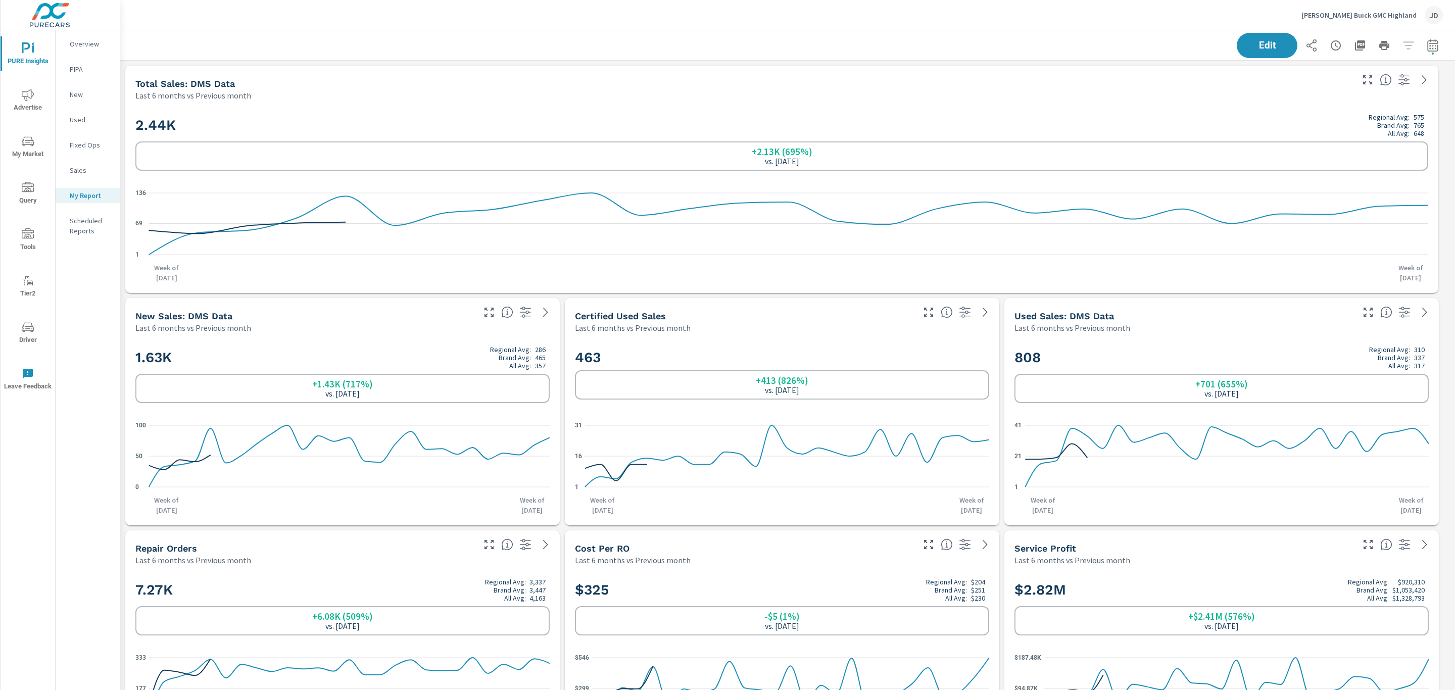
scroll to position [1, 0]
click at [1427, 44] on icon "button" at bounding box center [1433, 45] width 12 height 12
select select "Last 6 months"
select select "Previous month"
click at [1406, 126] on icon "button" at bounding box center [1407, 130] width 7 height 9
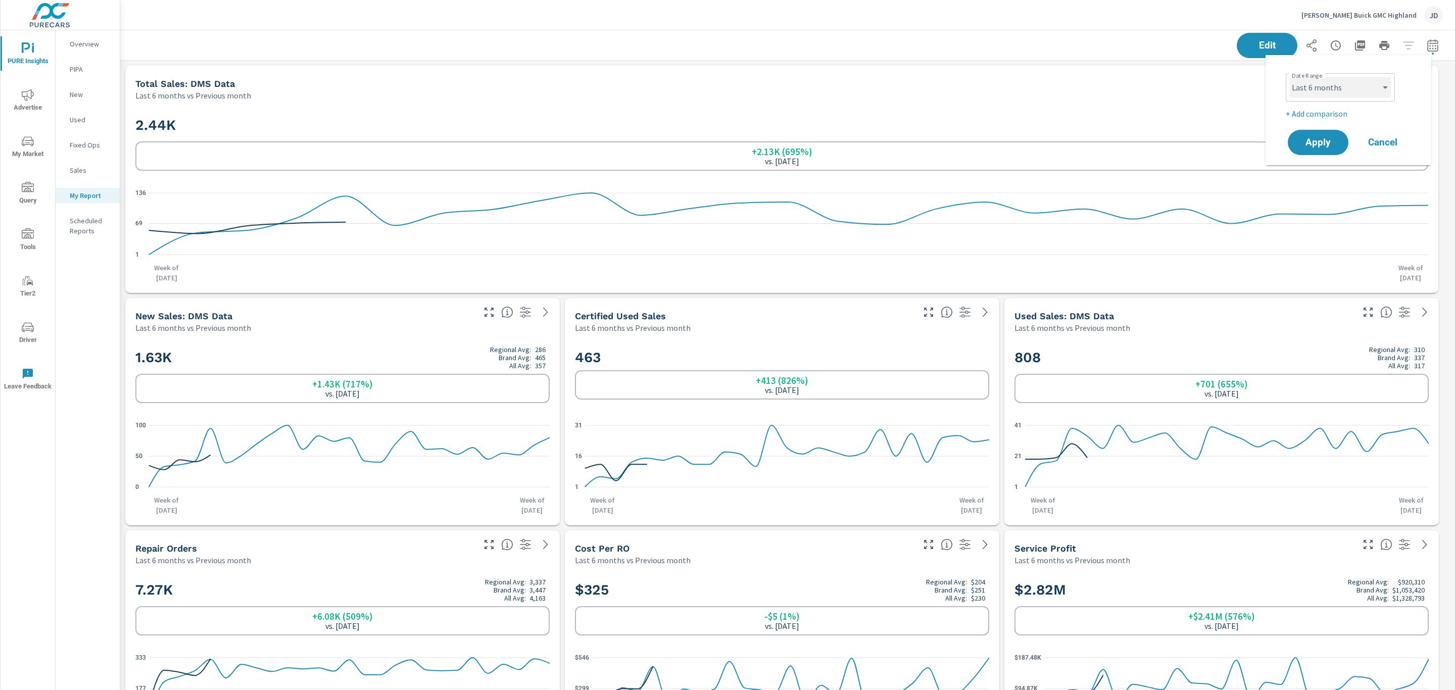
click at [1380, 91] on select "Custom [DATE] Last week Last 7 days Last 14 days Last 30 days Last 45 days Last…" at bounding box center [1340, 87] width 101 height 20
click at [1290, 77] on select "Custom [DATE] Last week Last 7 days Last 14 days Last 30 days Last 45 days Last…" at bounding box center [1340, 87] width 101 height 20
select select "Last month"
click at [1324, 111] on p "+ Add comparison" at bounding box center [1350, 114] width 129 height 12
select select "Previous period"
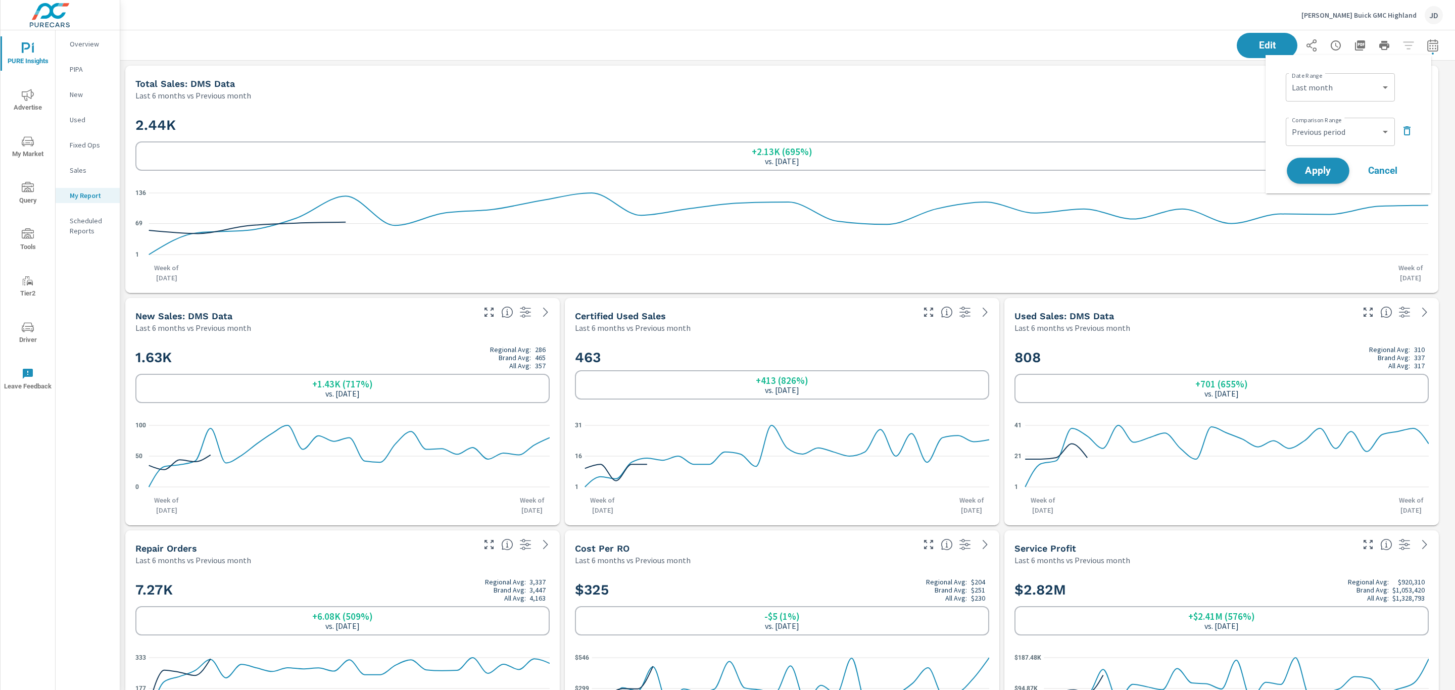
click at [1324, 170] on span "Apply" at bounding box center [1318, 171] width 41 height 10
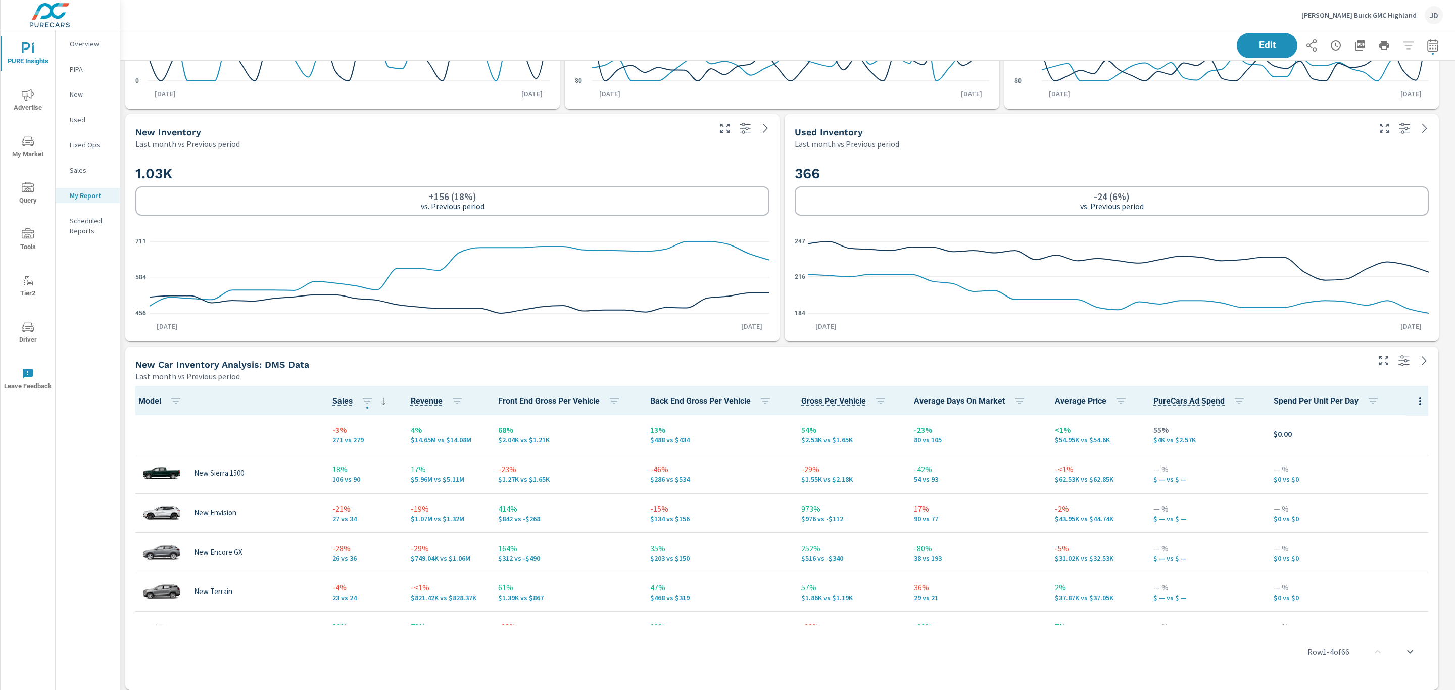
scroll to position [823, 0]
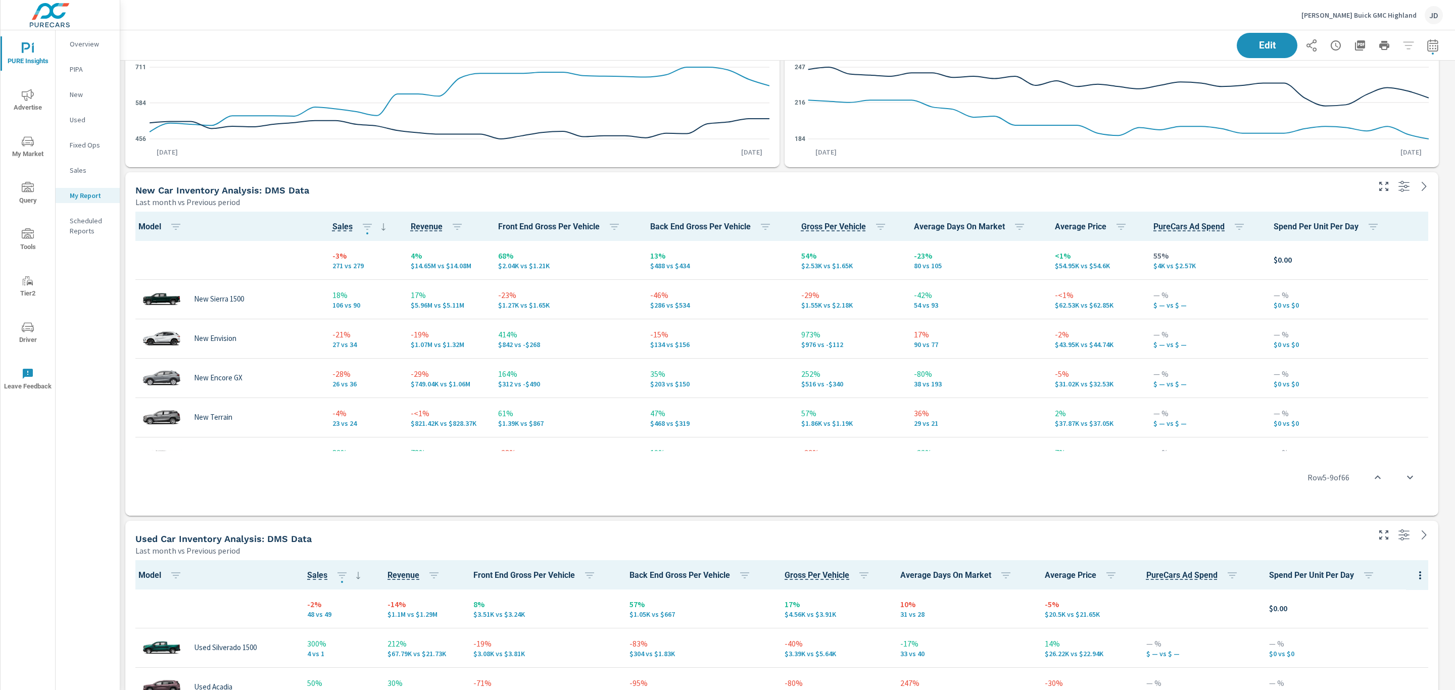
scroll to position [267, 0]
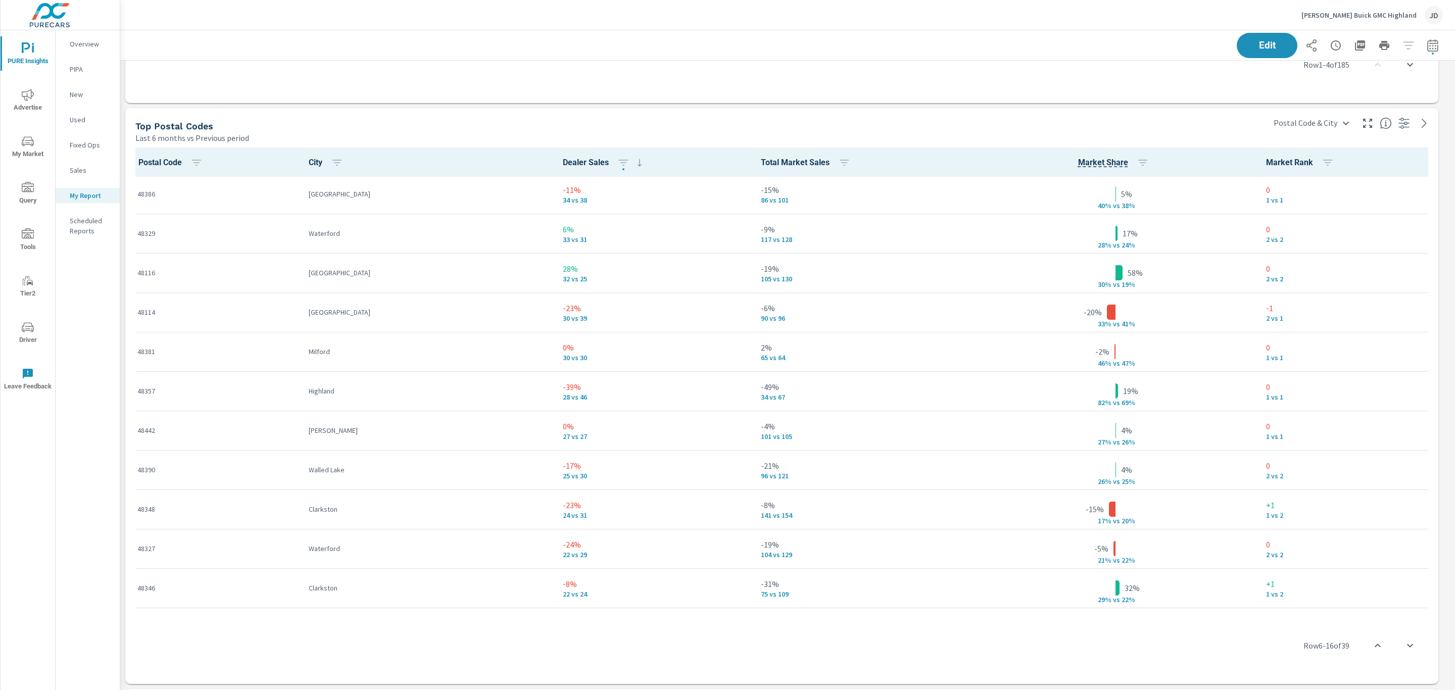
scroll to position [4679, 1347]
click at [1355, 47] on icon "button" at bounding box center [1360, 45] width 10 height 10
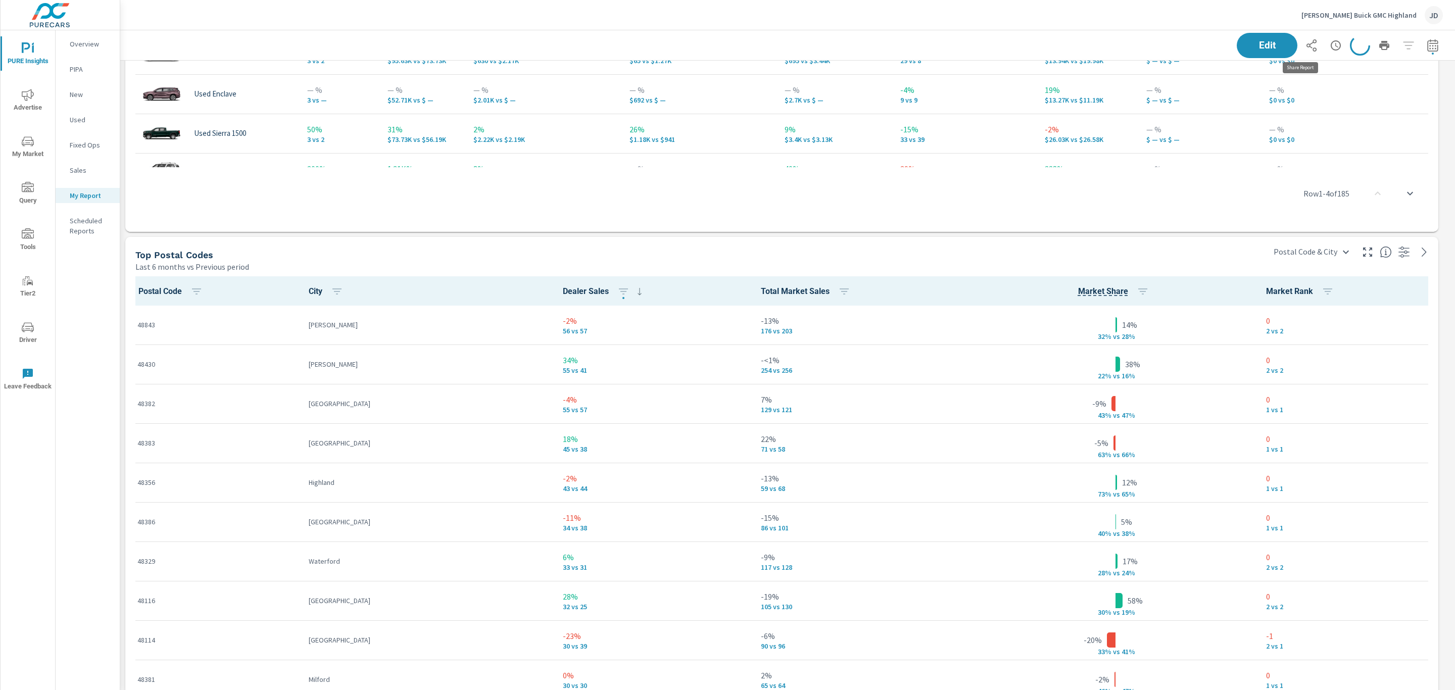
scroll to position [4679, 1347]
click at [1306, 44] on icon "button" at bounding box center [1312, 45] width 12 height 12
click at [1330, 44] on icon "button" at bounding box center [1336, 45] width 12 height 12
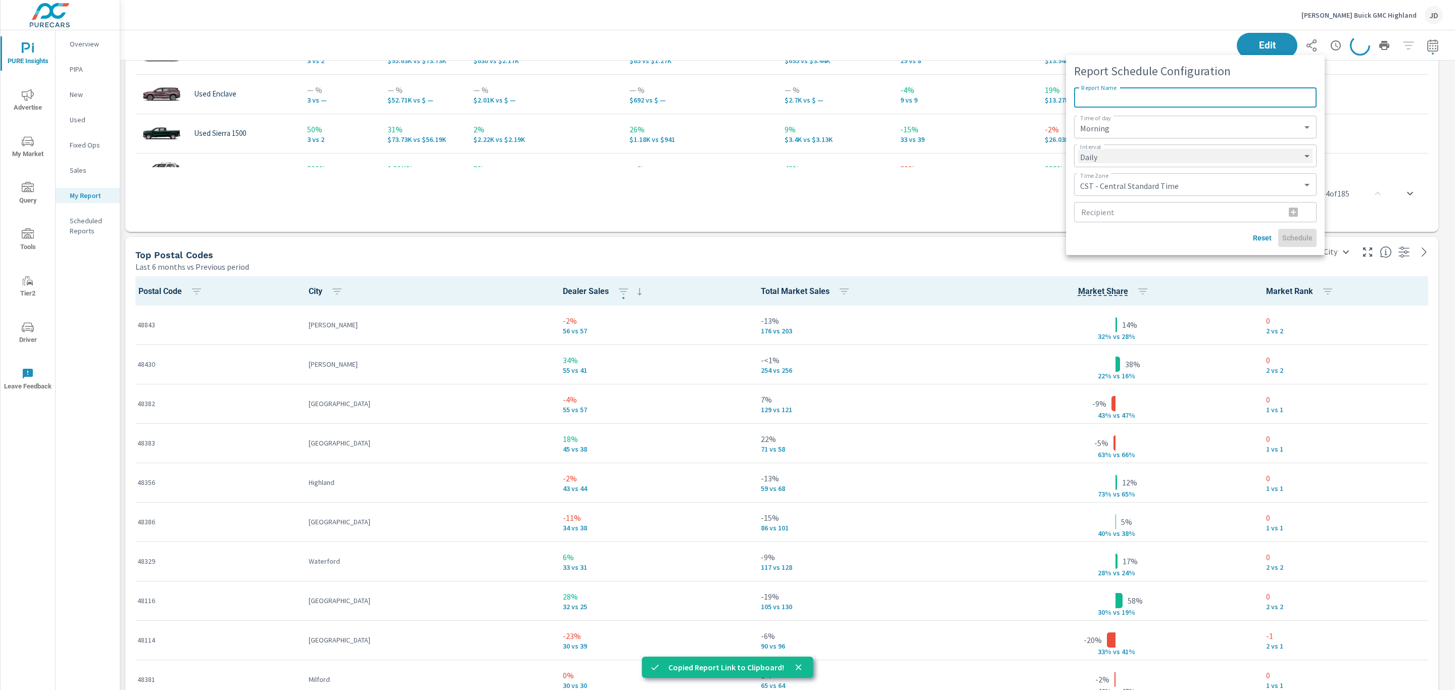
click at [1176, 154] on select "Daily Weekly Monthly" at bounding box center [1195, 156] width 234 height 15
click at [1154, 243] on div "Reset Schedule" at bounding box center [1195, 238] width 243 height 18
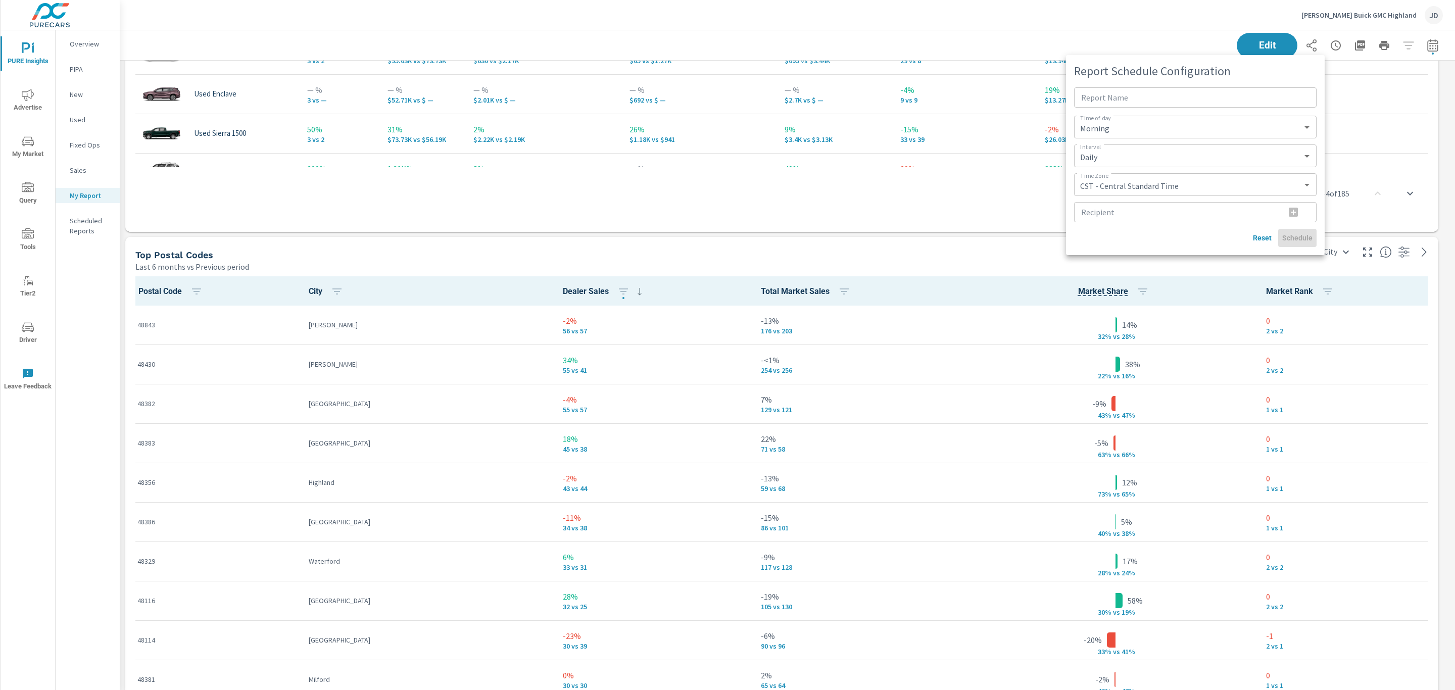
click at [912, 228] on div at bounding box center [727, 345] width 1455 height 690
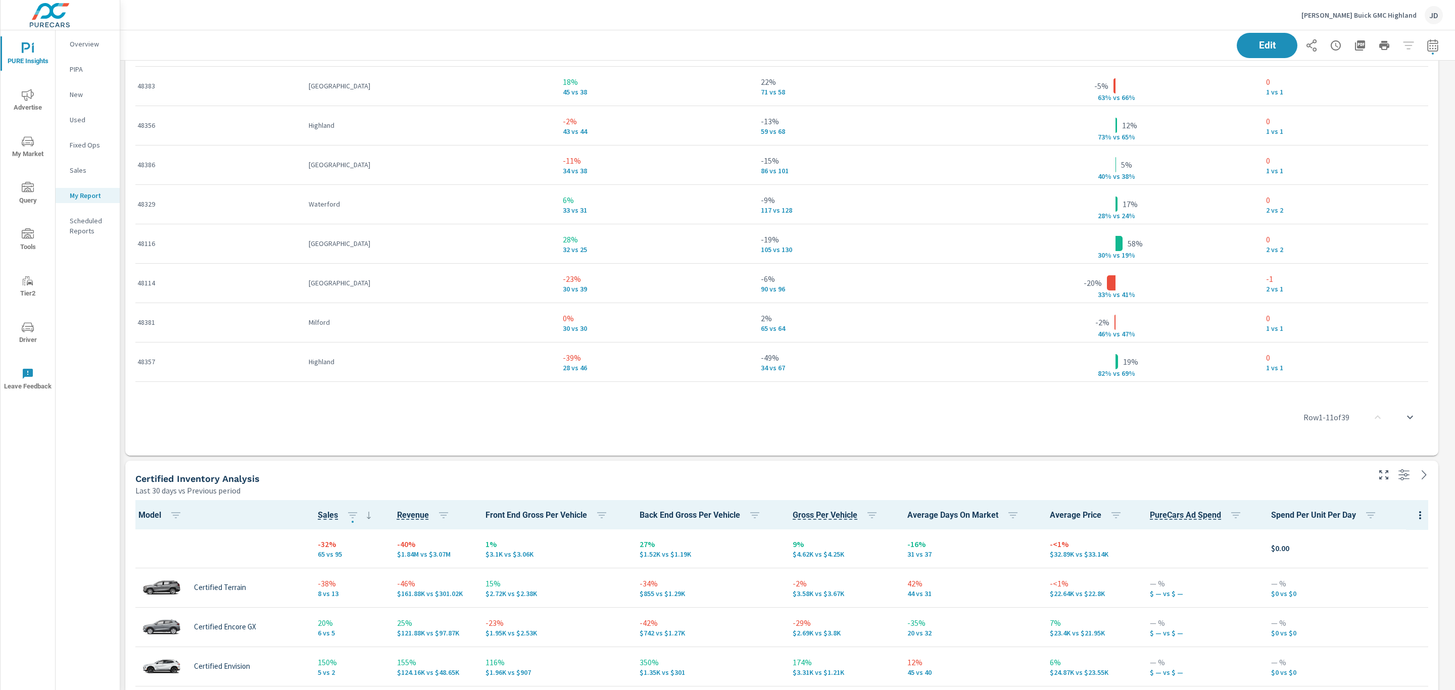
scroll to position [284, 0]
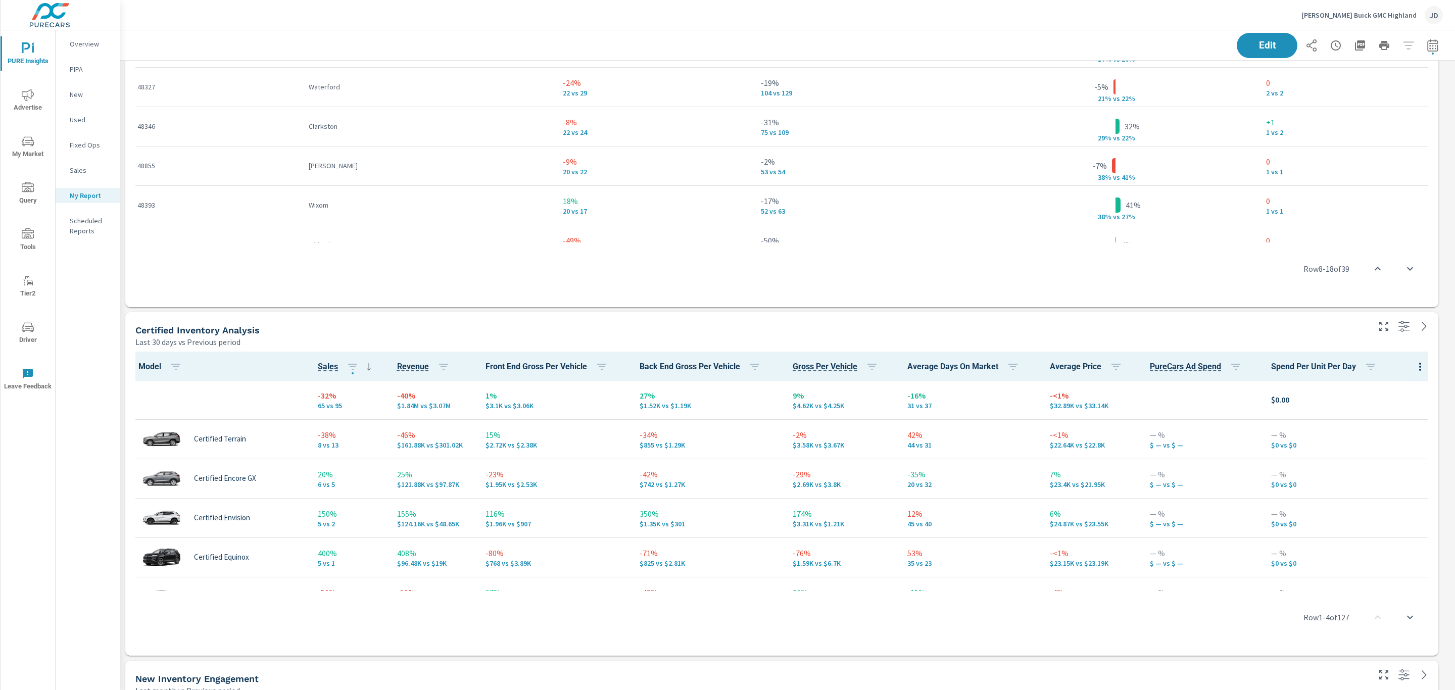
scroll to position [1464, 0]
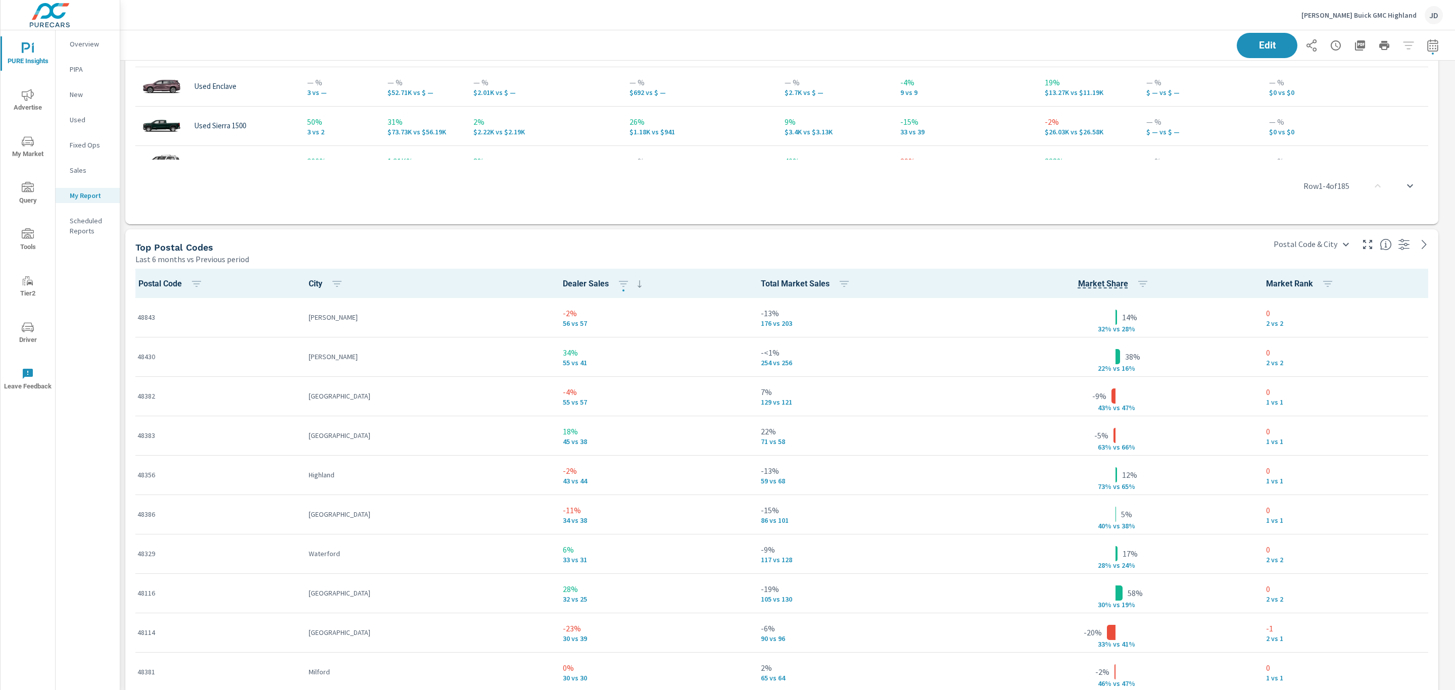
scroll to position [916, 0]
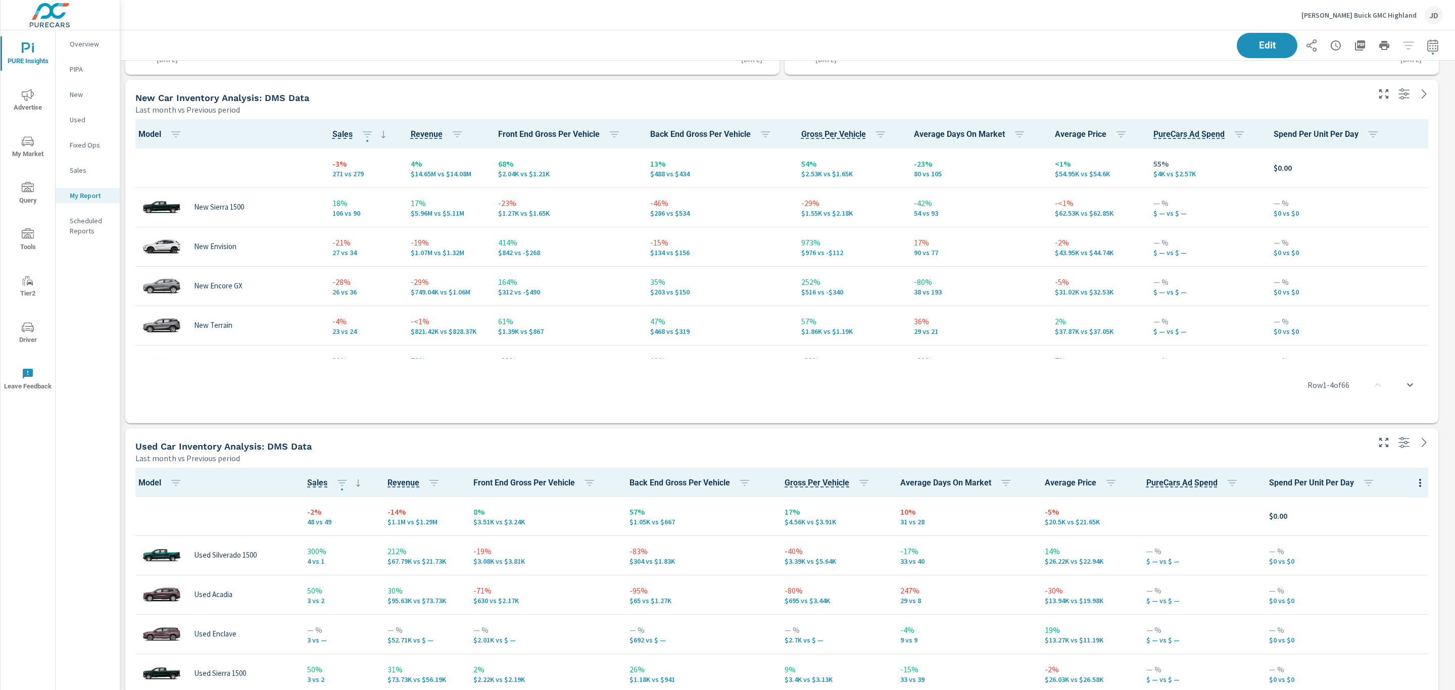
scroll to position [113, 0]
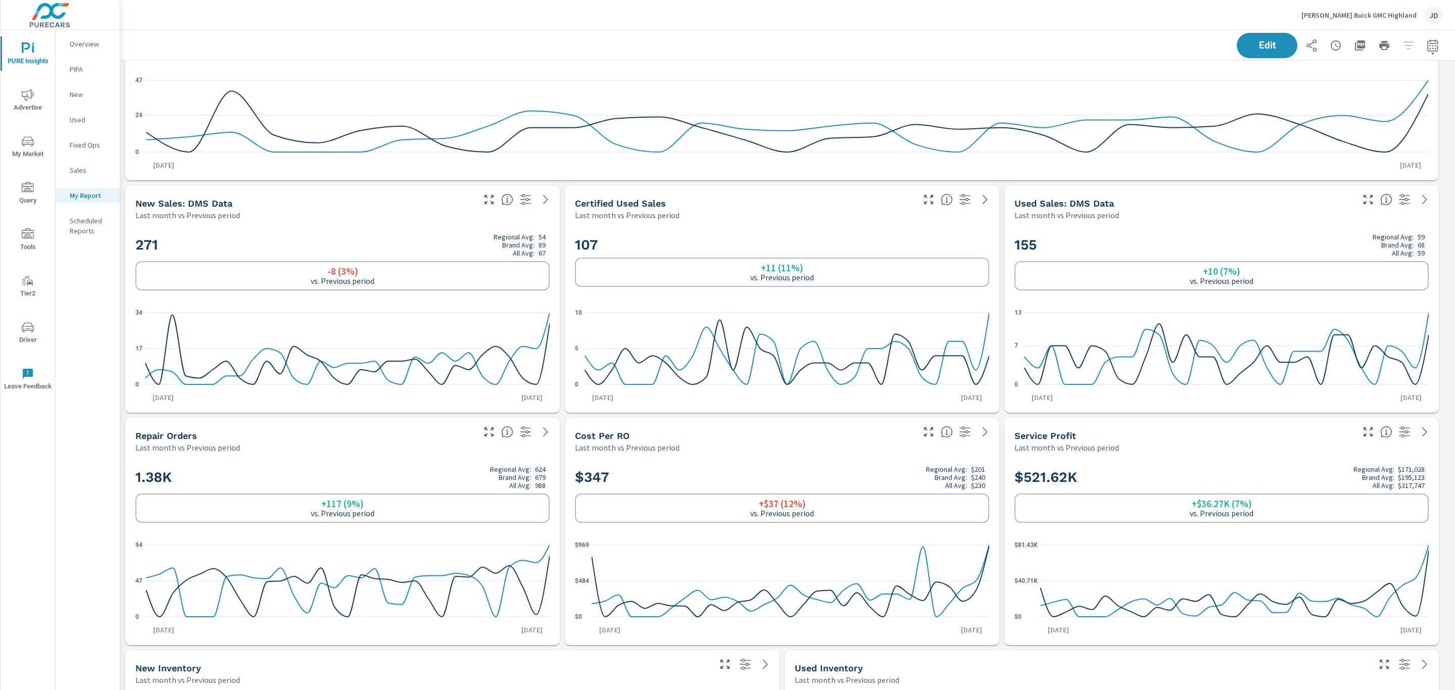
click at [26, 111] on span "Advertise" at bounding box center [28, 101] width 49 height 25
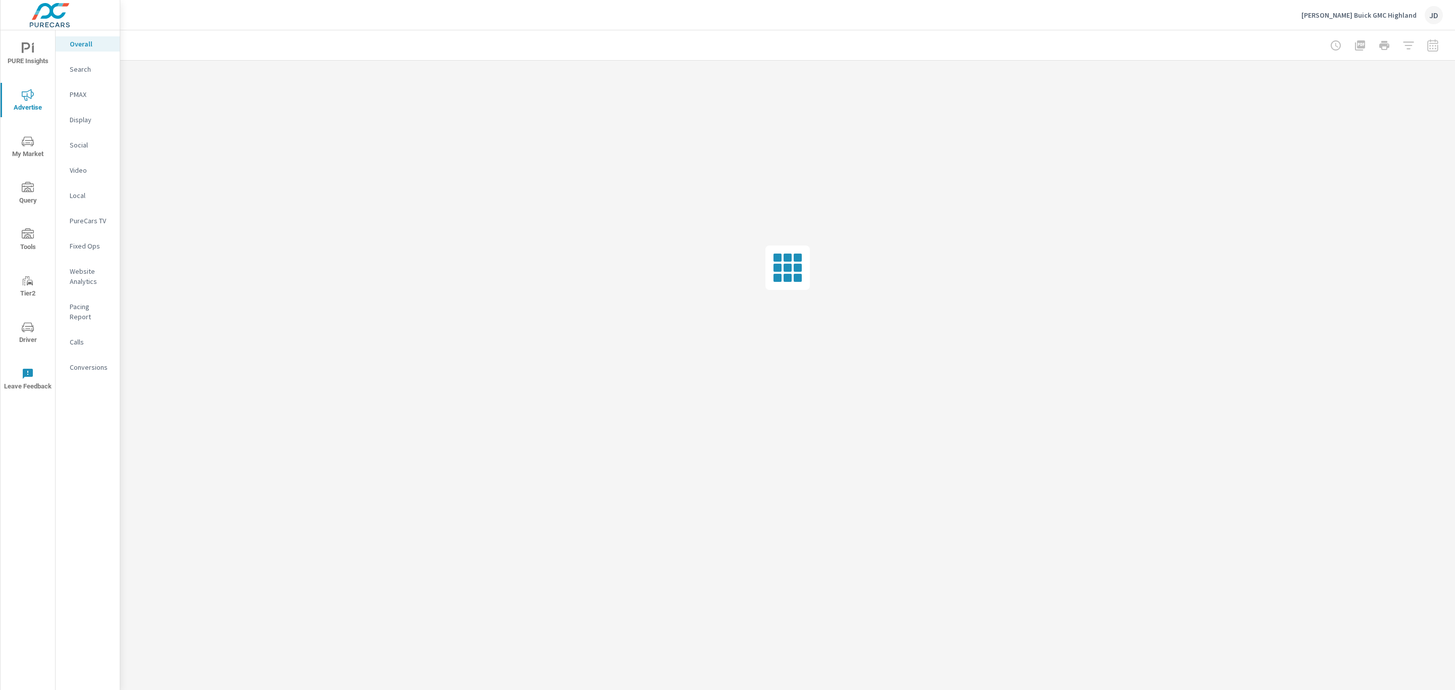
click at [81, 70] on p "Search" at bounding box center [91, 69] width 42 height 10
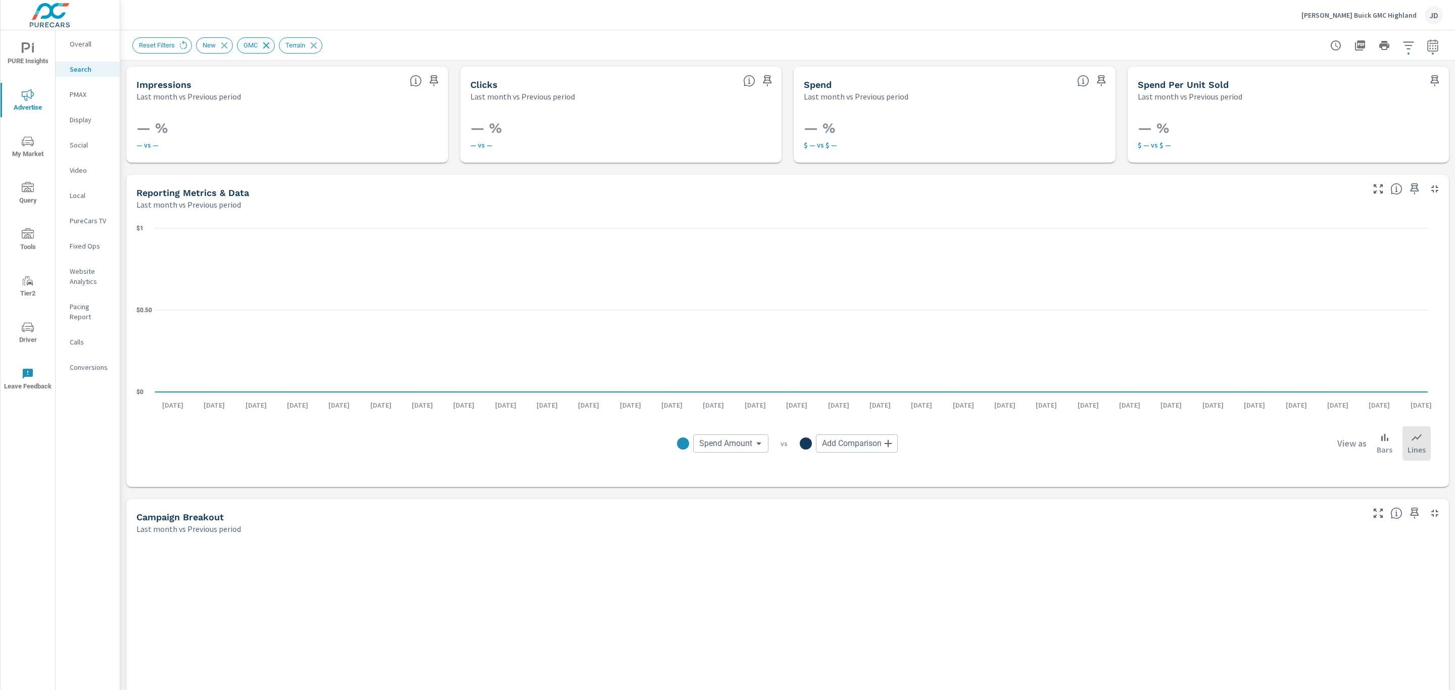
click at [267, 44] on icon at bounding box center [266, 45] width 11 height 11
click at [222, 43] on div "Reset Filters New GMC Terrain" at bounding box center [231, 45] width 198 height 16
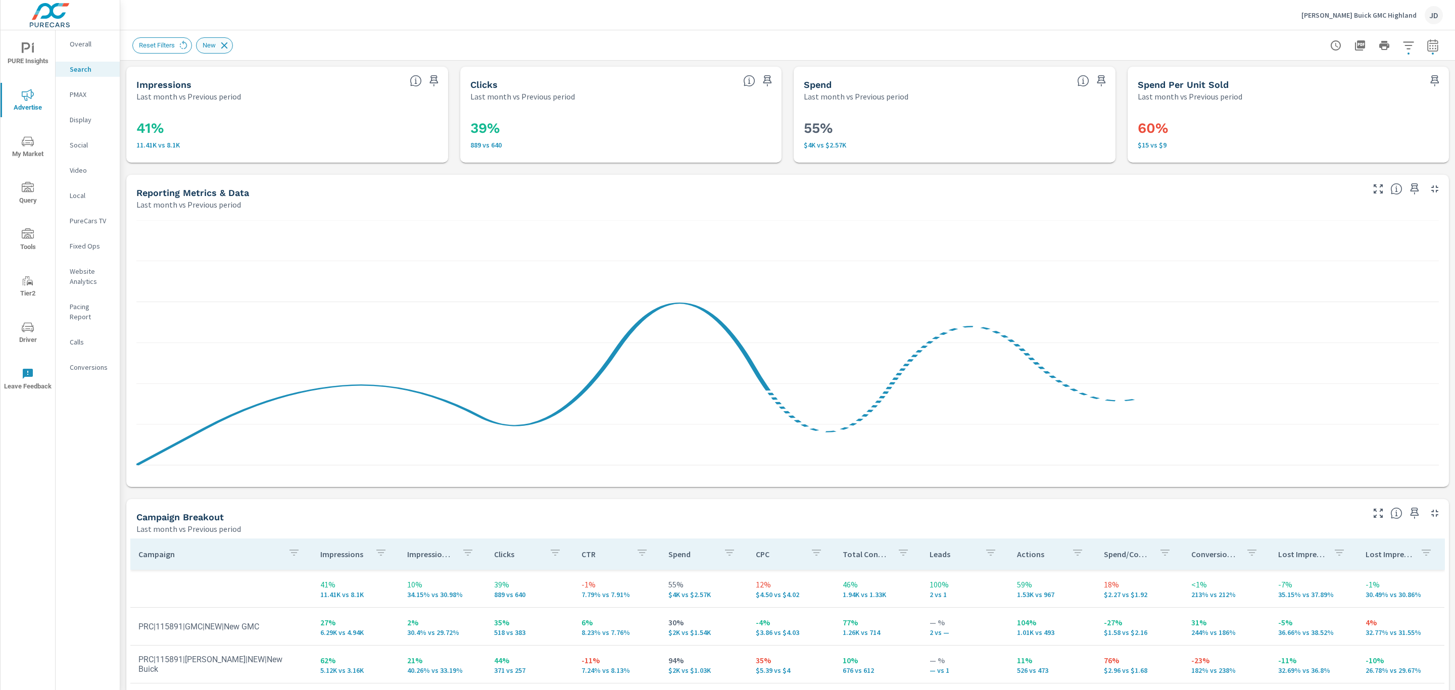
click at [224, 44] on icon at bounding box center [224, 45] width 7 height 7
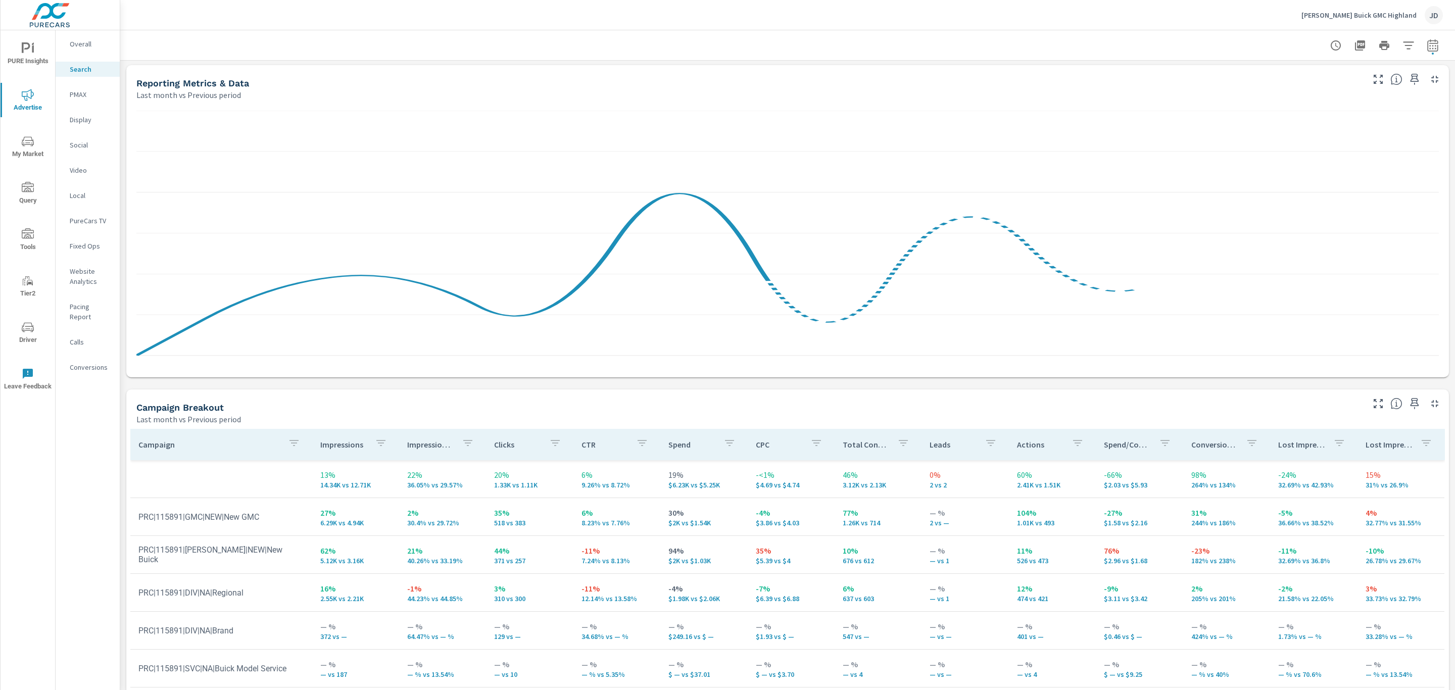
scroll to position [654, 0]
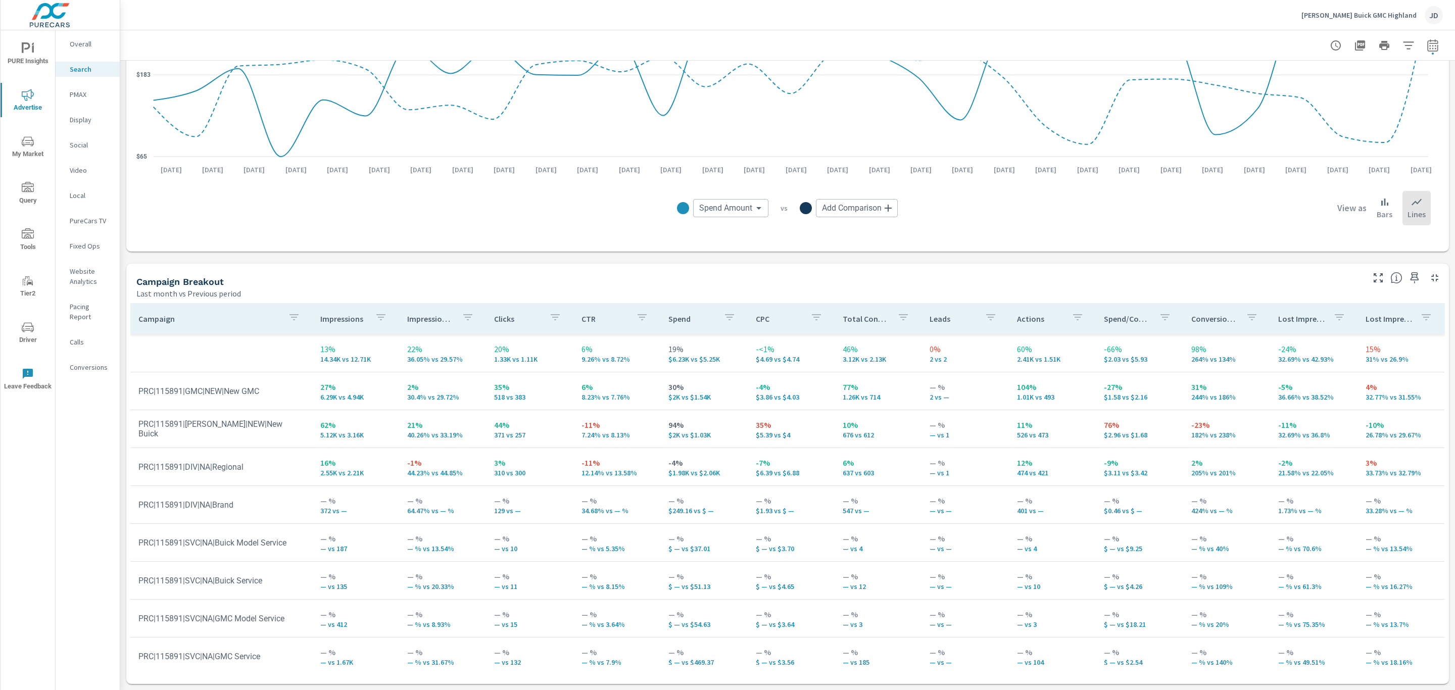
scroll to position [716, 0]
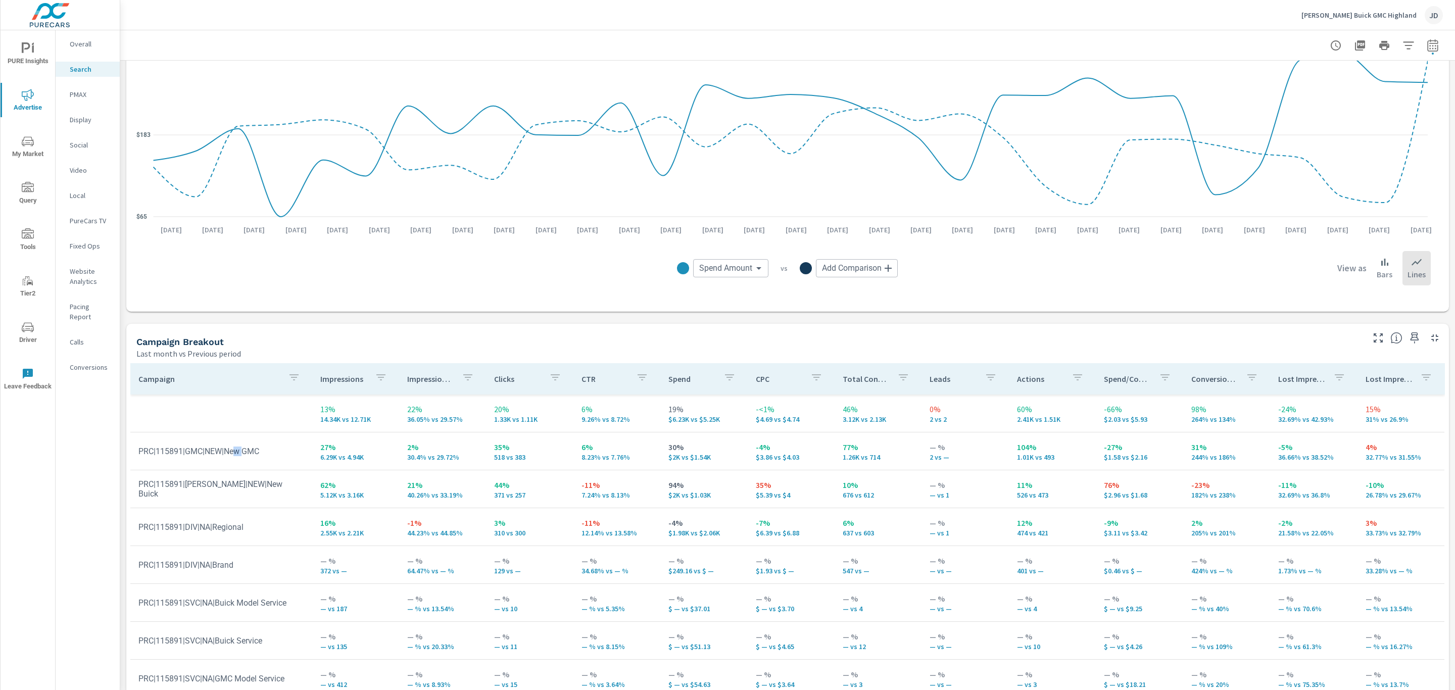
drag, startPoint x: 233, startPoint y: 453, endPoint x: 240, endPoint y: 454, distance: 6.6
click at [240, 454] on td "PRC|115891|GMC|NEW|New GMC" at bounding box center [221, 452] width 182 height 26
drag, startPoint x: 230, startPoint y: 561, endPoint x: 195, endPoint y: 564, distance: 36.0
click at [195, 564] on td "PRC|115891|DIV|NA|Brand" at bounding box center [221, 565] width 182 height 26
drag, startPoint x: 245, startPoint y: 519, endPoint x: 200, endPoint y: 525, distance: 44.9
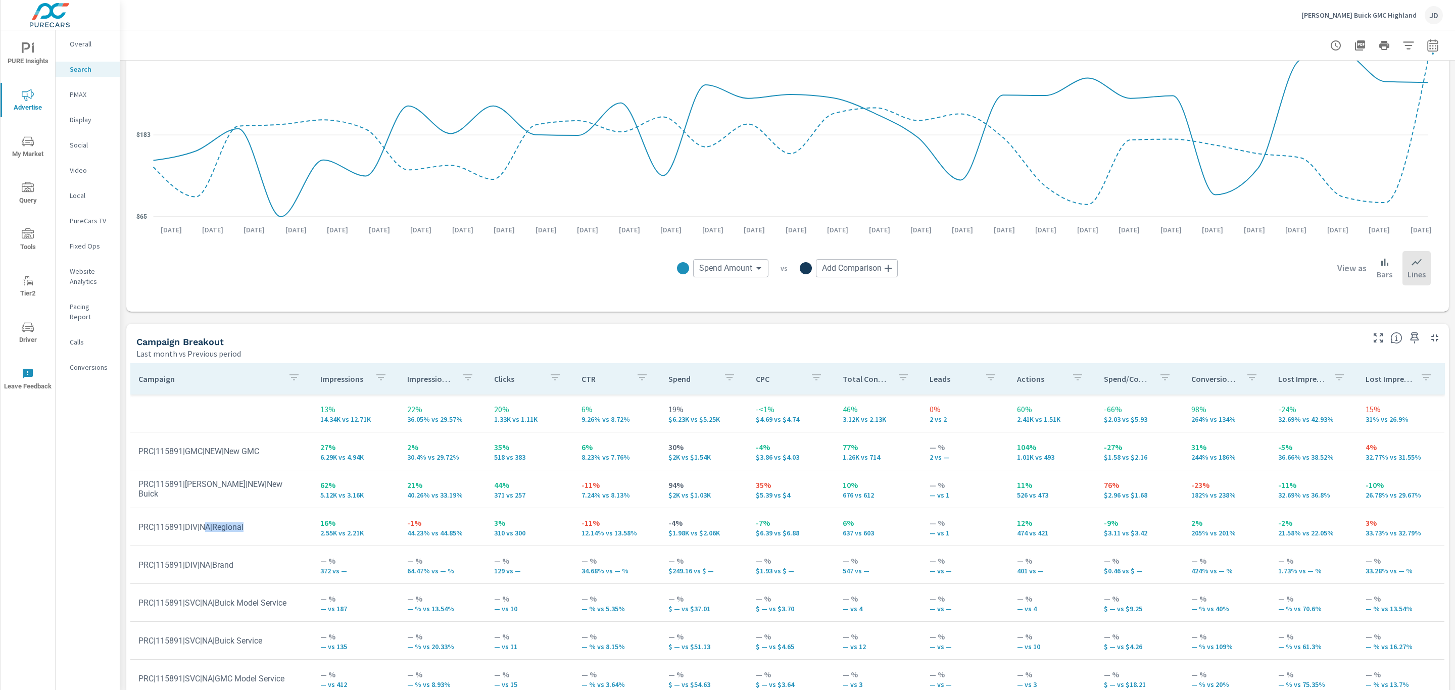
click at [200, 525] on td "PRC|115891|DIV|NA|Regional" at bounding box center [221, 527] width 182 height 26
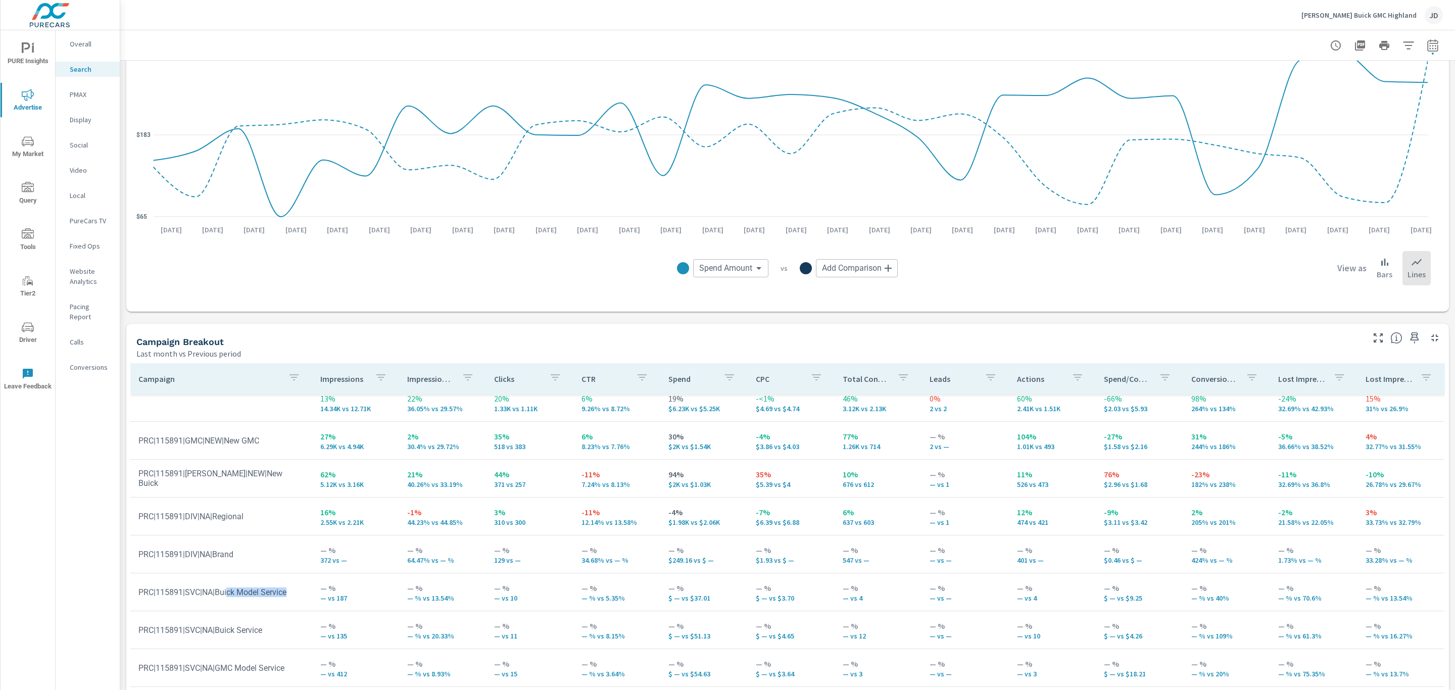
drag, startPoint x: 288, startPoint y: 585, endPoint x: 223, endPoint y: 589, distance: 64.8
click at [223, 589] on td "PRC|115891|SVC|NA|Buick Model Service" at bounding box center [221, 593] width 182 height 26
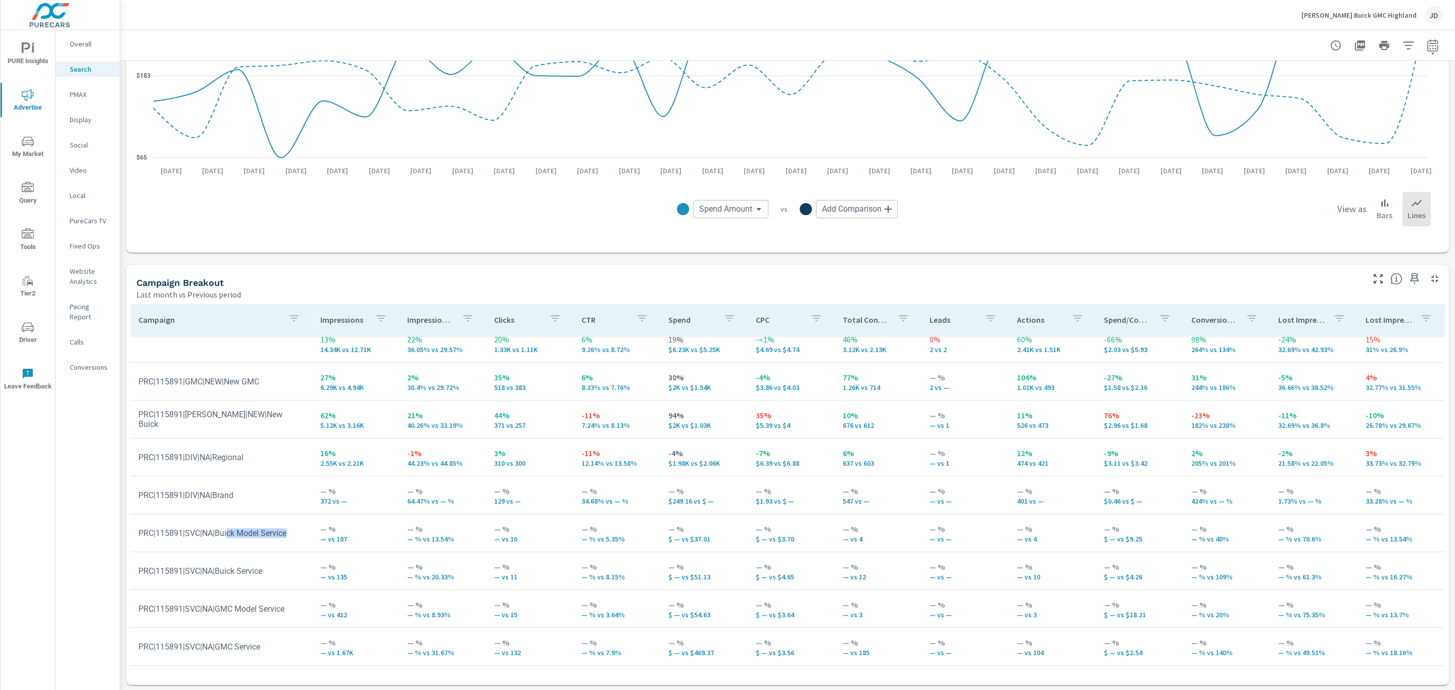
scroll to position [738, 0]
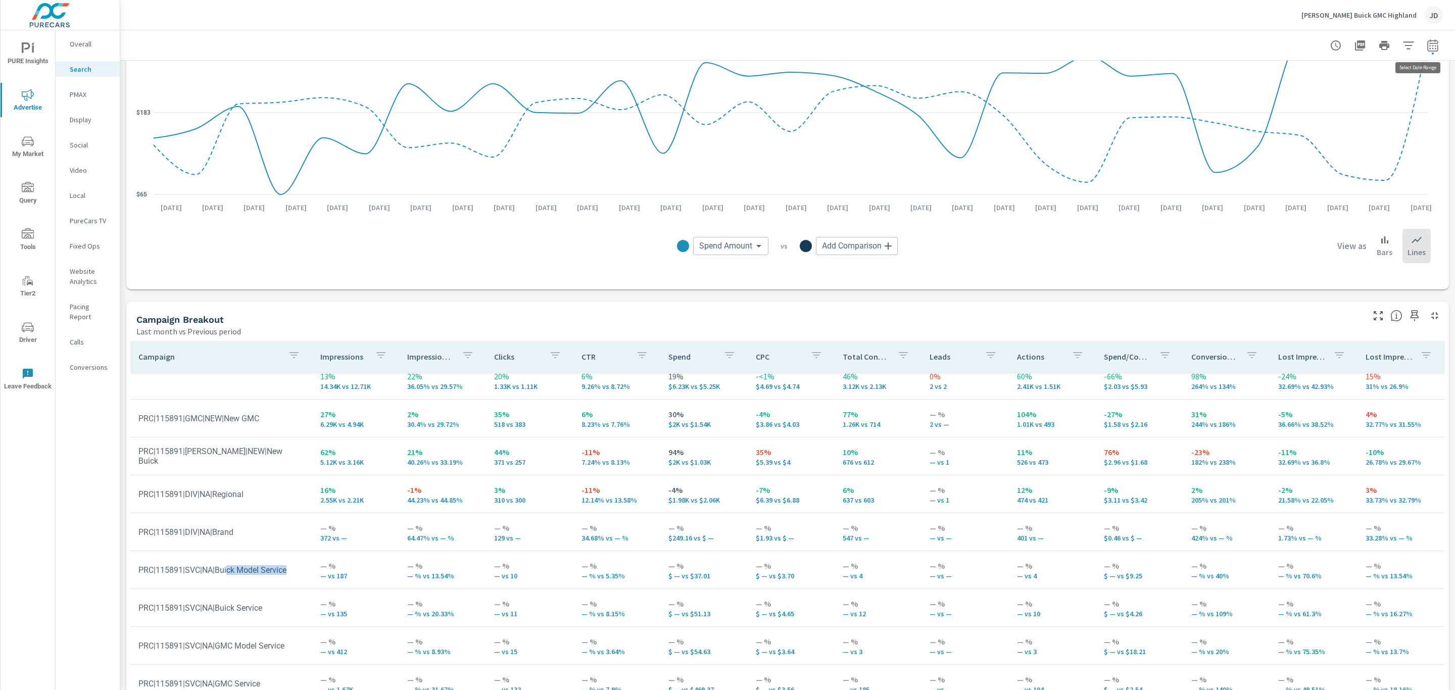
click at [1427, 47] on icon "button" at bounding box center [1433, 45] width 12 height 12
select select "Last month"
select select "Previous period"
click at [1409, 135] on icon "button" at bounding box center [1407, 130] width 7 height 9
click at [1375, 93] on select "Custom [DATE] Last week Last 7 days Last 14 days Last 30 days Last 45 days Last…" at bounding box center [1340, 87] width 101 height 20
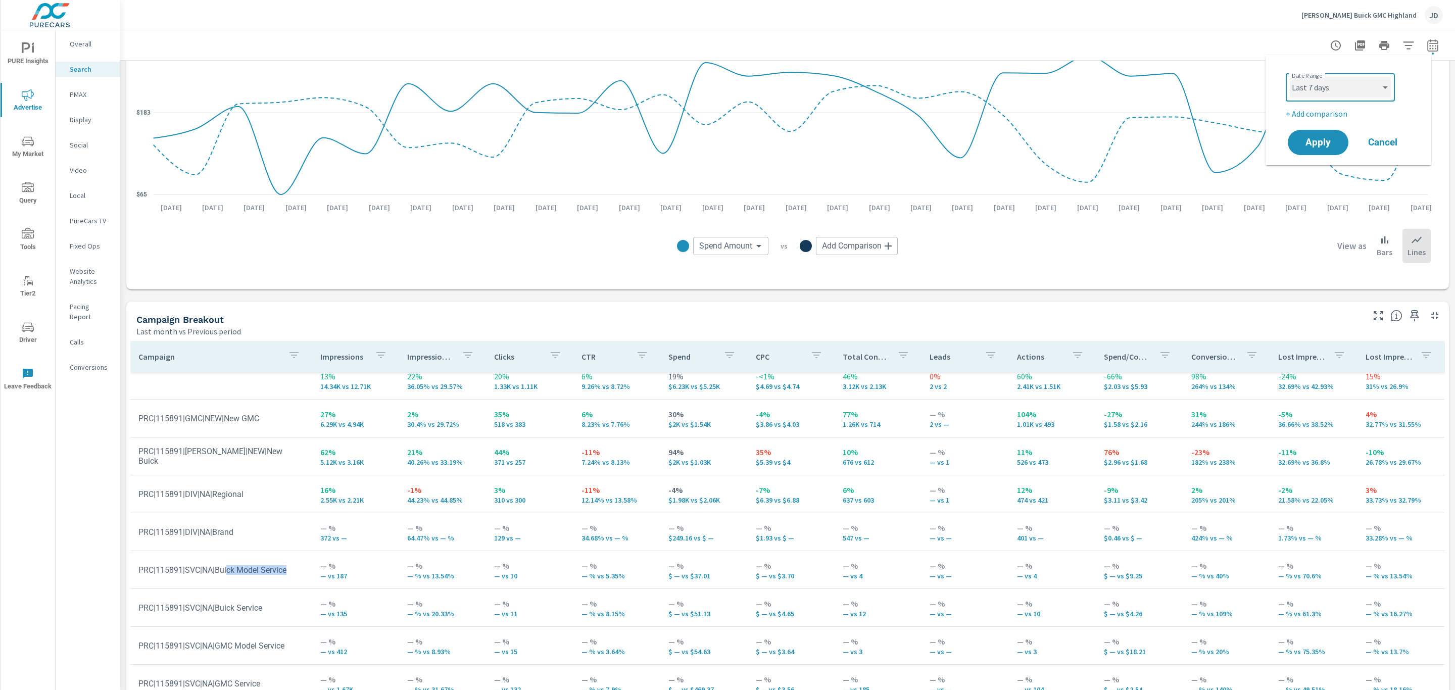
click at [1290, 77] on select "Custom [DATE] Last week Last 7 days Last 14 days Last 30 days Last 45 days Last…" at bounding box center [1340, 87] width 101 height 20
select select "Last 7 days"
click at [1318, 138] on span "Apply" at bounding box center [1318, 143] width 41 height 10
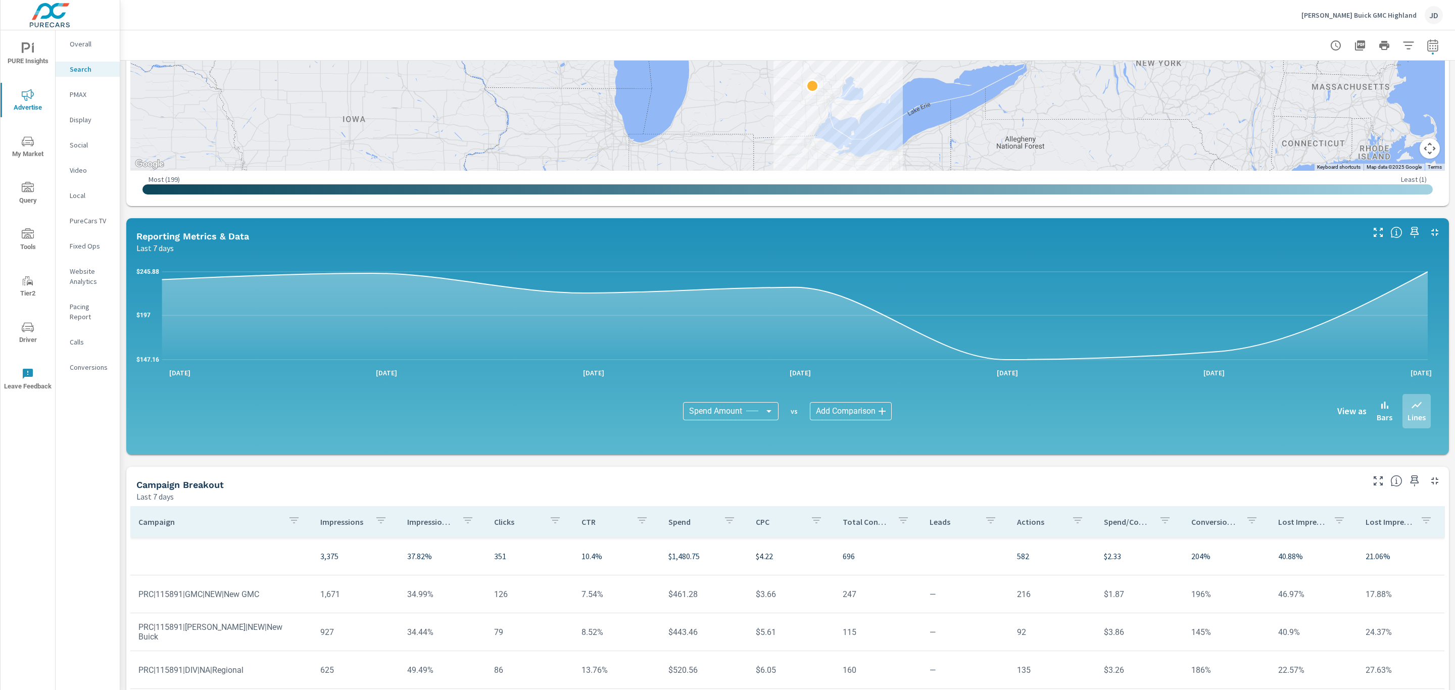
scroll to position [447, 0]
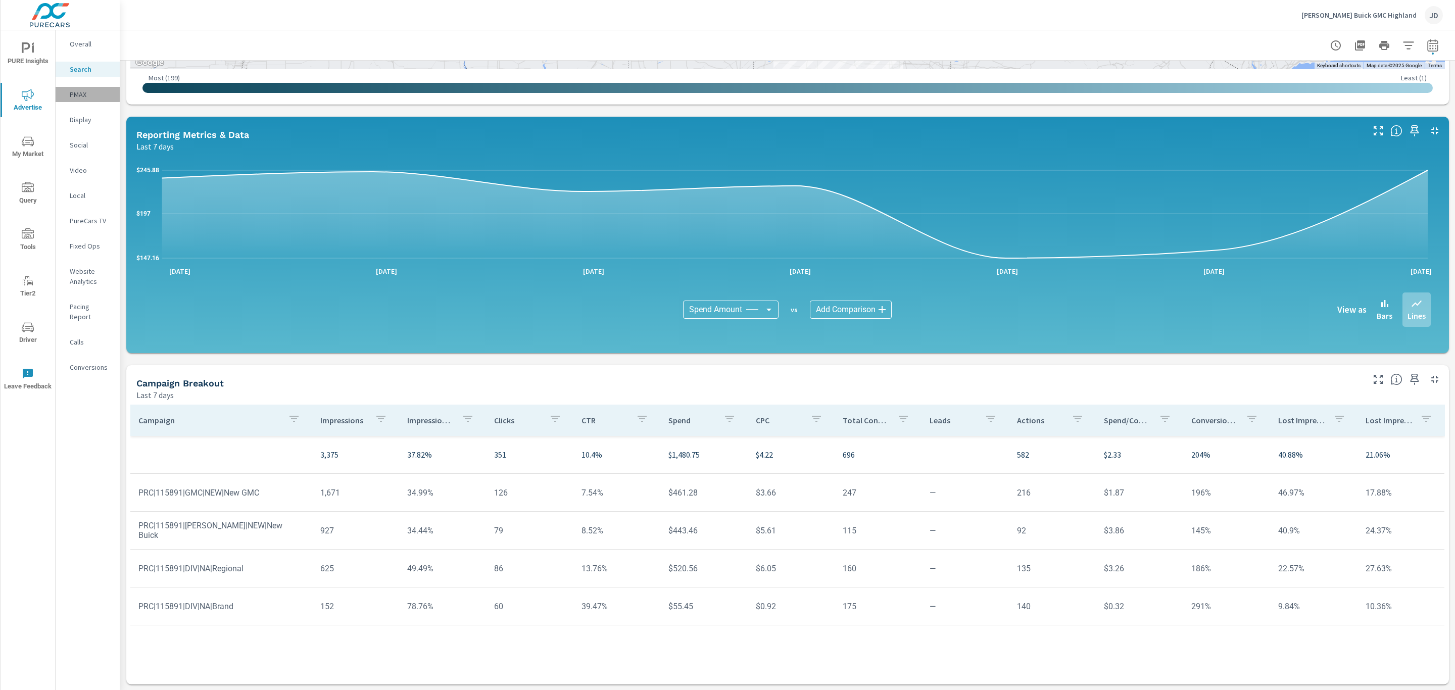
click at [78, 92] on p "PMAX" at bounding box center [91, 94] width 42 height 10
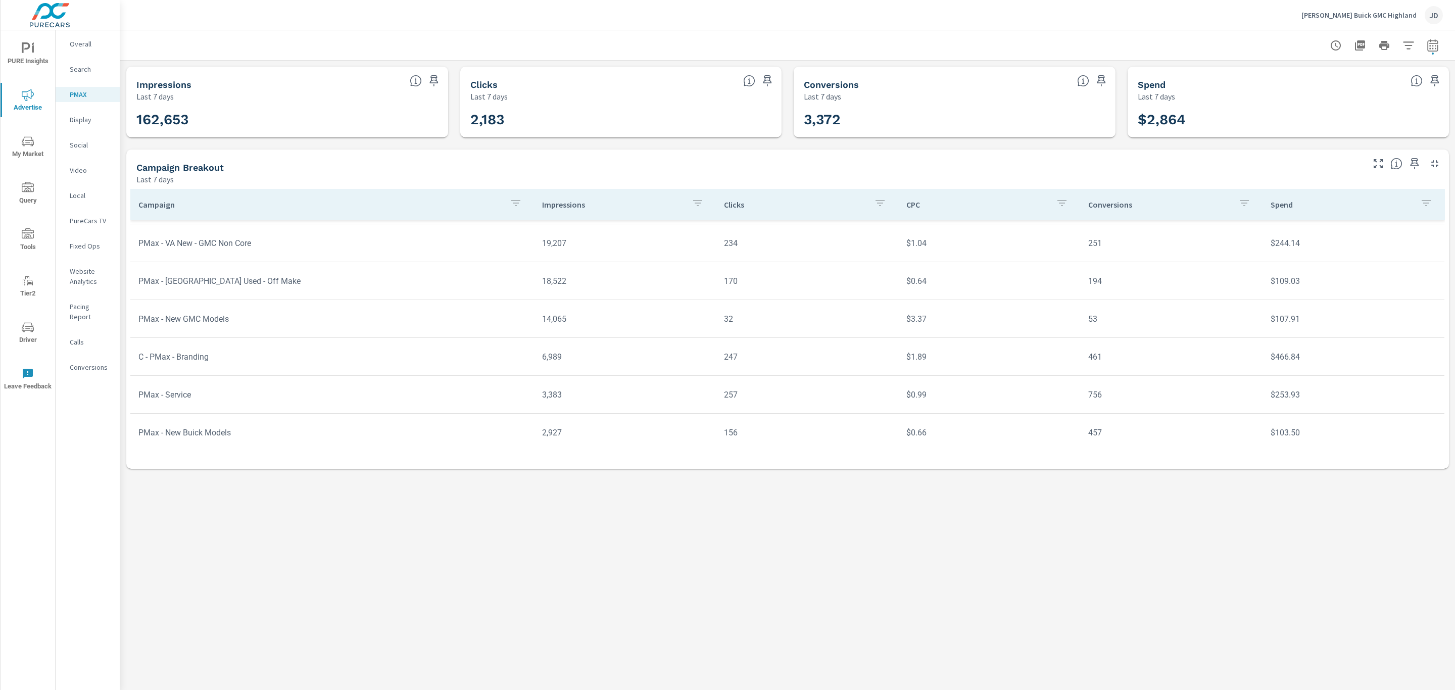
scroll to position [150, 0]
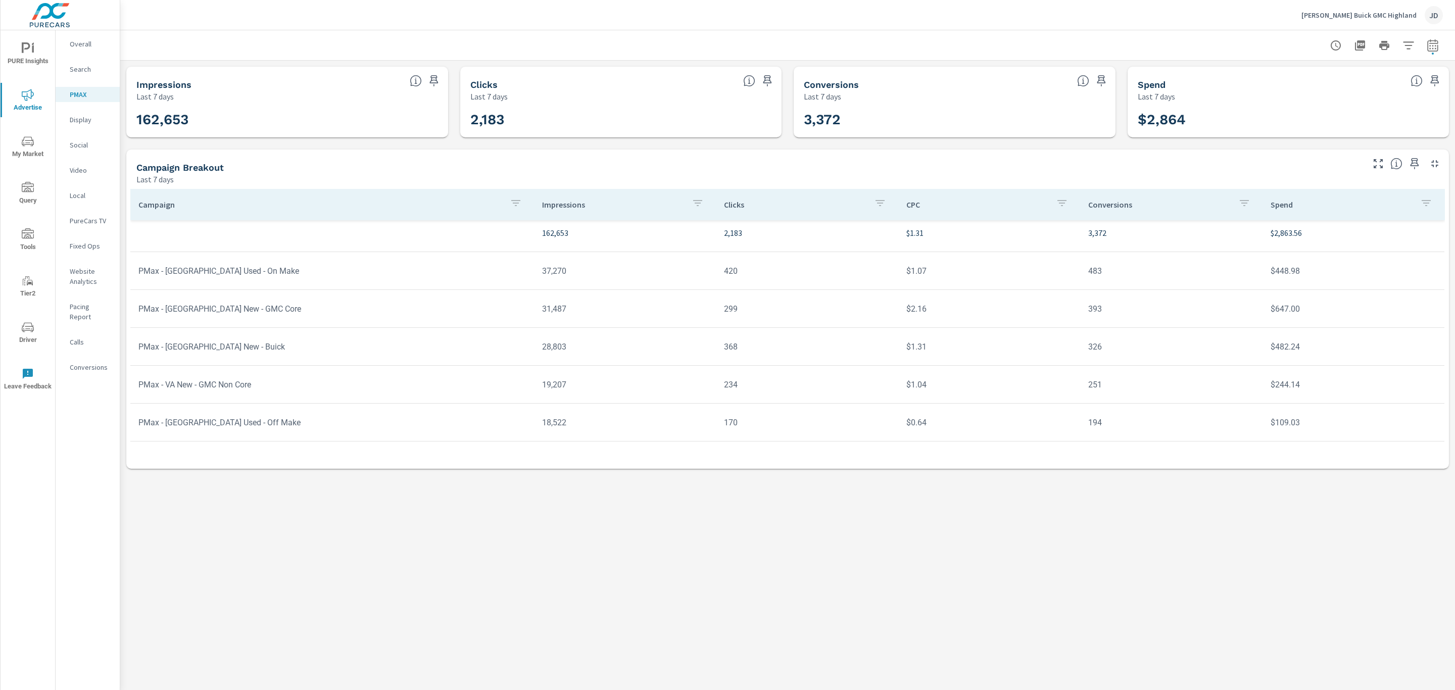
scroll to position [6, 0]
drag, startPoint x: 199, startPoint y: 272, endPoint x: 231, endPoint y: 271, distance: 32.3
click at [231, 271] on td "PMax - VA Used - On Make" at bounding box center [332, 271] width 404 height 26
drag, startPoint x: 201, startPoint y: 310, endPoint x: 240, endPoint y: 306, distance: 39.6
click at [240, 306] on td "PMax - VA New - GMC Core" at bounding box center [332, 309] width 404 height 26
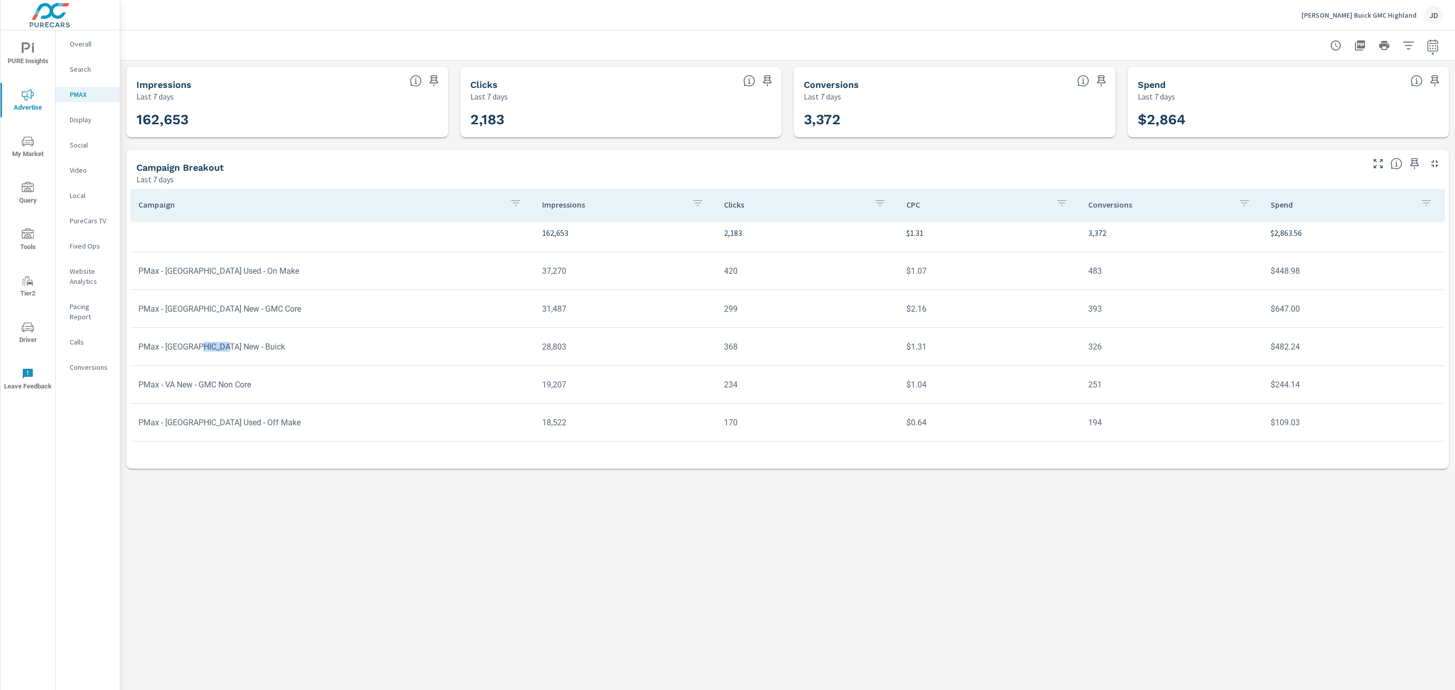
drag, startPoint x: 200, startPoint y: 353, endPoint x: 229, endPoint y: 346, distance: 29.7
click at [229, 346] on td "PMax - VA New - Buick" at bounding box center [332, 347] width 404 height 26
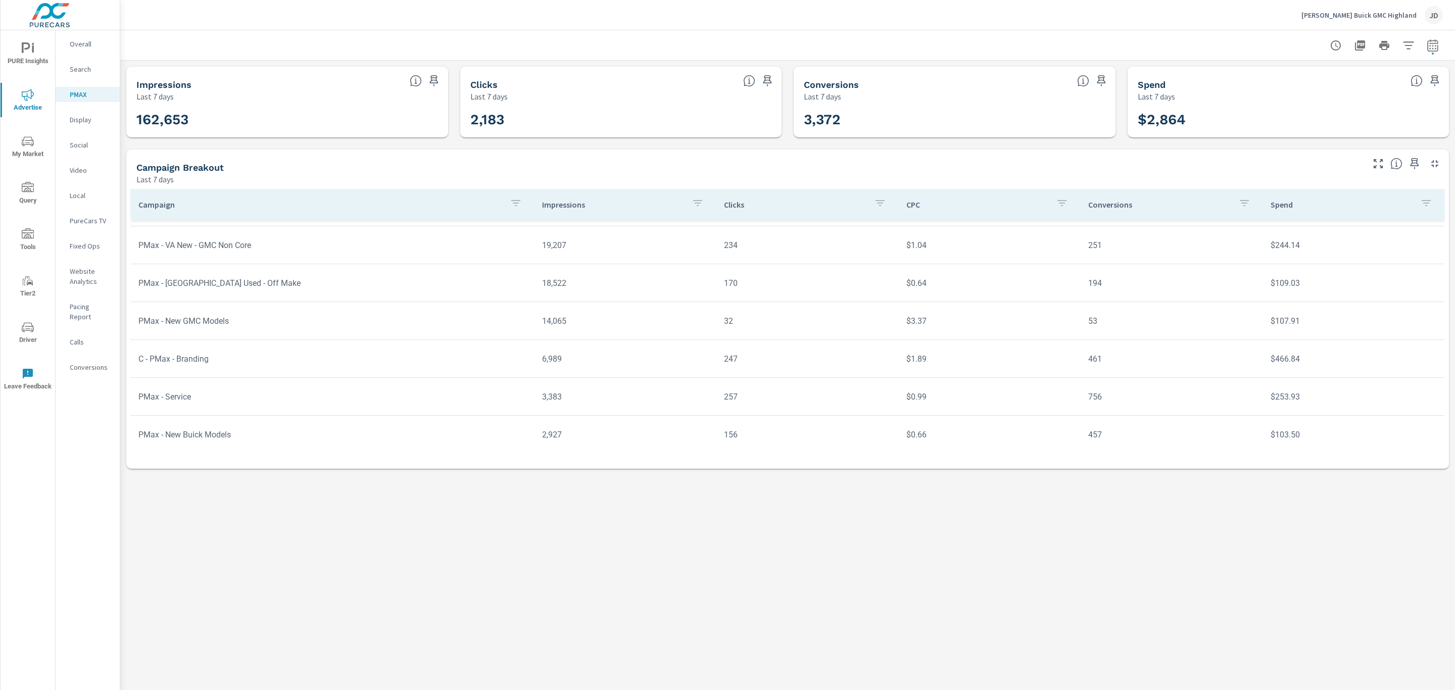
scroll to position [150, 0]
drag, startPoint x: 246, startPoint y: 429, endPoint x: 151, endPoint y: 317, distance: 146.6
click at [151, 317] on tbody "162,653 2,183 $1.31 3,372 $2,863.56 PMax - VA Used - On Make 37,270 420 $1.07 4…" at bounding box center [787, 260] width 1315 height 379
click at [376, 484] on div "PMAX Performance LaFontaine Buick GMC Highland Report date range: Aug 19, 2025 …" at bounding box center [787, 360] width 1335 height 660
click at [1433, 44] on icon "button" at bounding box center [1433, 45] width 12 height 12
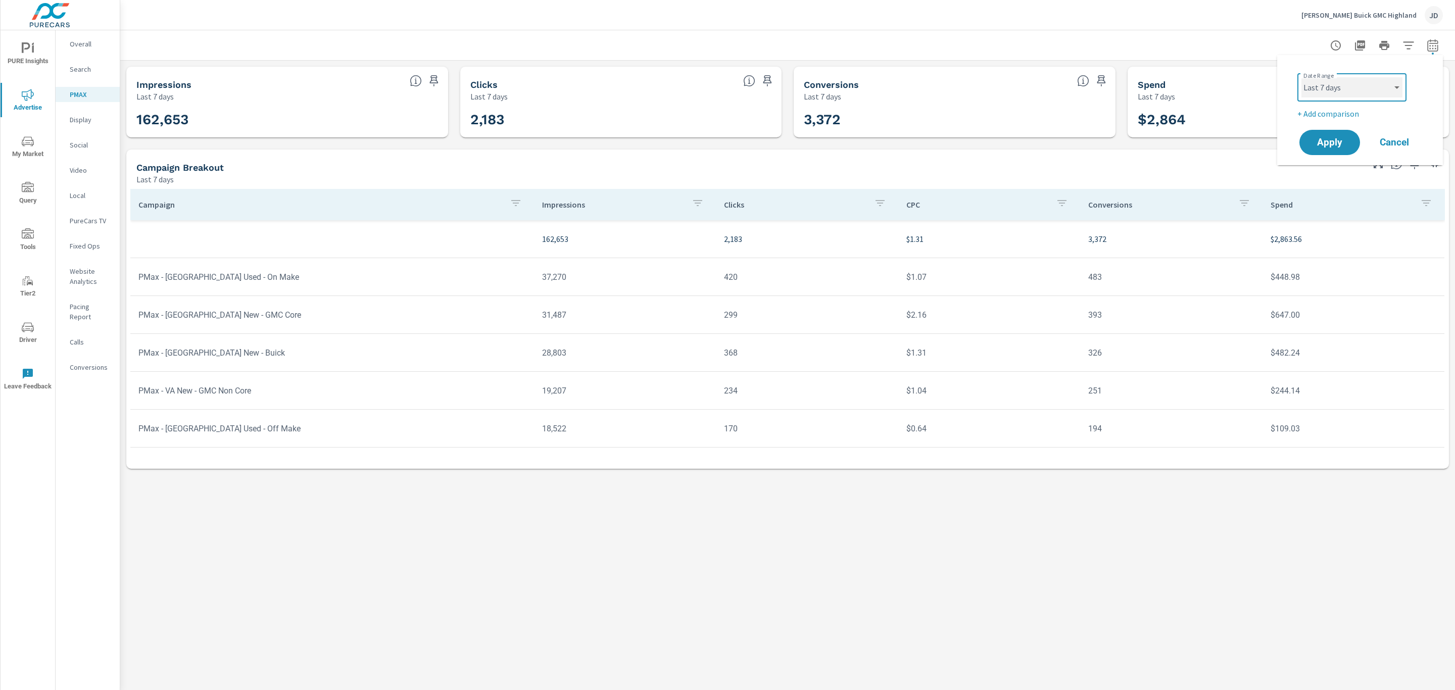
click at [1387, 91] on select "Custom [DATE] Last week Last 7 days Last 14 days Last 30 days Last 45 days Last…" at bounding box center [1352, 87] width 101 height 20
click at [1302, 77] on select "Custom [DATE] Last week Last 7 days Last 14 days Last 30 days Last 45 days Last…" at bounding box center [1352, 87] width 101 height 20
select select "Last 30 days"
click at [1346, 114] on p "+ Add comparison" at bounding box center [1362, 114] width 129 height 12
click at [1384, 130] on select "Custom Previous period Previous month Previous year" at bounding box center [1352, 132] width 101 height 20
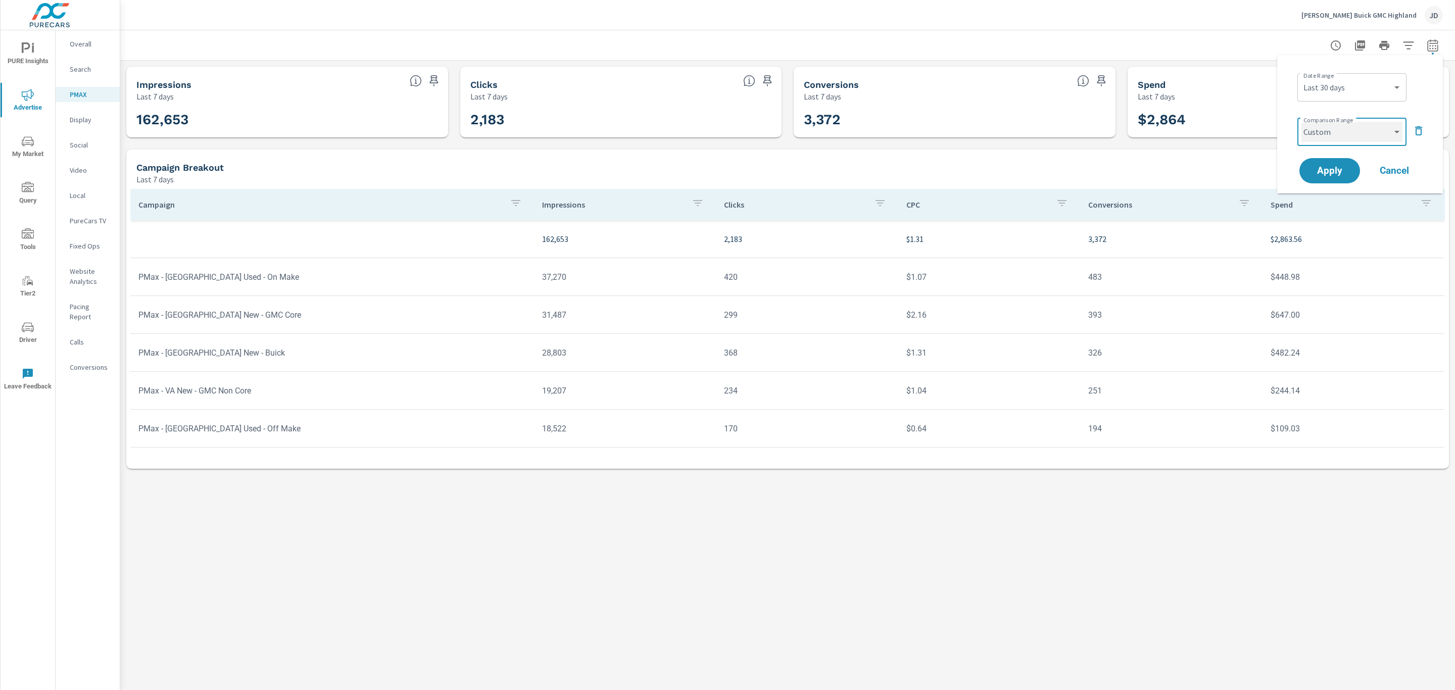
click at [1302, 122] on select "Custom Previous period Previous month Previous year" at bounding box center [1352, 132] width 101 height 20
select select "custom"
click at [1333, 173] on input "06/27/2025" at bounding box center [1326, 170] width 57 height 20
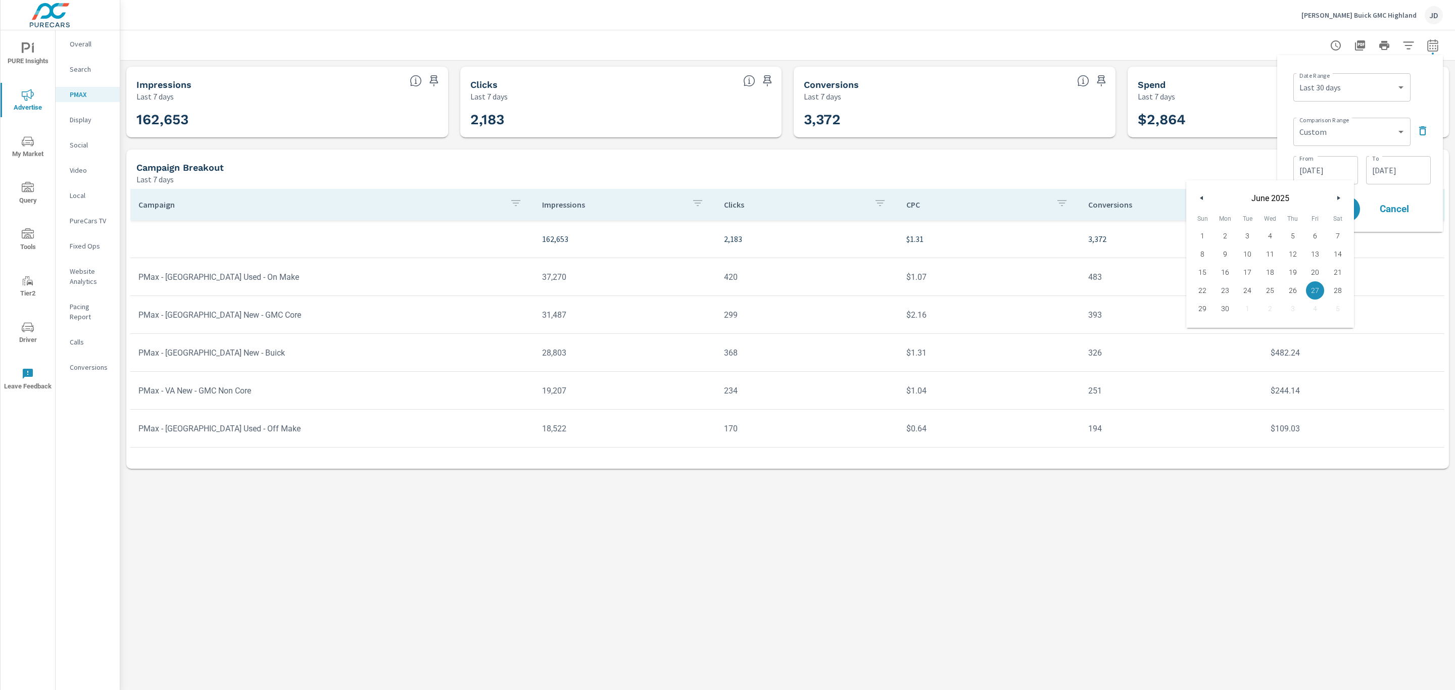
click at [1195, 196] on div "June 2025" at bounding box center [1271, 195] width 168 height 30
click at [1200, 198] on icon "button" at bounding box center [1200, 198] width 5 height 4
click at [1202, 199] on icon "button" at bounding box center [1200, 198] width 5 height 4
click at [1249, 237] on span "1" at bounding box center [1248, 235] width 23 height 13
click at [1272, 310] on span "30" at bounding box center [1270, 308] width 23 height 13
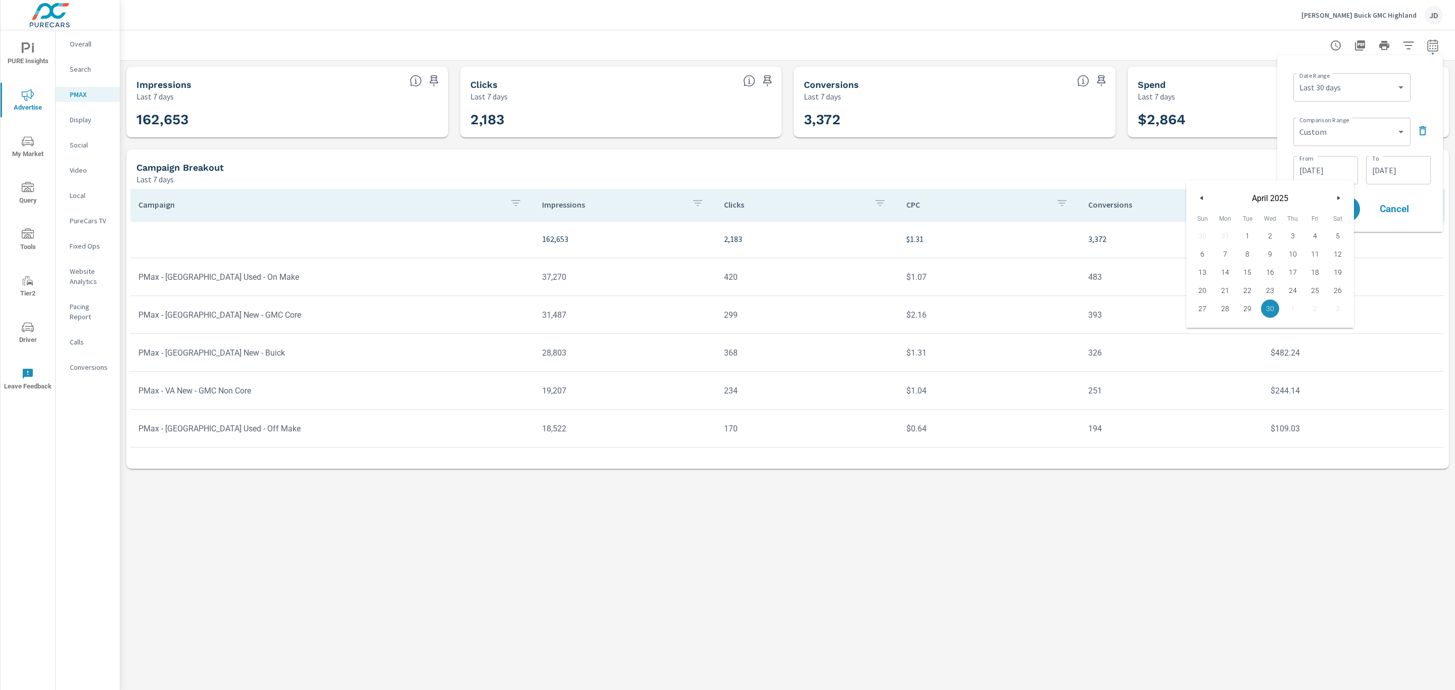
click at [1248, 235] on span "1" at bounding box center [1248, 235] width 23 height 13
type input "04/01/2025"
click at [1386, 179] on input "07/26/2025" at bounding box center [1399, 170] width 57 height 20
click at [1277, 199] on button "button" at bounding box center [1275, 198] width 12 height 12
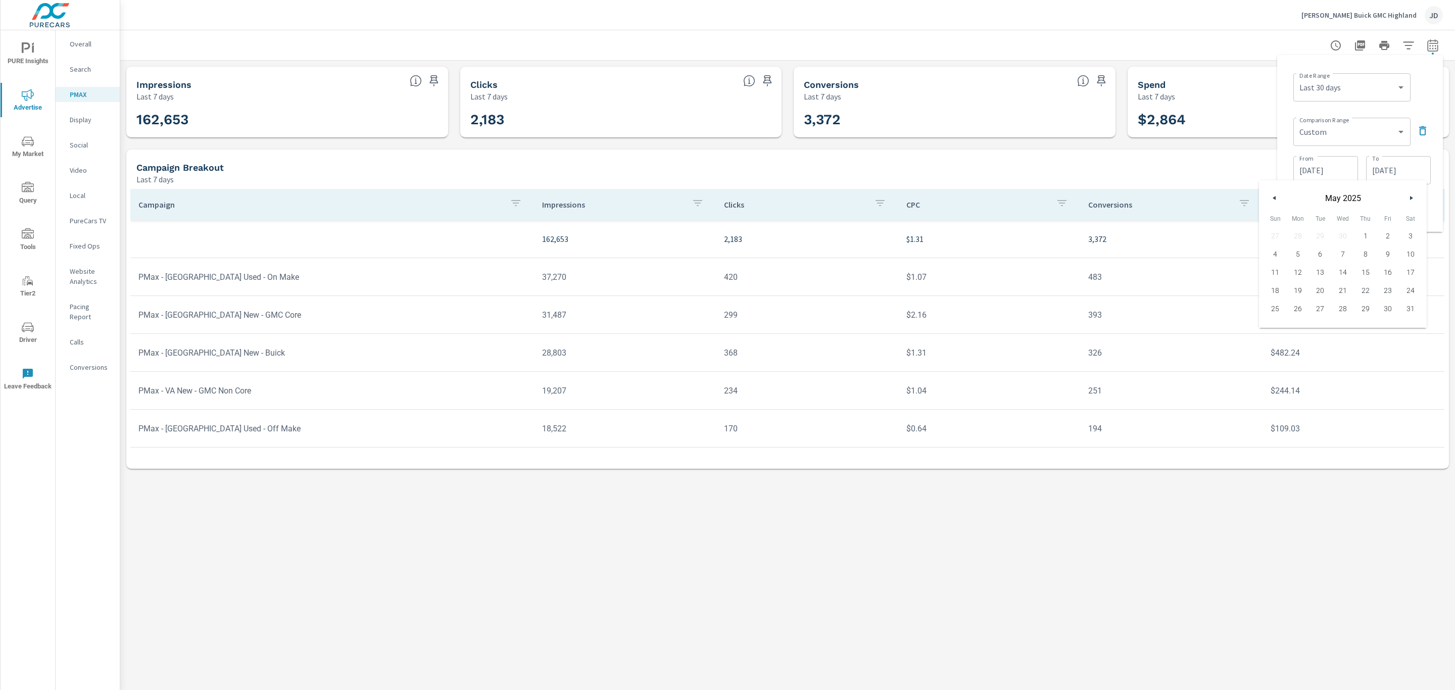
click at [1277, 199] on button "button" at bounding box center [1275, 198] width 12 height 12
click at [1347, 306] on span "30" at bounding box center [1343, 308] width 23 height 13
type input "04/30/2025"
click at [1419, 110] on div "Date Range Custom Yesterday Last week Last 7 days Last 14 days Last 30 days Las…" at bounding box center [1361, 143] width 150 height 161
click at [1331, 212] on span "Apply" at bounding box center [1329, 210] width 41 height 10
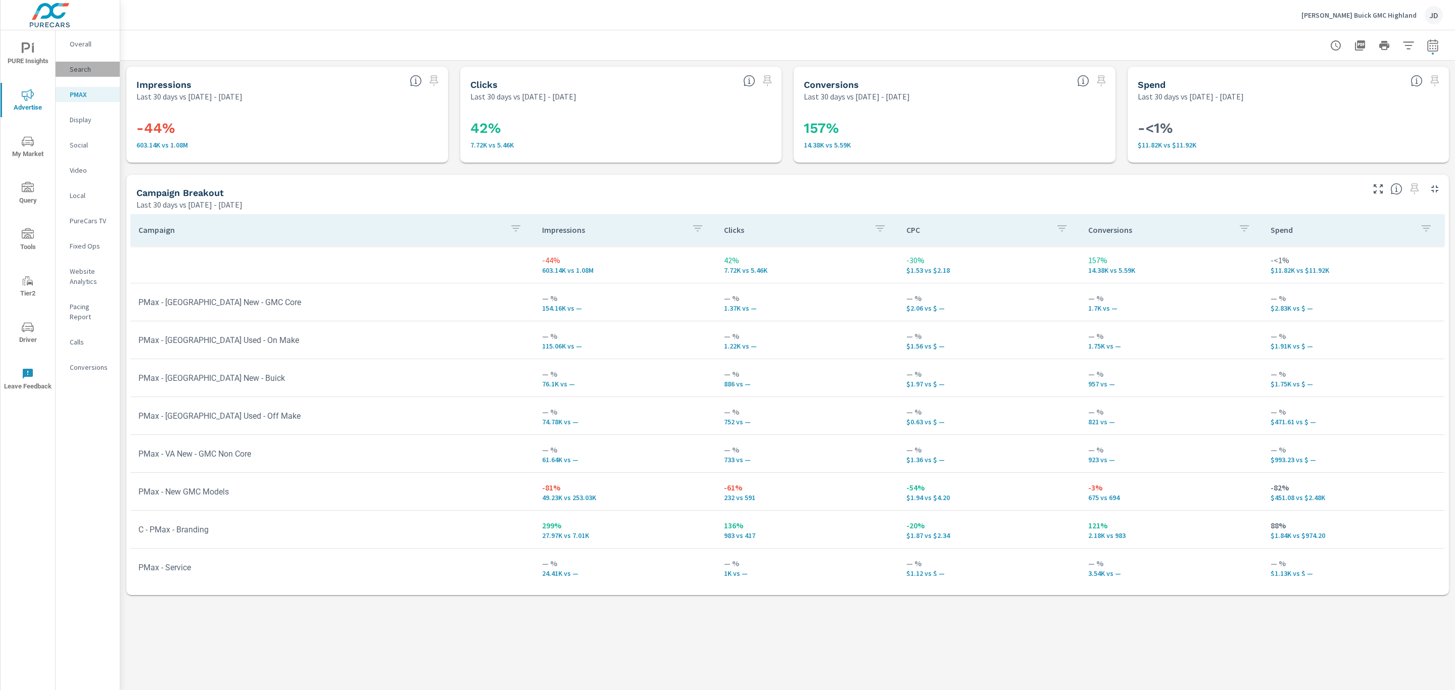
click at [79, 68] on p "Search" at bounding box center [91, 69] width 42 height 10
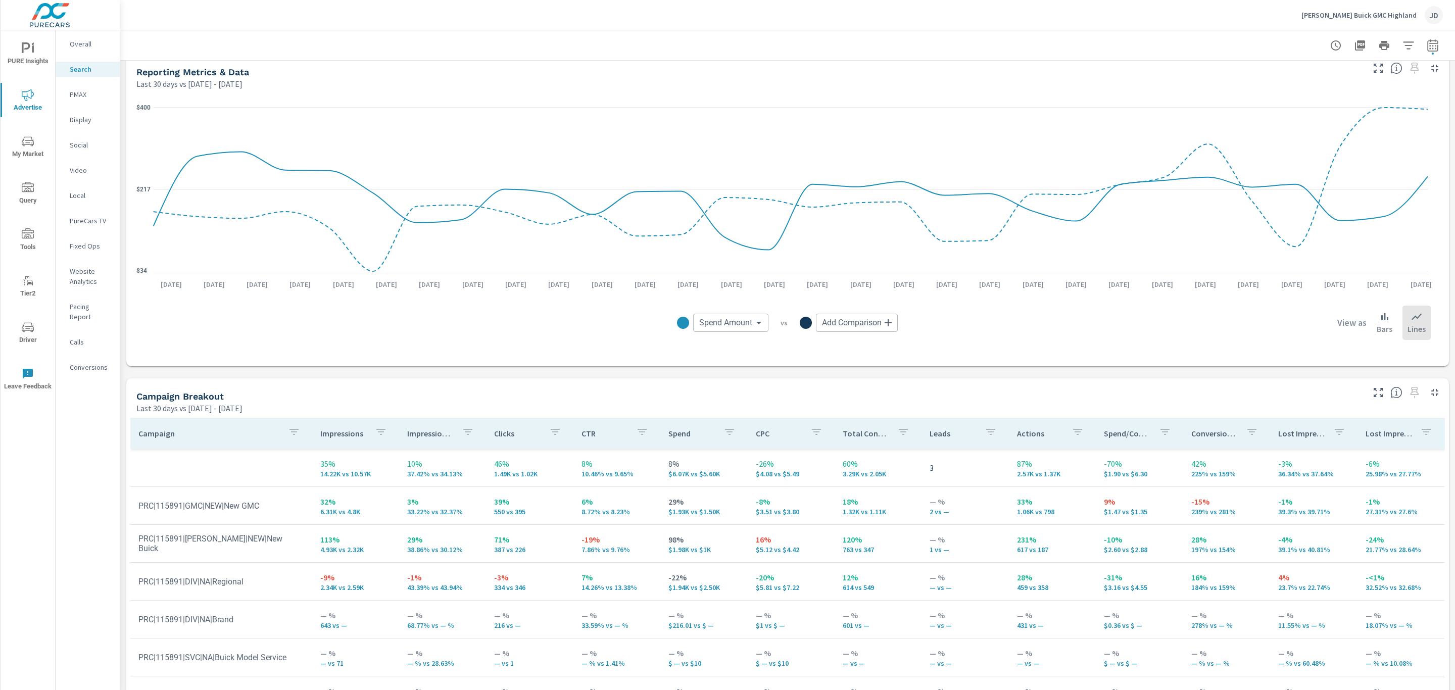
scroll to position [693, 0]
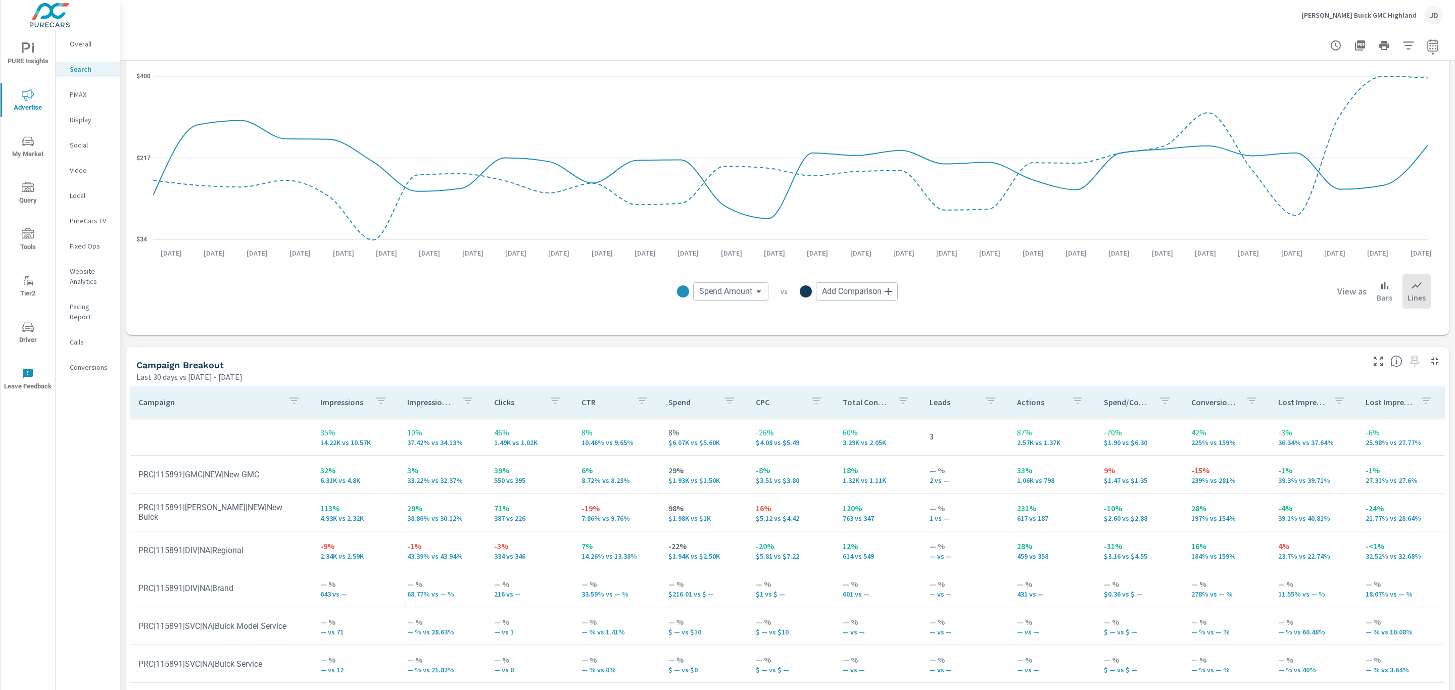
click at [843, 431] on p "60%" at bounding box center [878, 433] width 71 height 12
click at [759, 431] on p "-26%" at bounding box center [791, 433] width 71 height 12
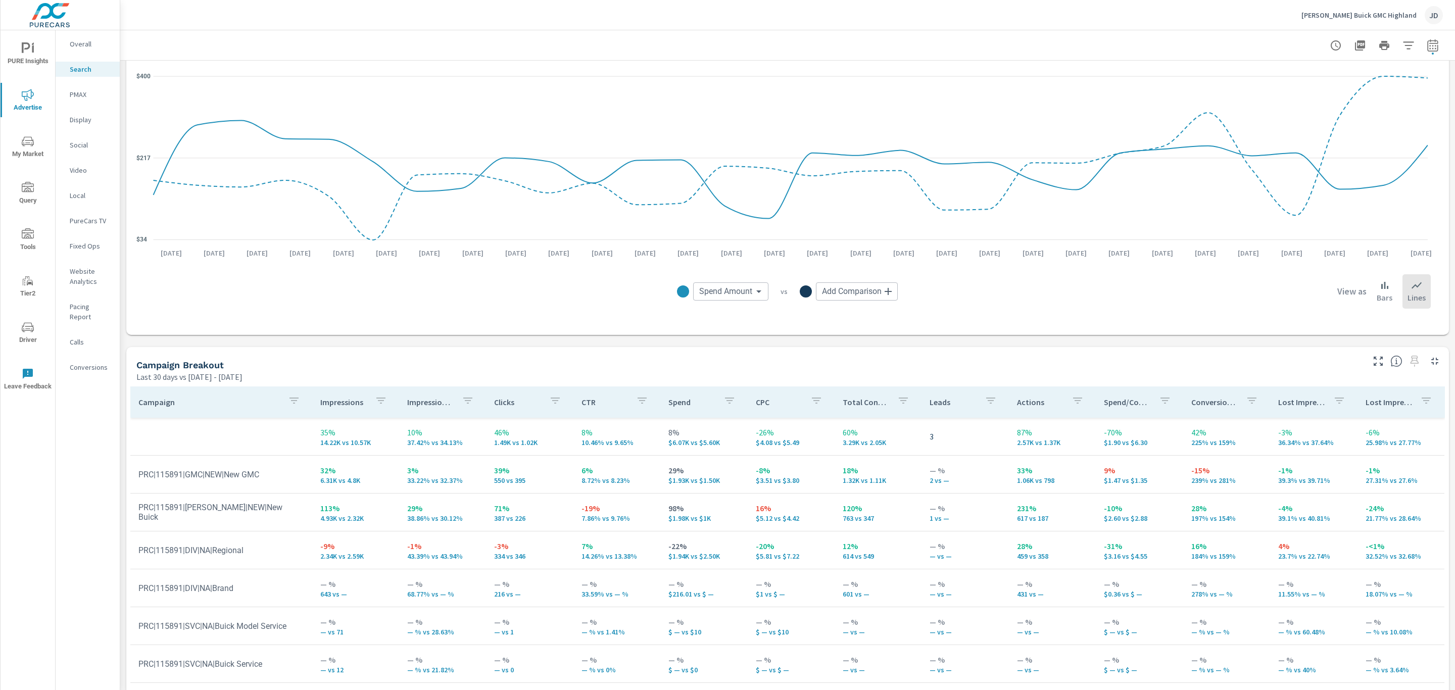
click at [1104, 431] on p "-70%" at bounding box center [1139, 433] width 71 height 12
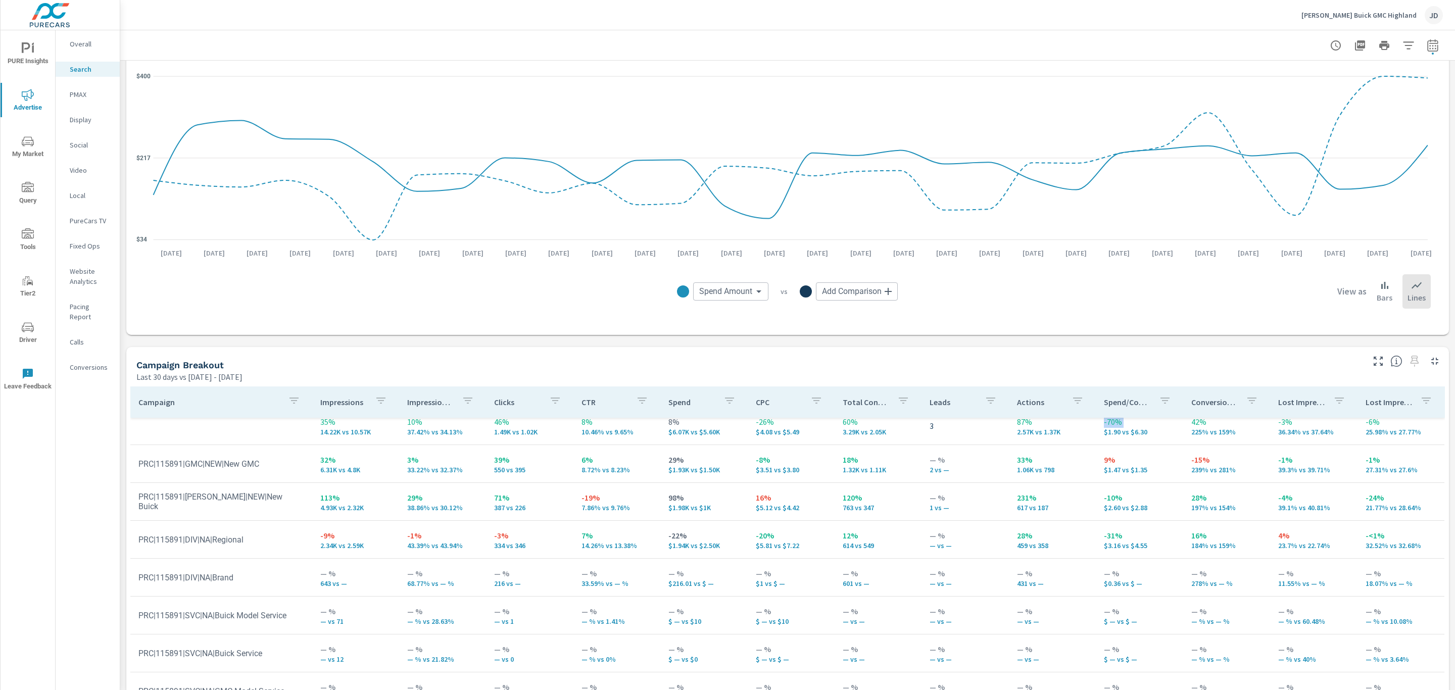
scroll to position [0, 0]
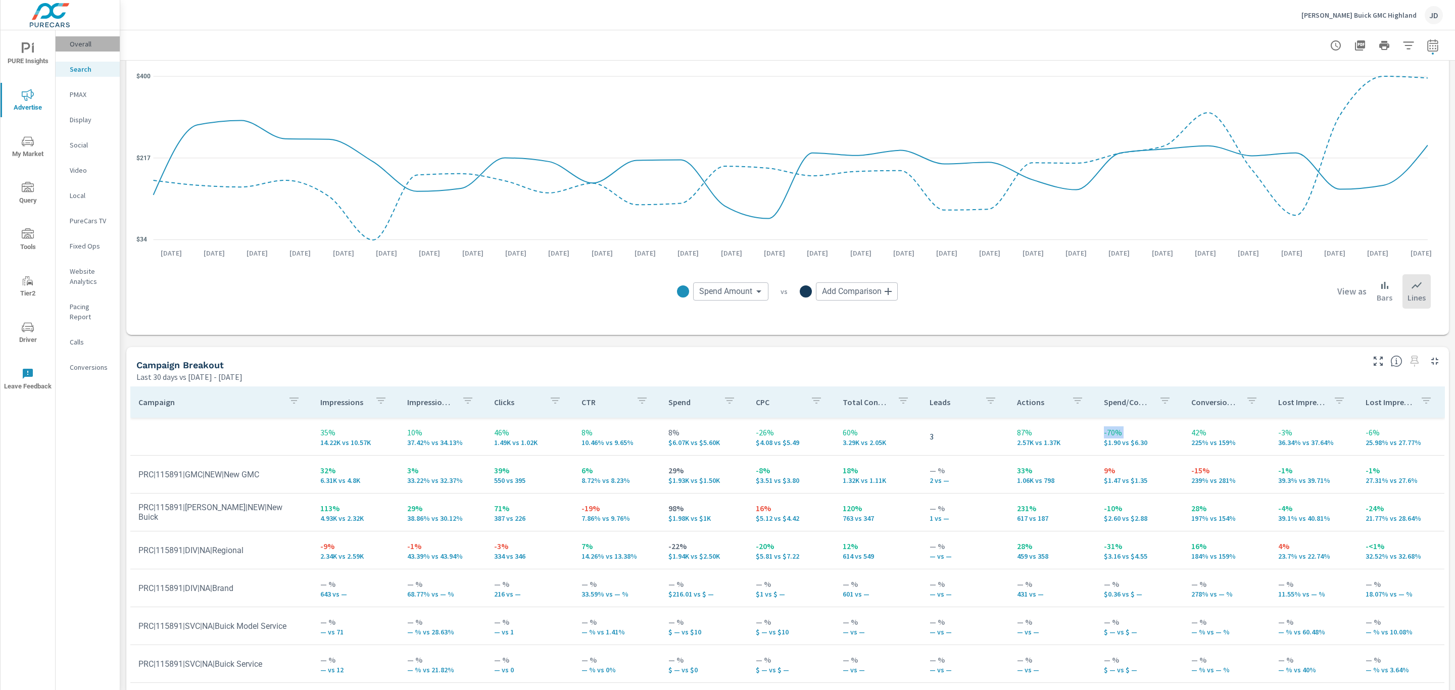
click at [77, 47] on p "Overall" at bounding box center [91, 44] width 42 height 10
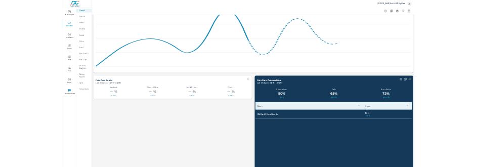
scroll to position [1163, 0]
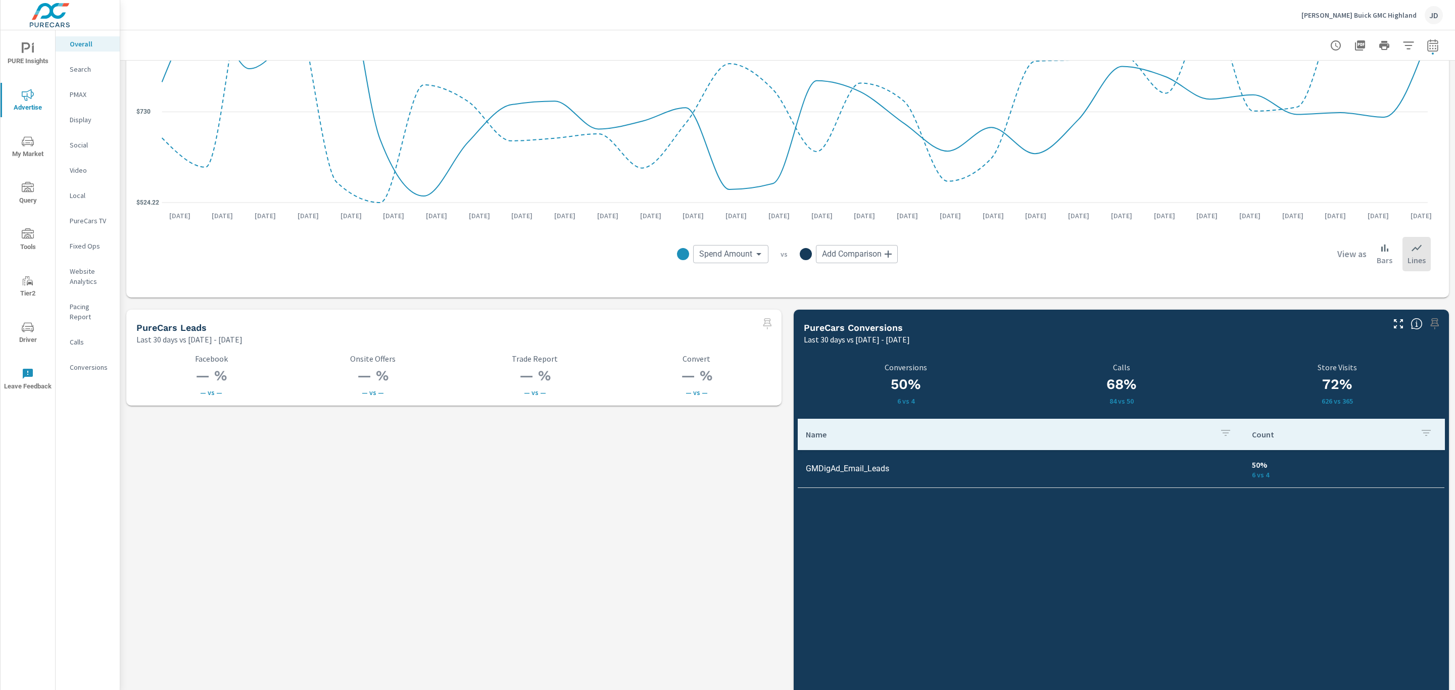
click at [1336, 384] on h3 "72%" at bounding box center [1338, 384] width 216 height 17
